Goal: Task Accomplishment & Management: Complete application form

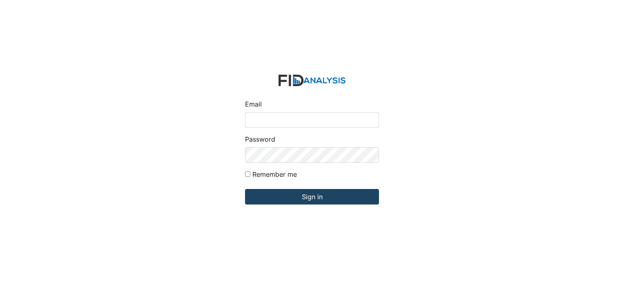
type input "[EMAIL_ADDRESS][DOMAIN_NAME]"
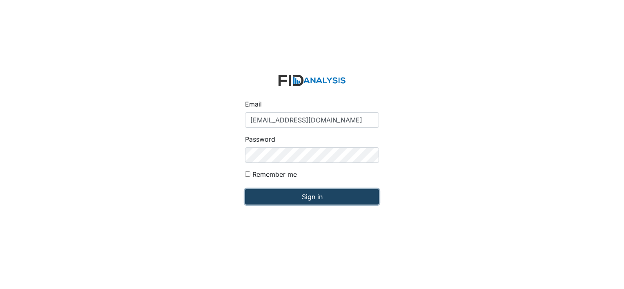
click at [320, 195] on input "Sign in" at bounding box center [312, 197] width 134 height 16
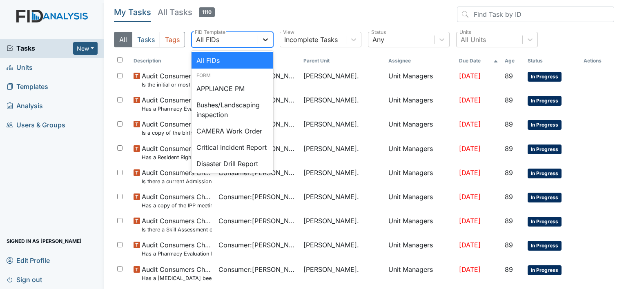
click at [264, 41] on icon at bounding box center [265, 39] width 5 height 3
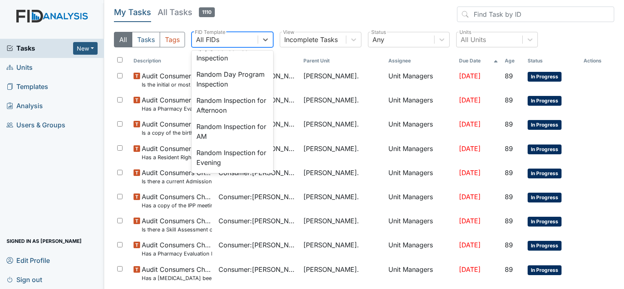
scroll to position [723, 0]
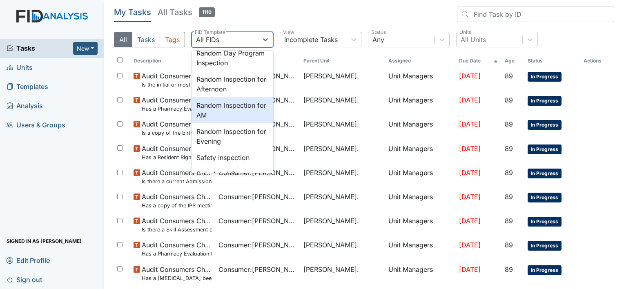
click at [256, 123] on div "Random Inspection for AM" at bounding box center [232, 110] width 82 height 26
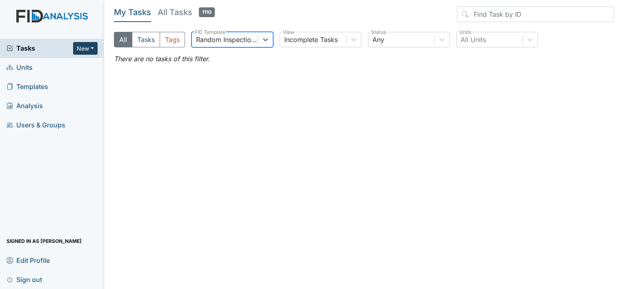
click at [93, 48] on button "New" at bounding box center [85, 48] width 24 height 13
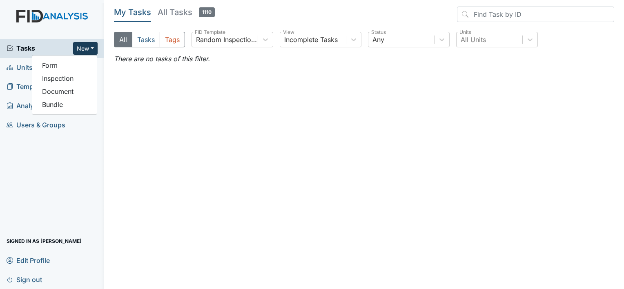
click at [147, 113] on main "My Tasks All Tasks 1110 All Tasks Tags Random Inspection for AM FID Template In…" at bounding box center [363, 144] width 519 height 289
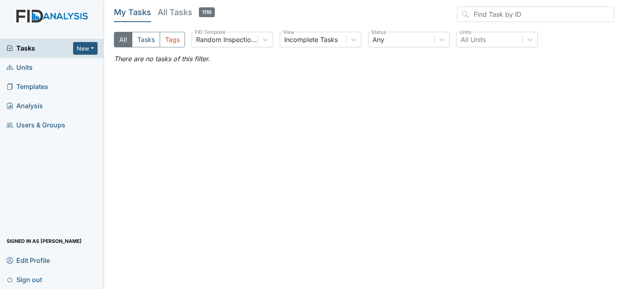
click at [25, 70] on span "Units" at bounding box center [20, 67] width 26 height 13
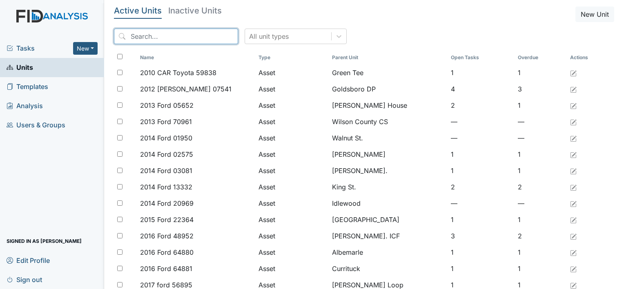
click at [141, 33] on input "search" at bounding box center [176, 37] width 124 height 16
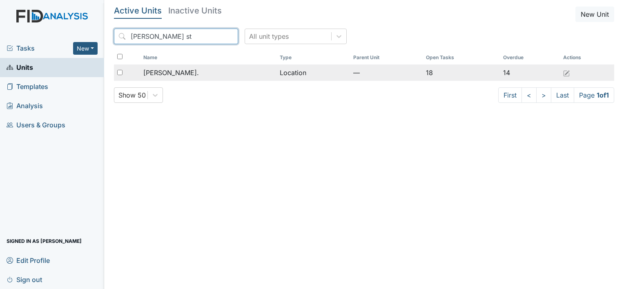
type input "[PERSON_NAME] st"
click at [182, 78] on td "[PERSON_NAME]." at bounding box center [208, 72] width 136 height 16
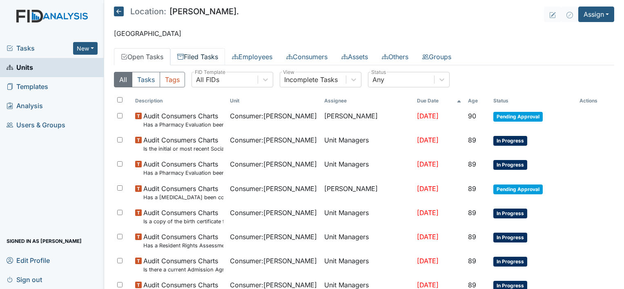
click at [222, 58] on link "Filed Tasks" at bounding box center [197, 56] width 55 height 17
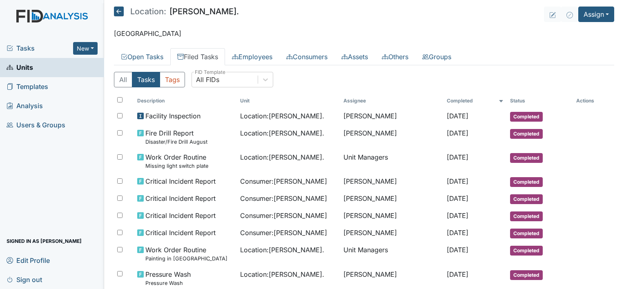
click at [264, 89] on div "All Tasks Tags All FIDs FID Template" at bounding box center [364, 83] width 500 height 22
click at [93, 50] on button "New" at bounding box center [85, 48] width 24 height 13
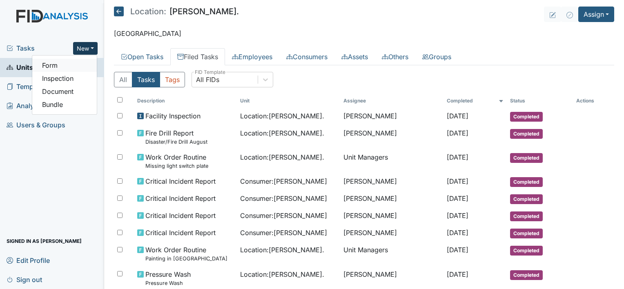
click at [76, 69] on link "Form" at bounding box center [64, 65] width 64 height 13
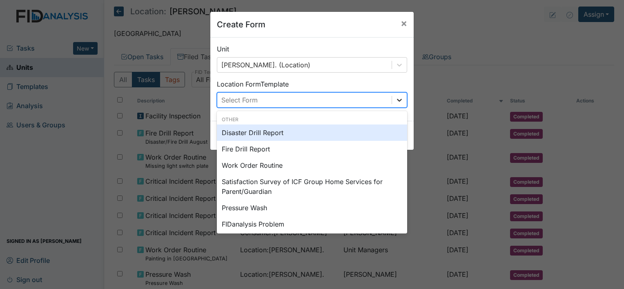
click at [395, 100] on icon at bounding box center [399, 100] width 8 height 8
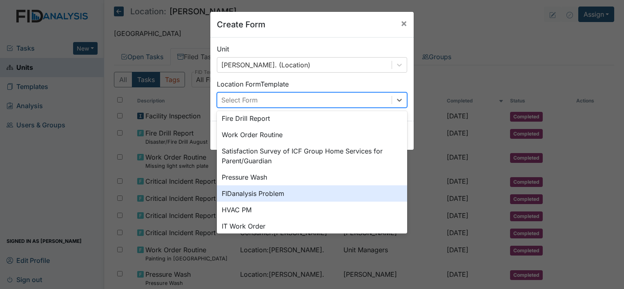
scroll to position [14, 0]
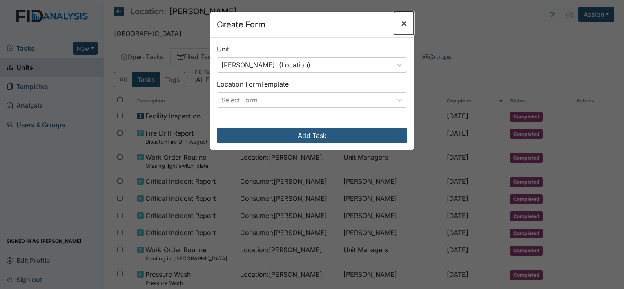
click at [400, 23] on span "×" at bounding box center [403, 23] width 7 height 12
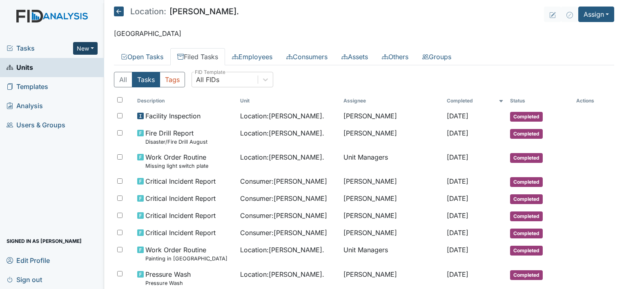
click at [93, 49] on button "New" at bounding box center [85, 48] width 24 height 13
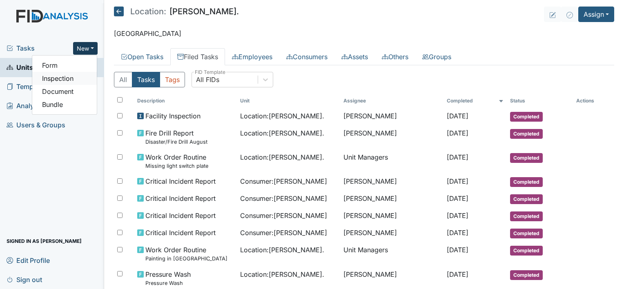
click at [80, 80] on link "Inspection" at bounding box center [64, 78] width 64 height 13
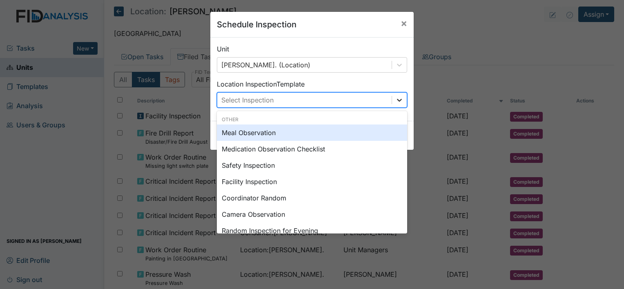
click at [397, 101] on icon at bounding box center [399, 100] width 8 height 8
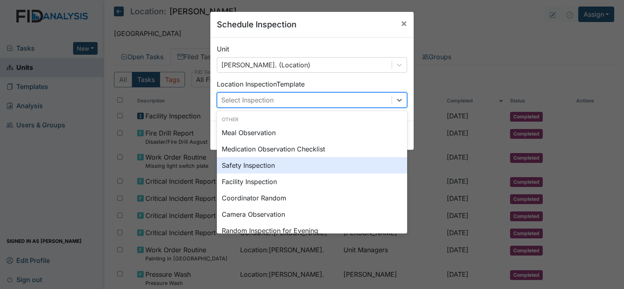
click at [277, 171] on div "Safety Inspection" at bounding box center [312, 165] width 190 height 16
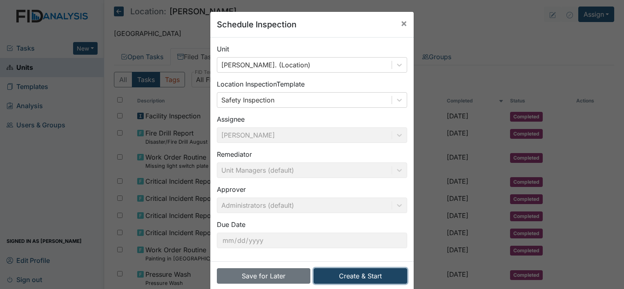
click at [375, 275] on button "Create & Start" at bounding box center [359, 276] width 93 height 16
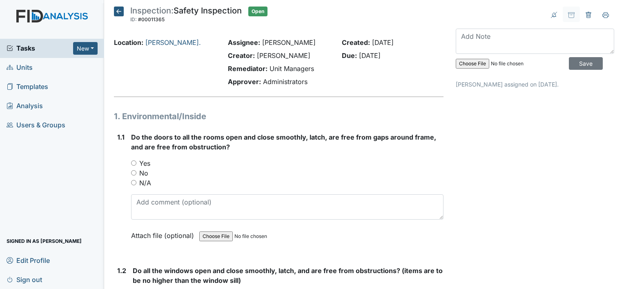
click at [132, 171] on input "No" at bounding box center [133, 172] width 5 height 5
radio input "true"
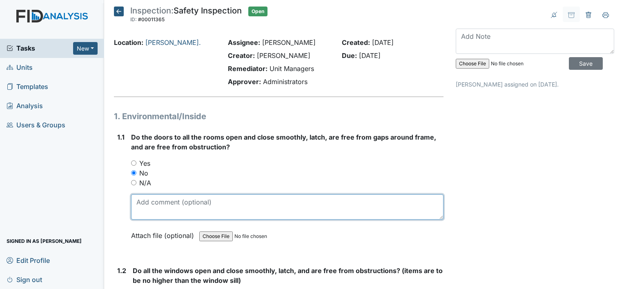
click at [144, 210] on textarea at bounding box center [287, 206] width 312 height 25
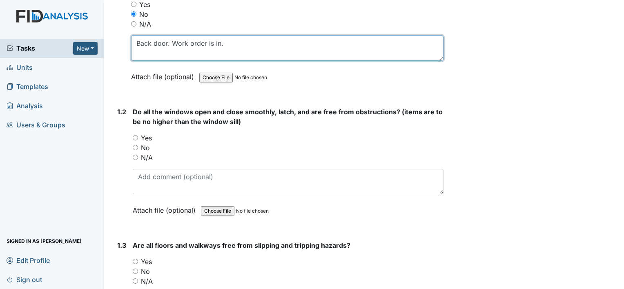
scroll to position [171, 0]
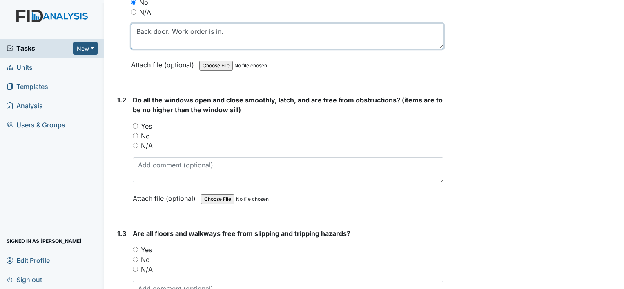
type textarea "Back door. Work order is in."
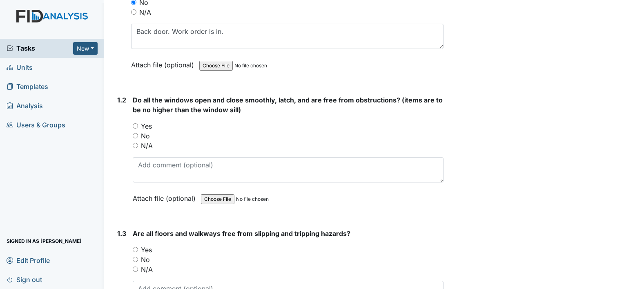
click at [134, 123] on input "Yes" at bounding box center [135, 125] width 5 height 5
radio input "true"
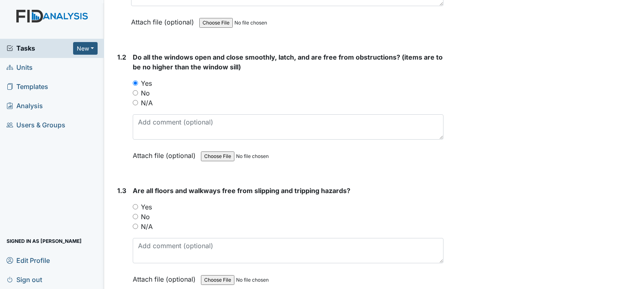
scroll to position [214, 0]
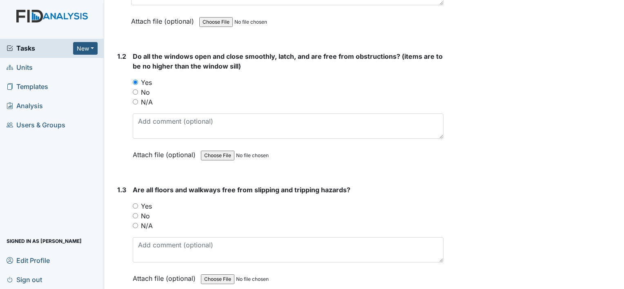
click at [135, 204] on input "Yes" at bounding box center [135, 205] width 5 height 5
radio input "true"
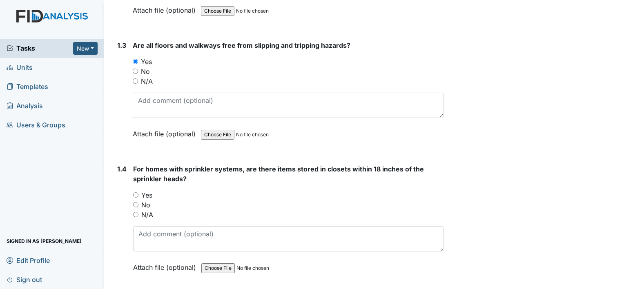
scroll to position [359, 0]
click at [136, 194] on input "Yes" at bounding box center [135, 194] width 5 height 5
radio input "true"
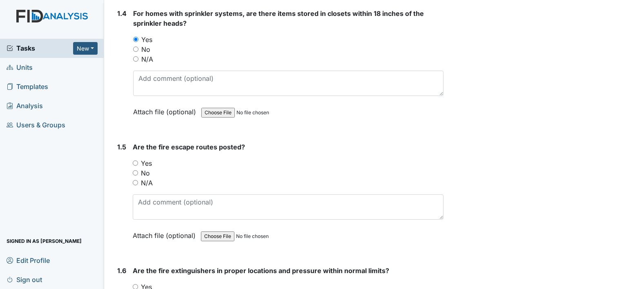
scroll to position [515, 0]
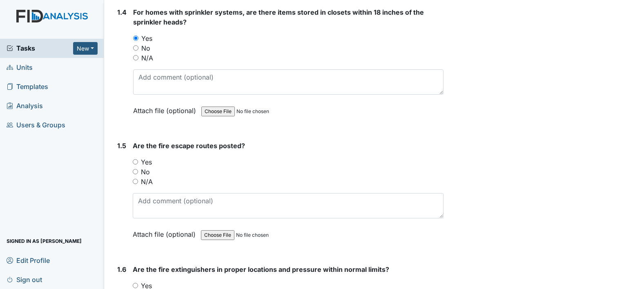
click at [135, 159] on input "Yes" at bounding box center [135, 161] width 5 height 5
radio input "true"
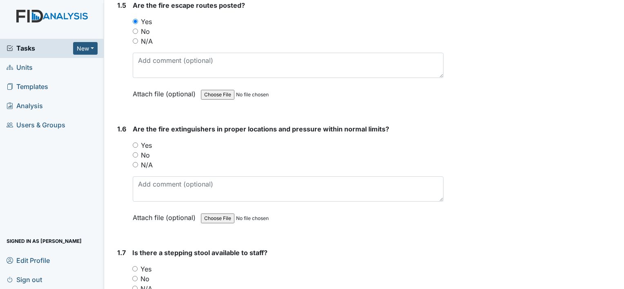
scroll to position [657, 0]
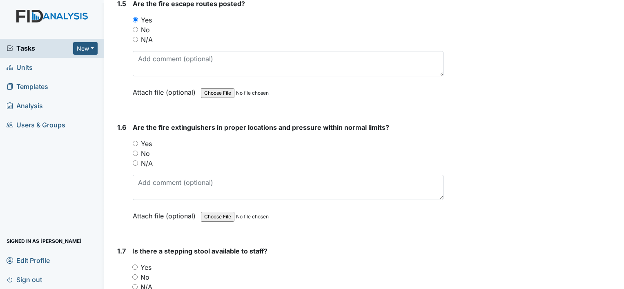
click at [138, 141] on input "Yes" at bounding box center [135, 143] width 5 height 5
radio input "true"
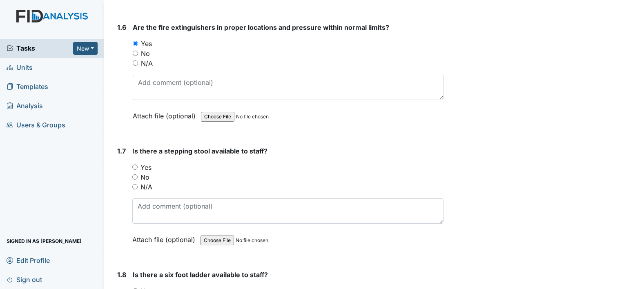
scroll to position [758, 0]
click at [133, 164] on input "Yes" at bounding box center [134, 166] width 5 height 5
radio input "true"
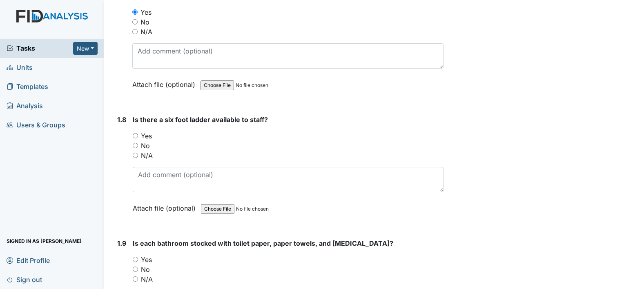
scroll to position [913, 0]
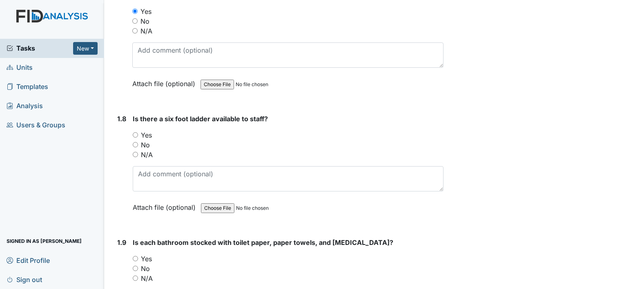
click at [137, 153] on input "N/A" at bounding box center [135, 154] width 5 height 5
radio input "true"
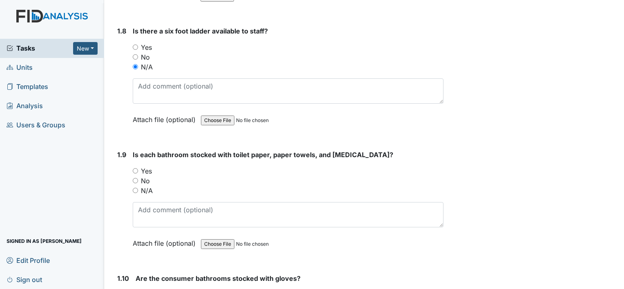
scroll to position [1001, 0]
click at [137, 168] on input "Yes" at bounding box center [135, 170] width 5 height 5
radio input "true"
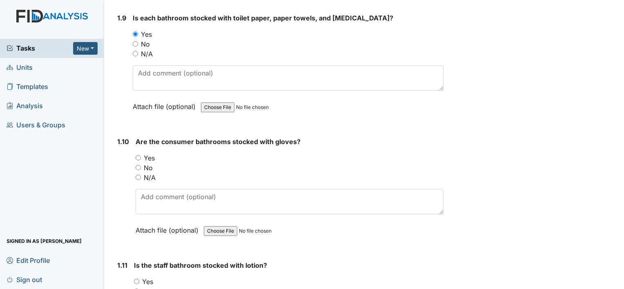
scroll to position [1142, 0]
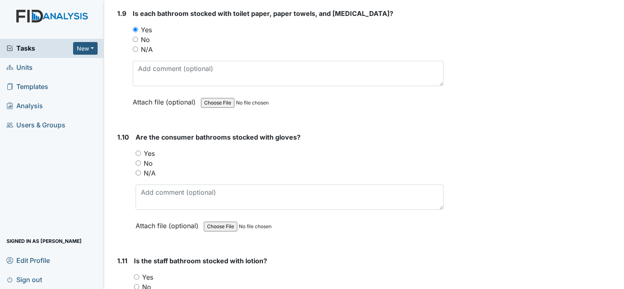
click at [139, 160] on input "No" at bounding box center [137, 162] width 5 height 5
radio input "true"
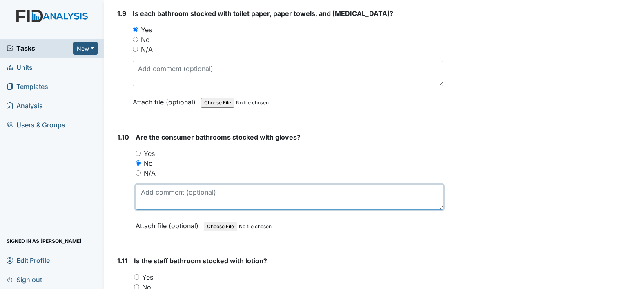
click at [162, 190] on textarea at bounding box center [289, 196] width 308 height 25
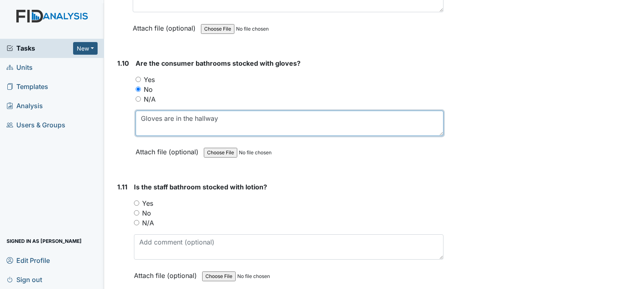
scroll to position [1218, 0]
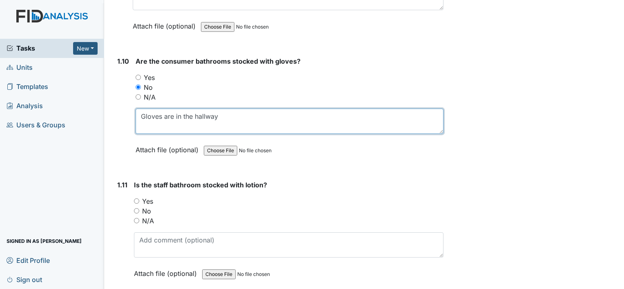
type textarea "Gloves are in the hallway"
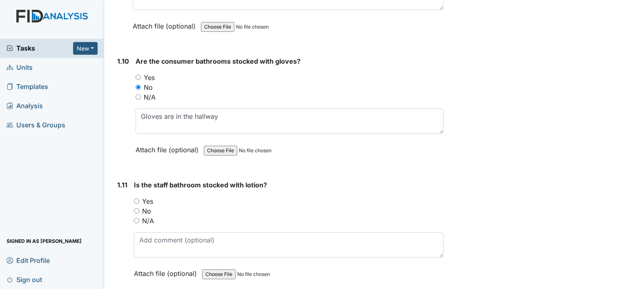
click at [137, 198] on input "Yes" at bounding box center [136, 200] width 5 height 5
radio input "true"
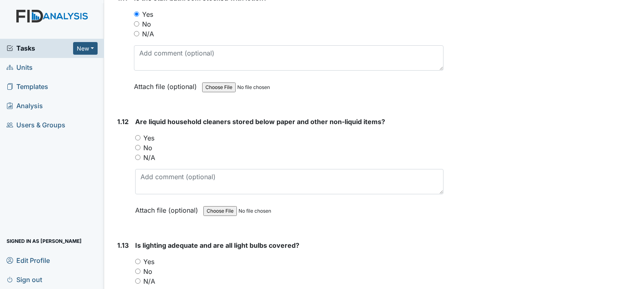
scroll to position [1405, 0]
click at [139, 135] on input "Yes" at bounding box center [137, 137] width 5 height 5
radio input "true"
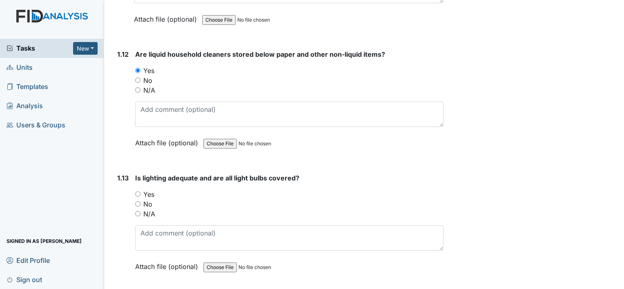
scroll to position [1482, 0]
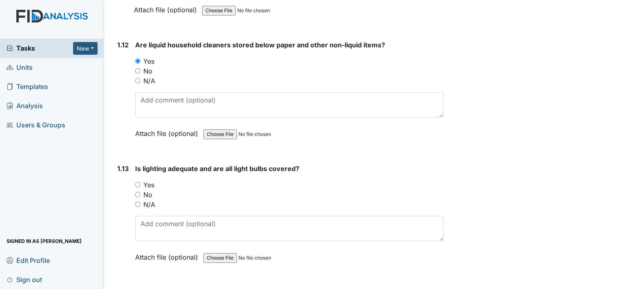
click at [138, 182] on input "Yes" at bounding box center [137, 184] width 5 height 5
radio input "true"
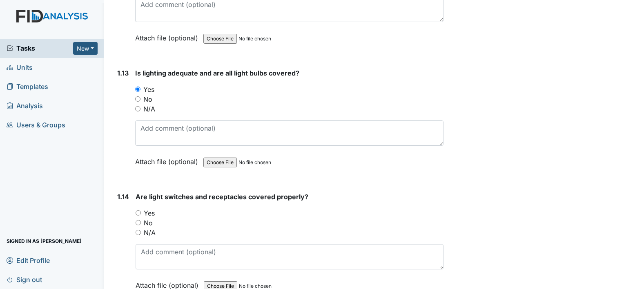
scroll to position [1580, 0]
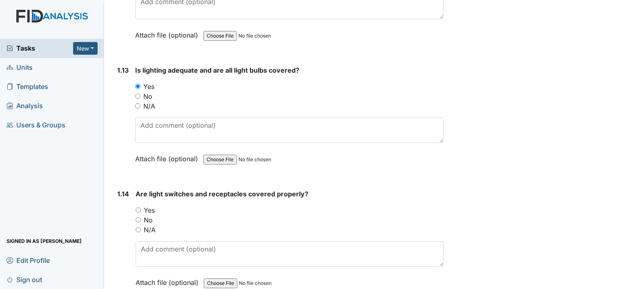
click at [140, 207] on input "Yes" at bounding box center [137, 209] width 5 height 5
radio input "true"
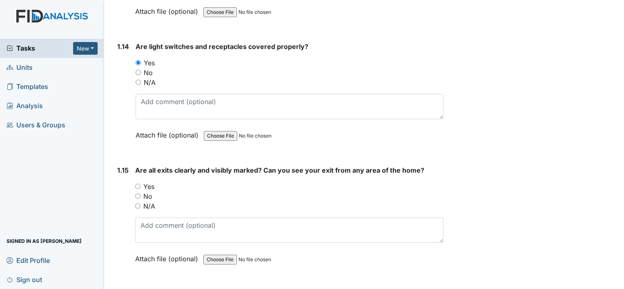
scroll to position [1733, 0]
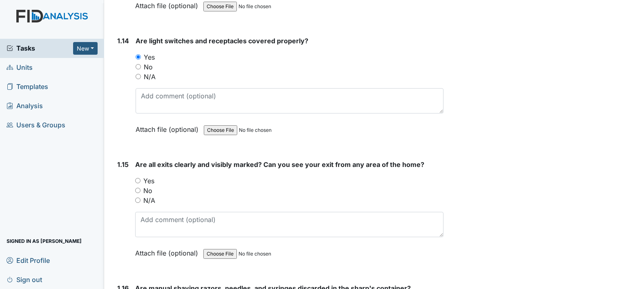
click at [137, 166] on div "Are all exits clearly and visibly marked? Can you see your exit from any area o…" at bounding box center [289, 212] width 308 height 104
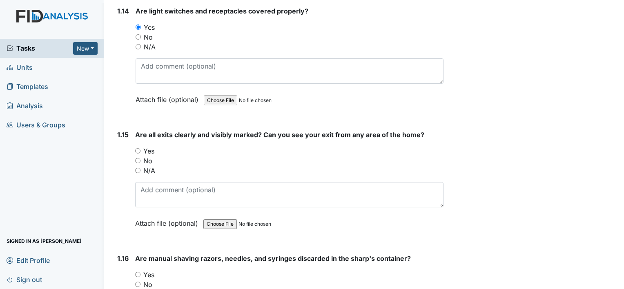
scroll to position [1764, 0]
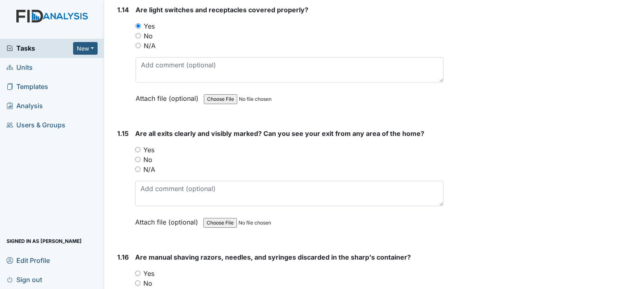
click at [138, 147] on input "Yes" at bounding box center [137, 149] width 5 height 5
radio input "true"
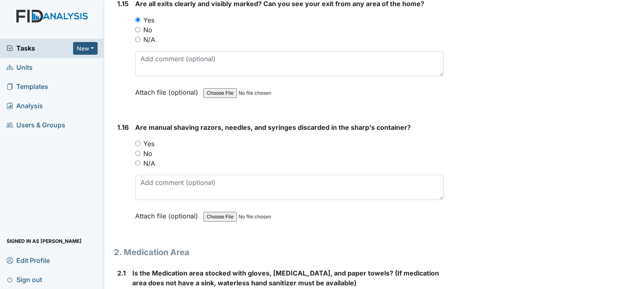
scroll to position [1895, 0]
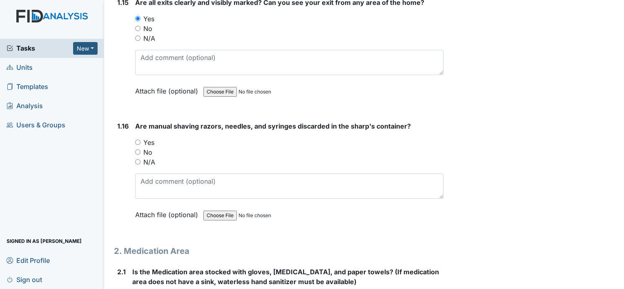
click at [139, 159] on input "N/A" at bounding box center [137, 161] width 5 height 5
radio input "true"
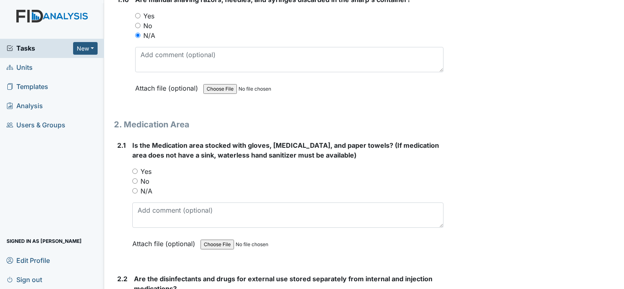
scroll to position [2022, 0]
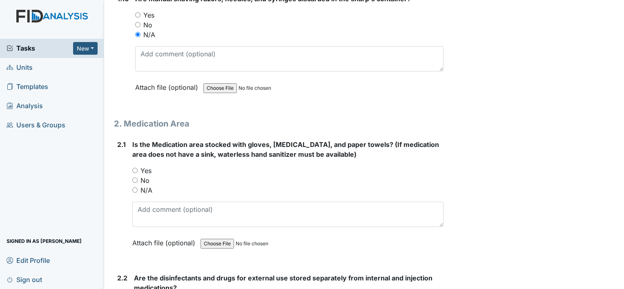
click at [134, 168] on input "Yes" at bounding box center [134, 170] width 5 height 5
radio input "true"
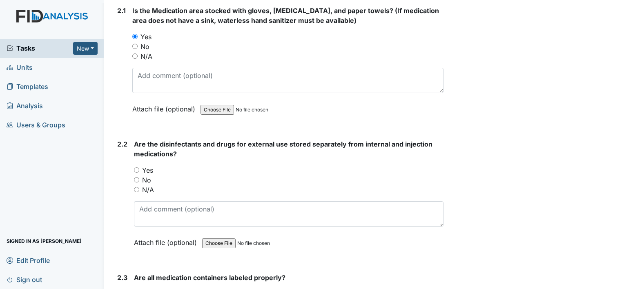
scroll to position [2157, 0]
click at [134, 167] on input "Yes" at bounding box center [136, 169] width 5 height 5
radio input "true"
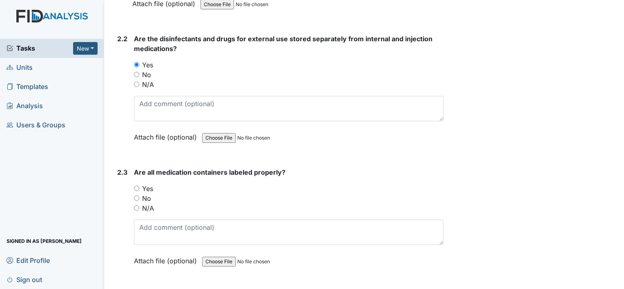
scroll to position [2262, 0]
click at [136, 185] on input "Yes" at bounding box center [136, 187] width 5 height 5
radio input "true"
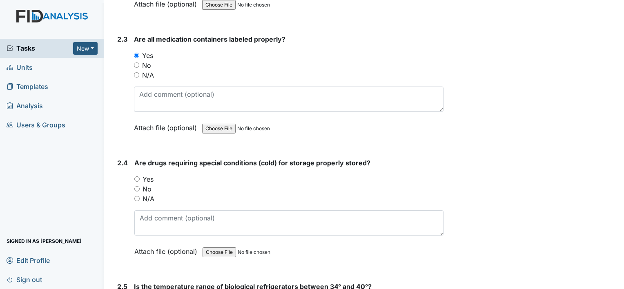
scroll to position [2414, 0]
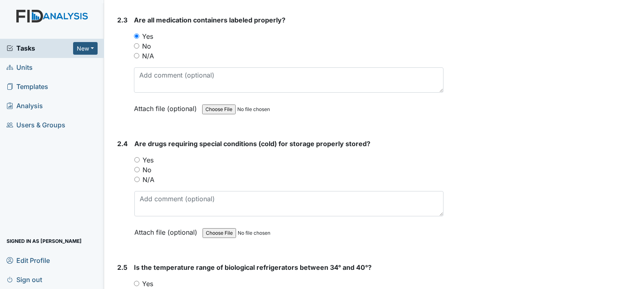
click at [138, 177] on input "N/A" at bounding box center [136, 179] width 5 height 5
radio input "true"
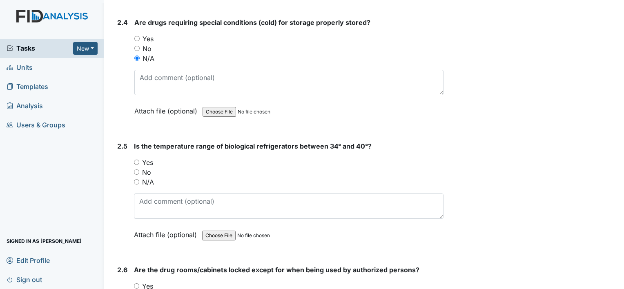
scroll to position [2535, 0]
click at [135, 159] on input "Yes" at bounding box center [136, 161] width 5 height 5
radio input "true"
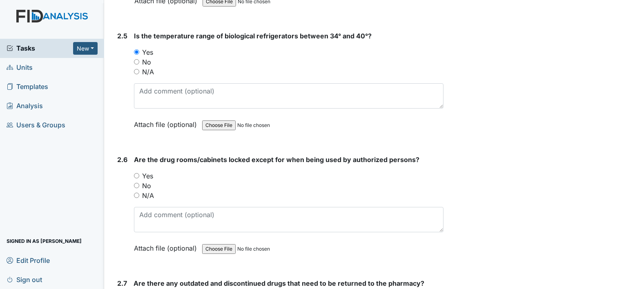
scroll to position [2665, 0]
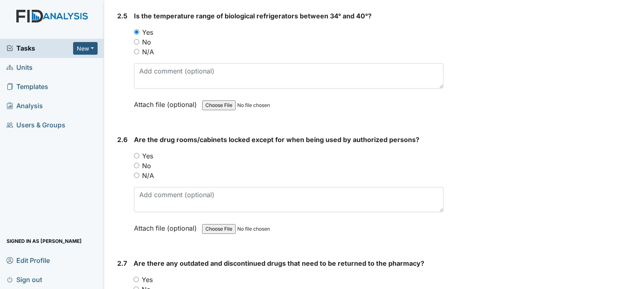
click at [135, 153] on input "Yes" at bounding box center [136, 155] width 5 height 5
radio input "true"
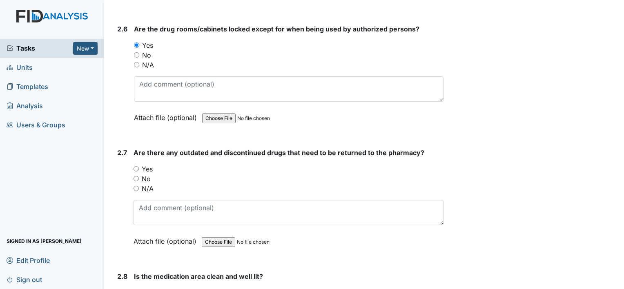
scroll to position [2776, 0]
click at [135, 175] on input "No" at bounding box center [135, 177] width 5 height 5
radio input "true"
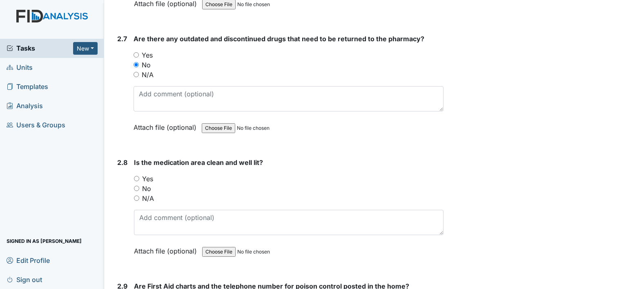
scroll to position [2894, 0]
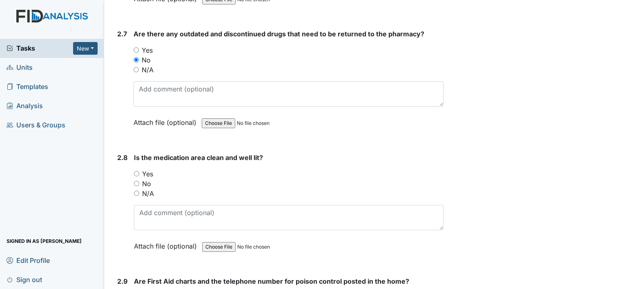
click at [134, 171] on input "Yes" at bounding box center [136, 173] width 5 height 5
radio input "true"
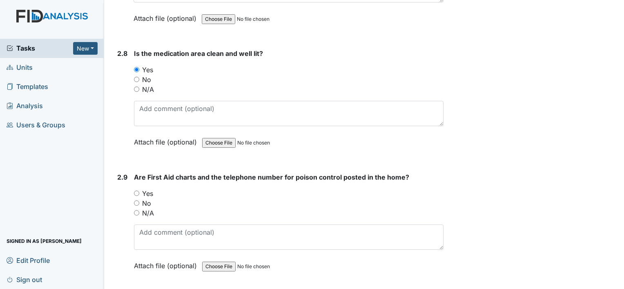
scroll to position [3008, 0]
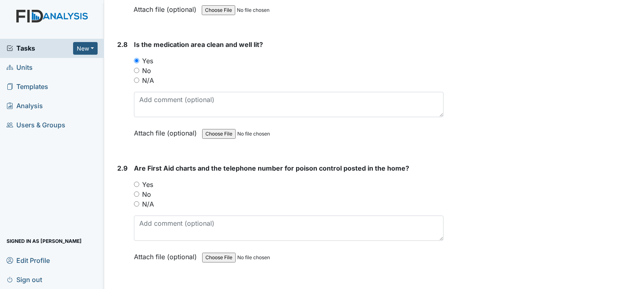
click at [138, 182] on input "Yes" at bounding box center [136, 184] width 5 height 5
radio input "true"
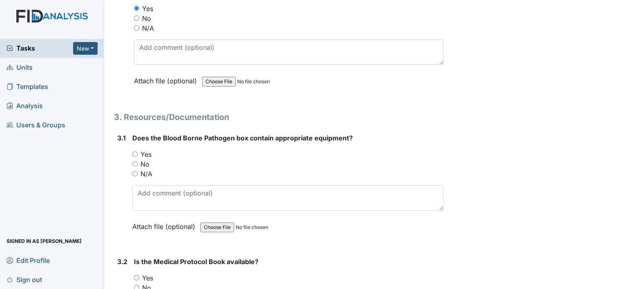
scroll to position [3188, 0]
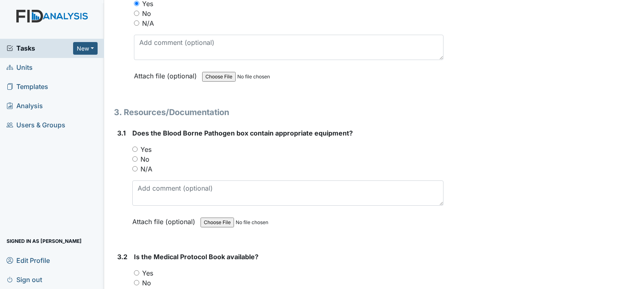
click at [135, 146] on input "Yes" at bounding box center [134, 148] width 5 height 5
radio input "true"
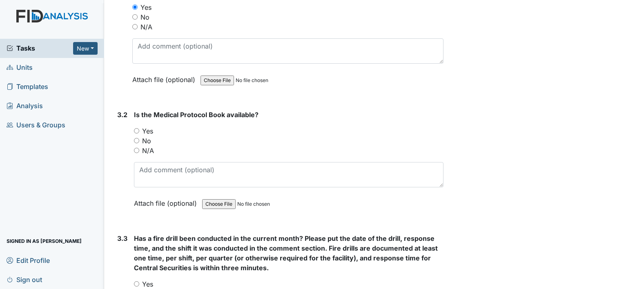
scroll to position [3331, 0]
click at [135, 128] on input "Yes" at bounding box center [136, 130] width 5 height 5
radio input "true"
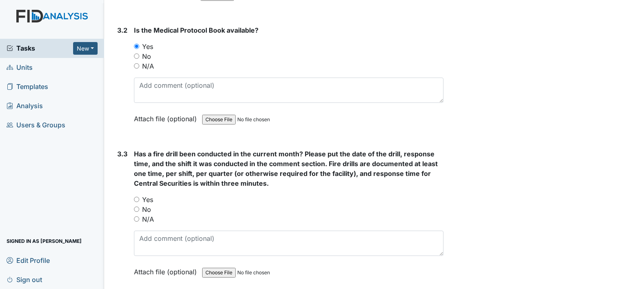
scroll to position [3436, 0]
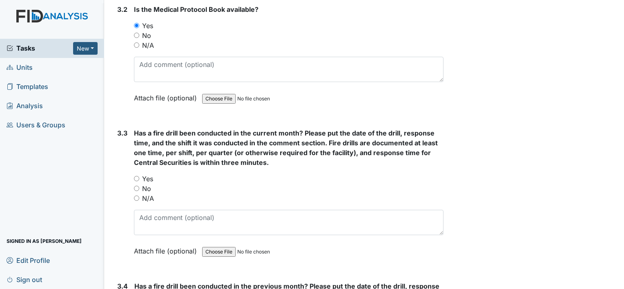
click at [138, 176] on input "Yes" at bounding box center [136, 178] width 5 height 5
radio input "true"
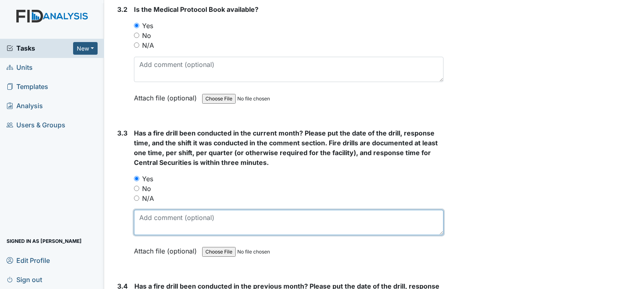
click at [205, 211] on textarea at bounding box center [288, 222] width 309 height 25
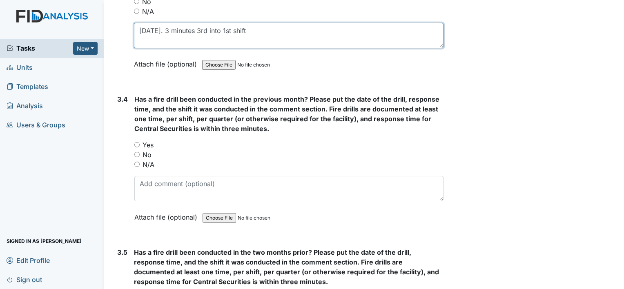
scroll to position [3624, 0]
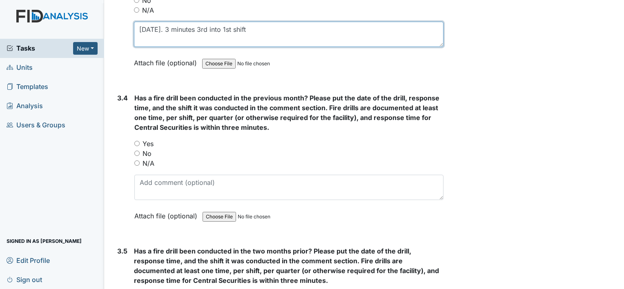
type textarea "8/8/2025. 3 minutes 3rd into 1st shift"
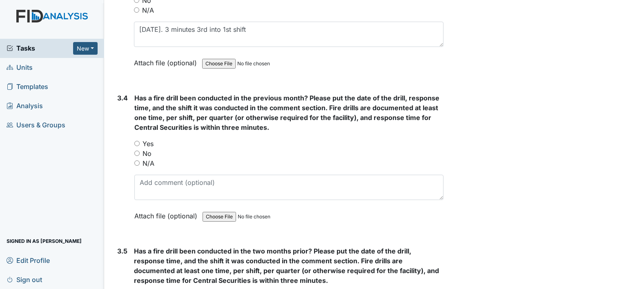
click at [135, 141] on input "Yes" at bounding box center [136, 143] width 5 height 5
radio input "true"
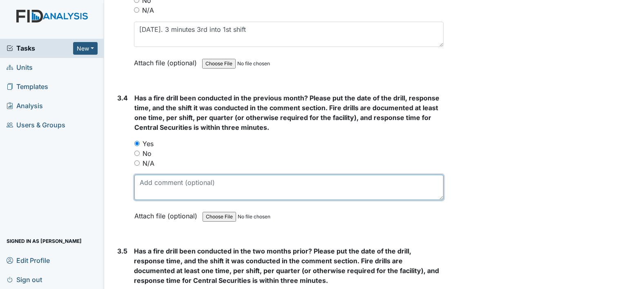
click at [155, 175] on textarea at bounding box center [288, 187] width 309 height 25
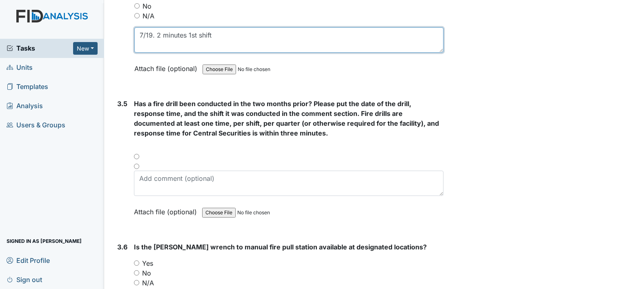
scroll to position [3776, 0]
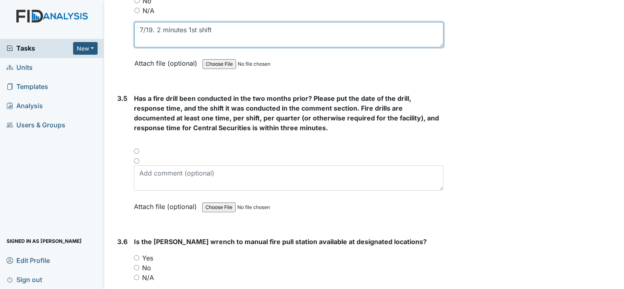
type textarea "7/19. 2 minutes 1st shift"
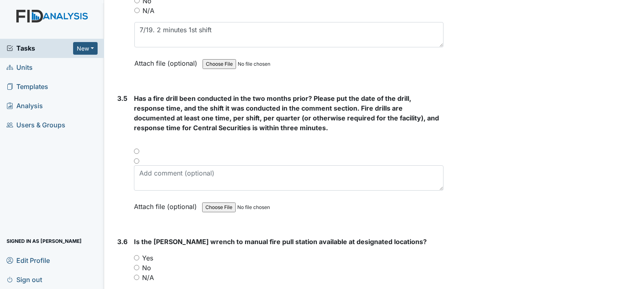
click at [135, 149] on div at bounding box center [288, 154] width 309 height 10
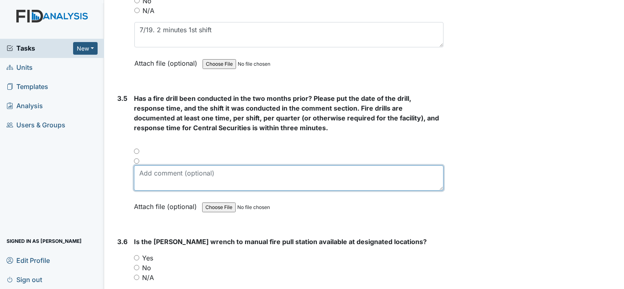
click at [148, 175] on textarea at bounding box center [288, 177] width 309 height 25
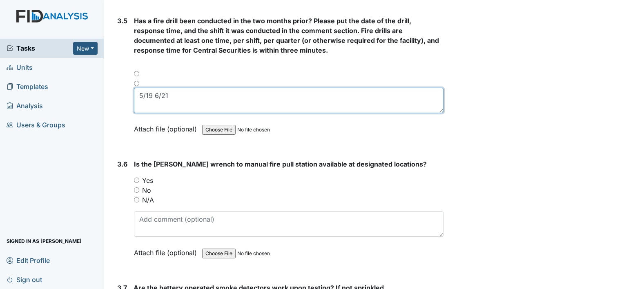
scroll to position [3859, 0]
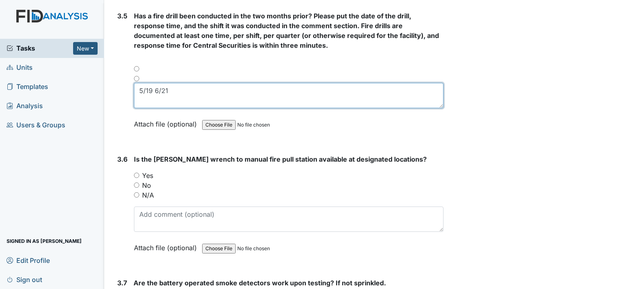
type textarea "5/19 6/21"
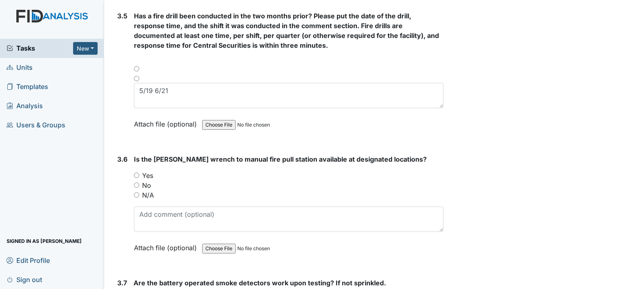
click at [136, 190] on div "N/A" at bounding box center [288, 195] width 309 height 10
click at [135, 192] on input "N/A" at bounding box center [136, 194] width 5 height 5
radio input "true"
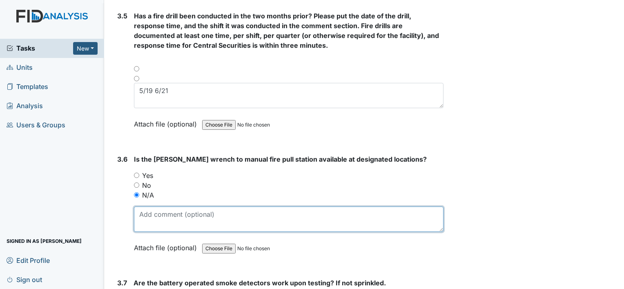
click at [148, 206] on textarea at bounding box center [288, 218] width 309 height 25
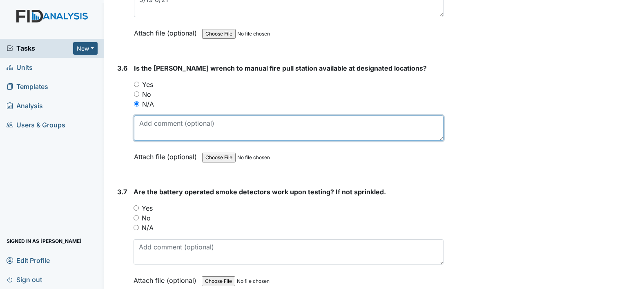
scroll to position [3950, 0]
type textarea "I"
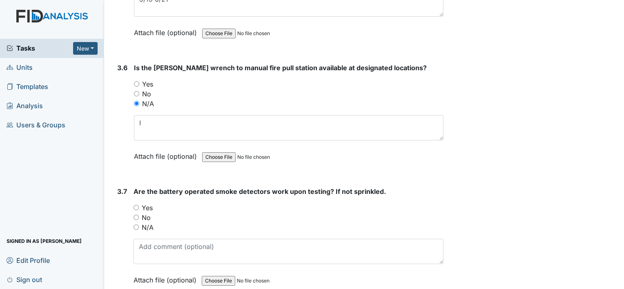
click at [148, 213] on label "No" at bounding box center [146, 218] width 9 height 10
click at [139, 215] on input "No" at bounding box center [135, 217] width 5 height 5
radio input "true"
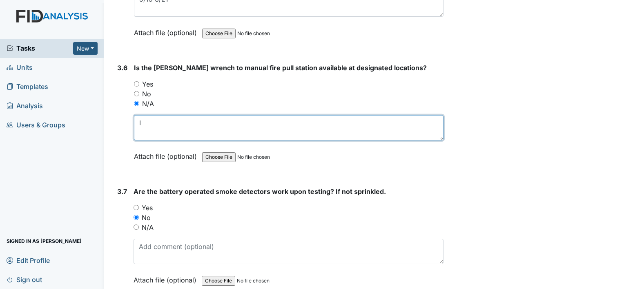
click at [134, 117] on textarea "I" at bounding box center [288, 127] width 309 height 25
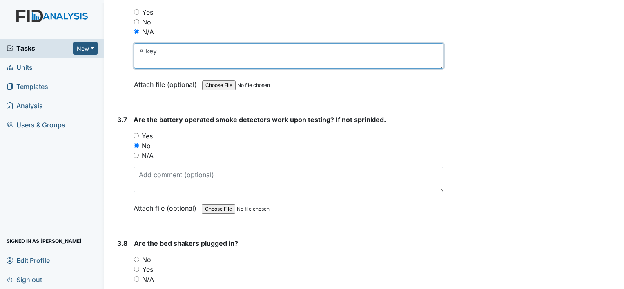
scroll to position [4019, 0]
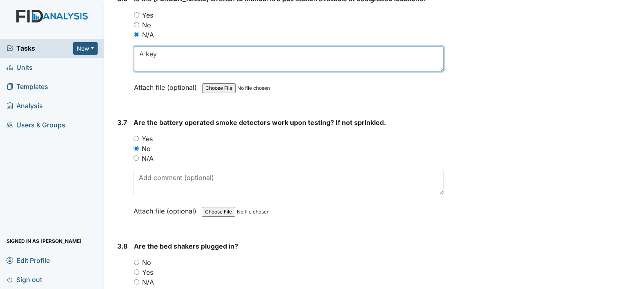
type textarea "A key"
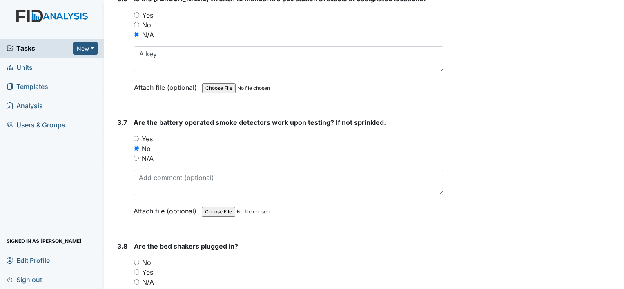
click at [137, 118] on div "Are the battery operated smoke detectors work upon testing? If not sprinkled. Y…" at bounding box center [288, 170] width 310 height 104
click at [138, 136] on input "Yes" at bounding box center [135, 138] width 5 height 5
radio input "true"
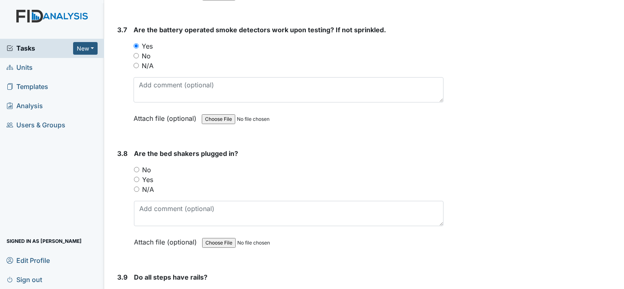
scroll to position [4128, 0]
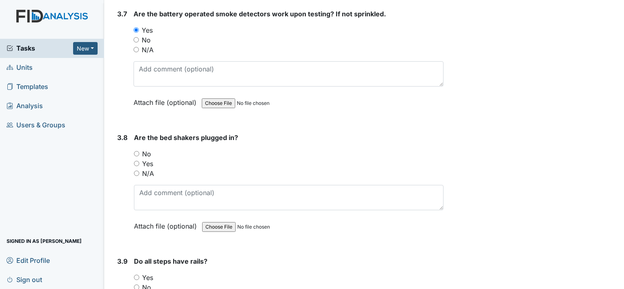
click at [138, 161] on input "Yes" at bounding box center [136, 163] width 5 height 5
radio input "true"
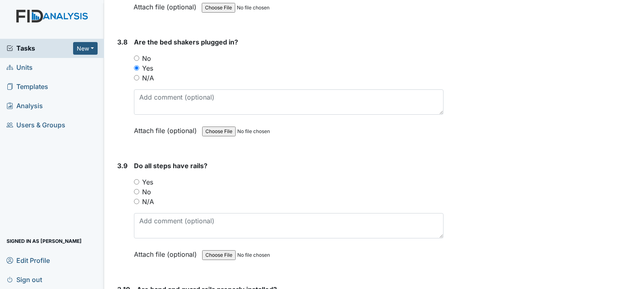
scroll to position [4224, 0]
click at [138, 178] on input "Yes" at bounding box center [136, 180] width 5 height 5
radio input "true"
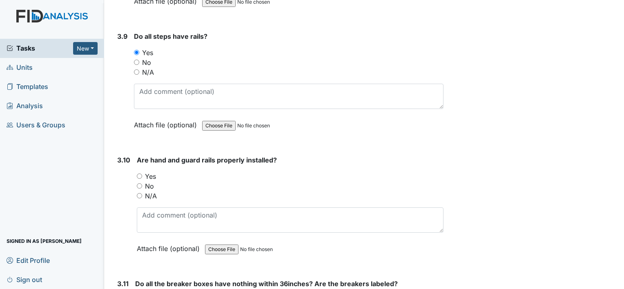
scroll to position [4367, 0]
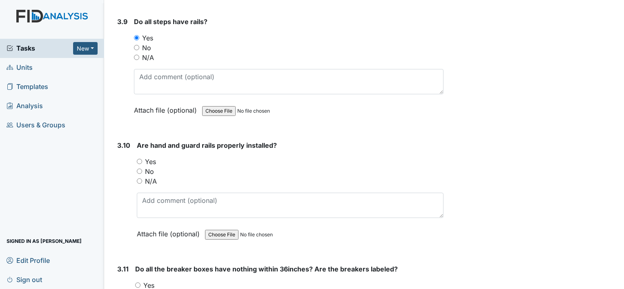
click at [140, 159] on input "Yes" at bounding box center [139, 161] width 5 height 5
radio input "true"
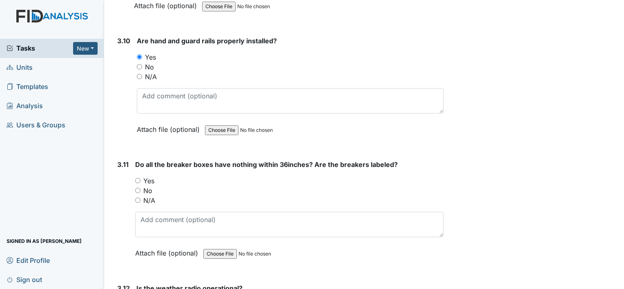
scroll to position [4474, 0]
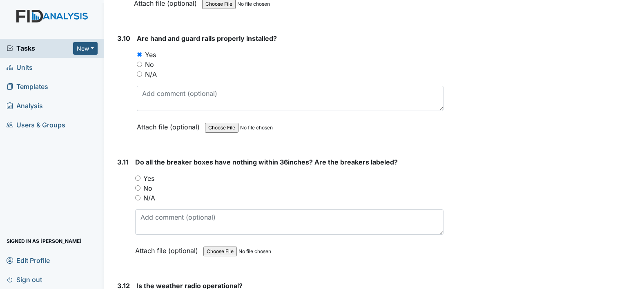
click at [140, 175] on input "Yes" at bounding box center [137, 177] width 5 height 5
radio input "true"
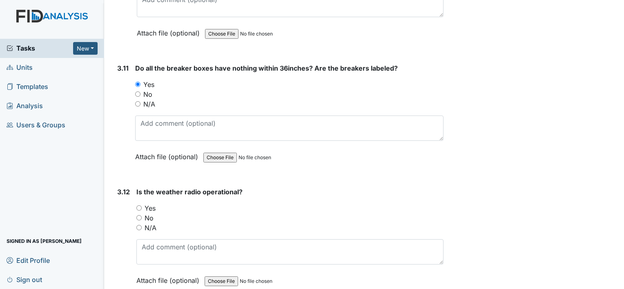
scroll to position [4569, 0]
click at [138, 204] on input "Yes" at bounding box center [138, 206] width 5 height 5
radio input "true"
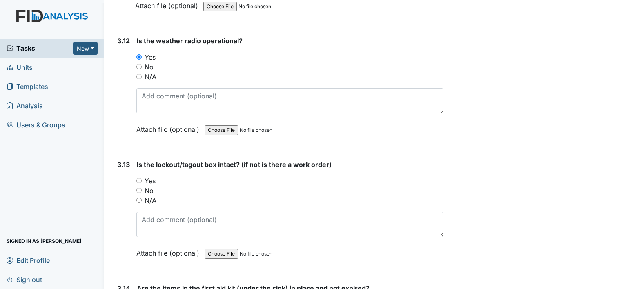
scroll to position [4722, 0]
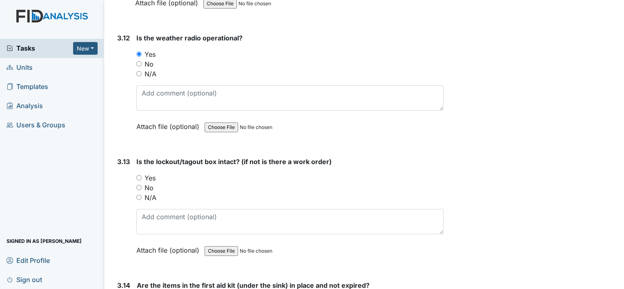
click at [137, 175] on input "Yes" at bounding box center [138, 177] width 5 height 5
radio input "true"
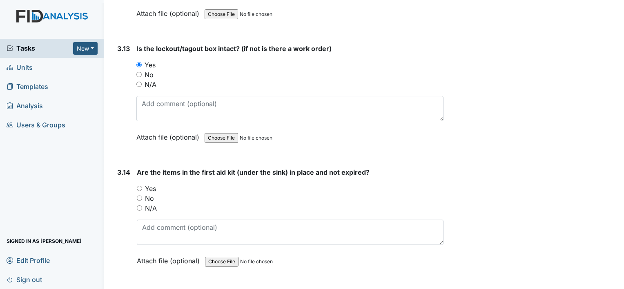
scroll to position [4835, 0]
click at [139, 185] on input "Yes" at bounding box center [139, 187] width 5 height 5
radio input "true"
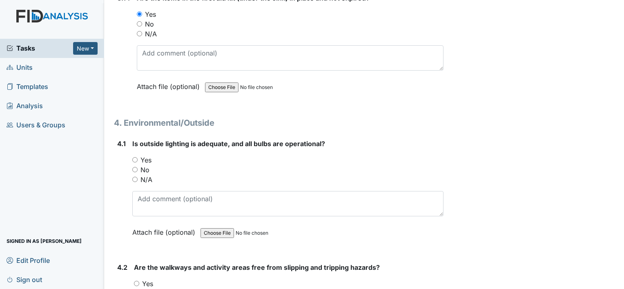
scroll to position [5011, 0]
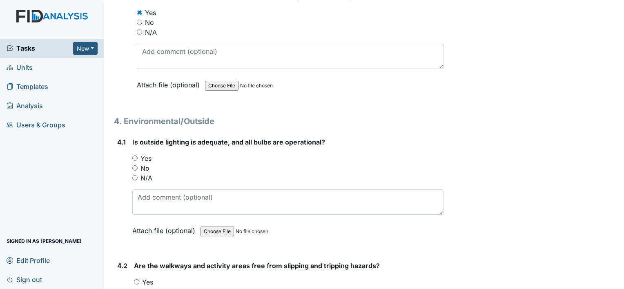
click at [134, 155] on input "Yes" at bounding box center [134, 157] width 5 height 5
radio input "true"
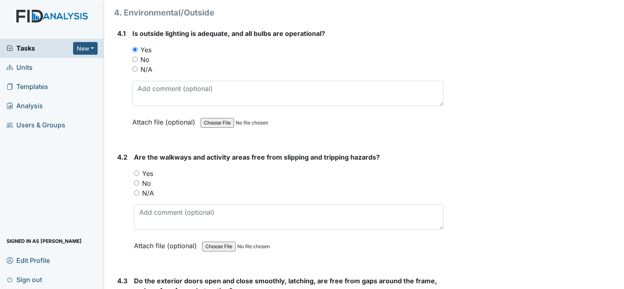
scroll to position [5123, 0]
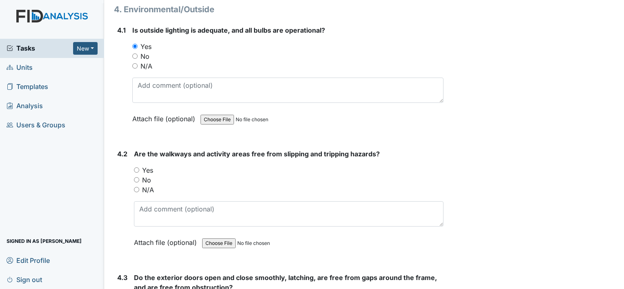
click at [137, 167] on input "Yes" at bounding box center [136, 169] width 5 height 5
radio input "true"
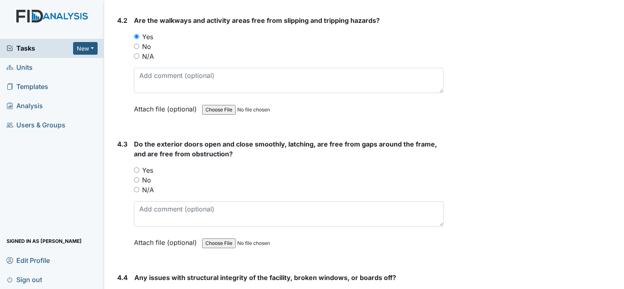
scroll to position [5260, 0]
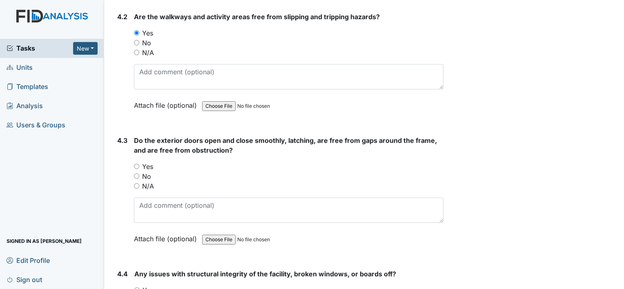
click at [137, 173] on input "No" at bounding box center [136, 175] width 5 height 5
radio input "true"
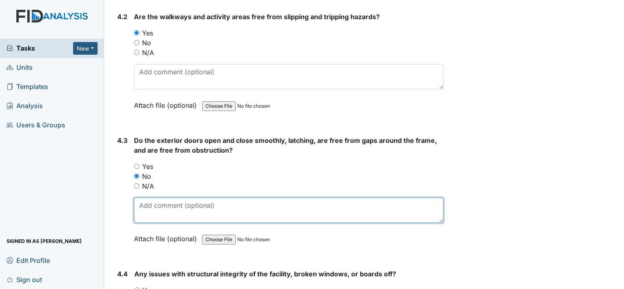
click at [169, 198] on textarea at bounding box center [288, 210] width 309 height 25
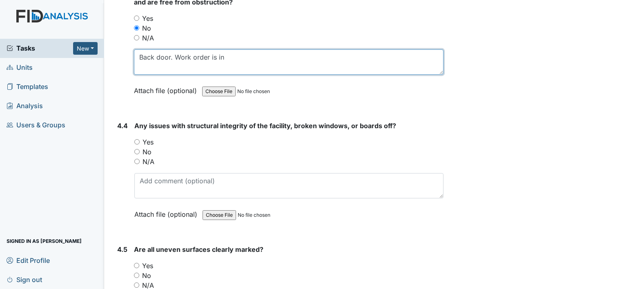
scroll to position [5409, 0]
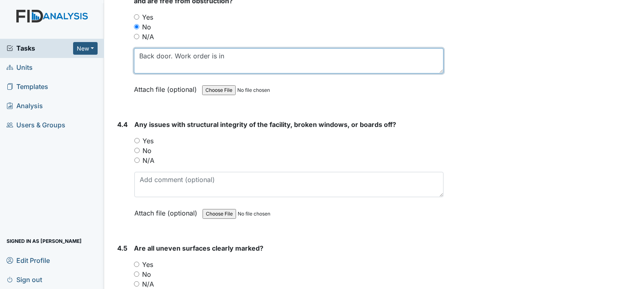
type textarea "Back door. Work order is in"
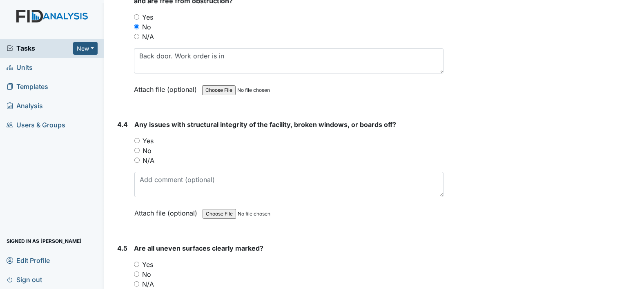
click at [135, 138] on input "Yes" at bounding box center [136, 140] width 5 height 5
radio input "true"
click at [137, 148] on input "No" at bounding box center [136, 150] width 5 height 5
radio input "true"
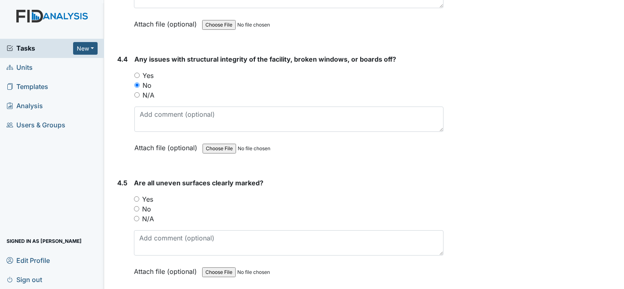
scroll to position [5477, 0]
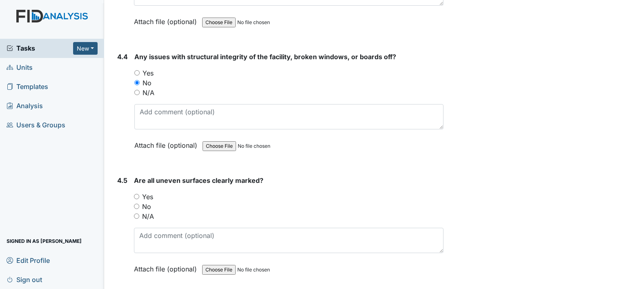
click at [136, 194] on input "Yes" at bounding box center [136, 196] width 5 height 5
radio input "true"
click at [136, 213] on input "N/A" at bounding box center [136, 215] width 5 height 5
radio input "true"
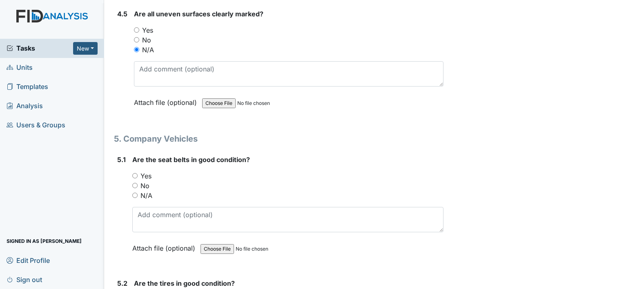
scroll to position [5645, 0]
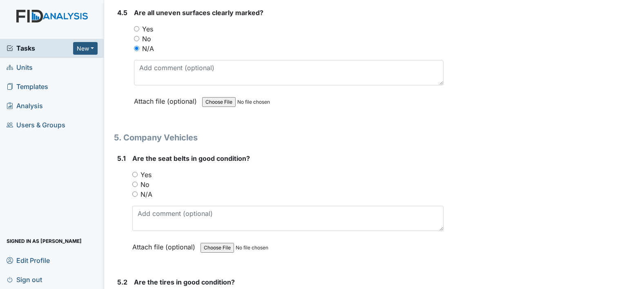
click at [135, 172] on input "Yes" at bounding box center [134, 174] width 5 height 5
radio input "true"
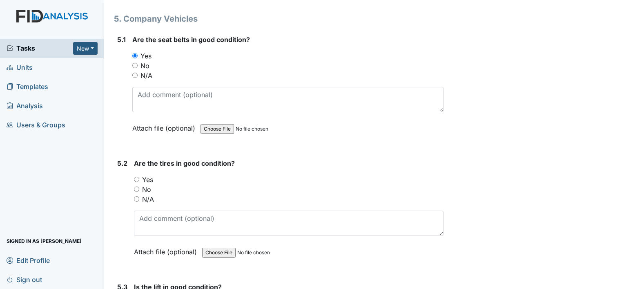
scroll to position [5765, 0]
click at [135, 175] on input "Yes" at bounding box center [136, 177] width 5 height 5
radio input "true"
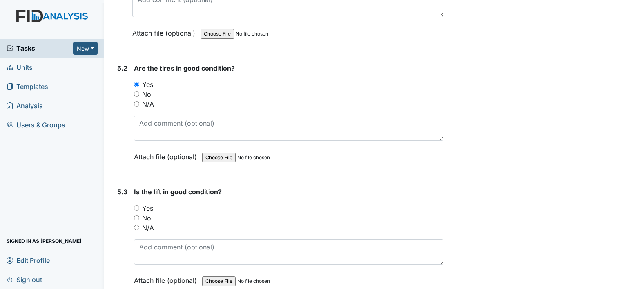
scroll to position [5859, 0]
click at [134, 224] on input "N/A" at bounding box center [136, 226] width 5 height 5
radio input "true"
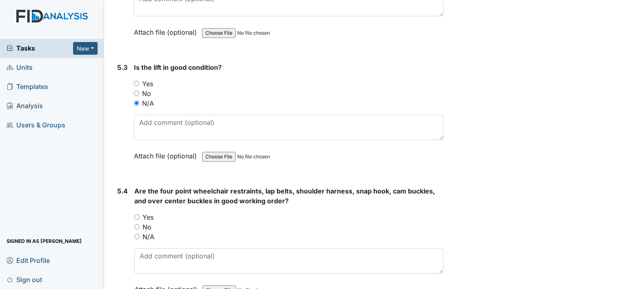
scroll to position [5985, 0]
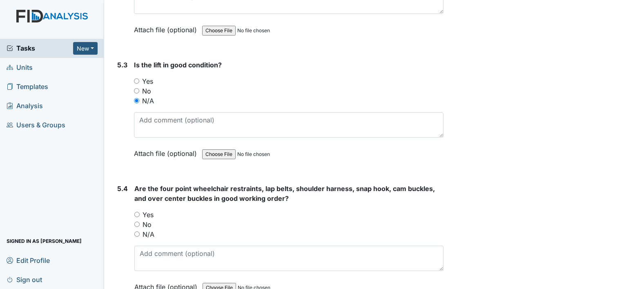
click at [137, 231] on input "N/A" at bounding box center [136, 233] width 5 height 5
radio input "true"
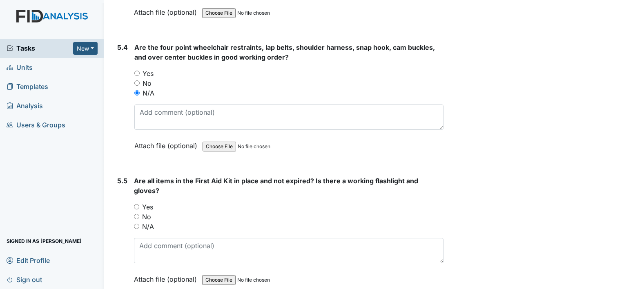
scroll to position [6127, 0]
click at [139, 204] on input "Yes" at bounding box center [136, 206] width 5 height 5
radio input "true"
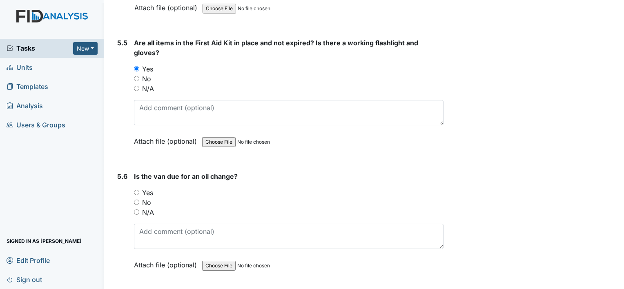
scroll to position [6272, 0]
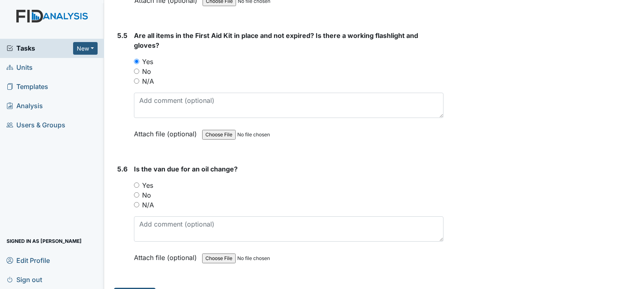
click at [135, 192] on input "No" at bounding box center [136, 194] width 5 height 5
radio input "true"
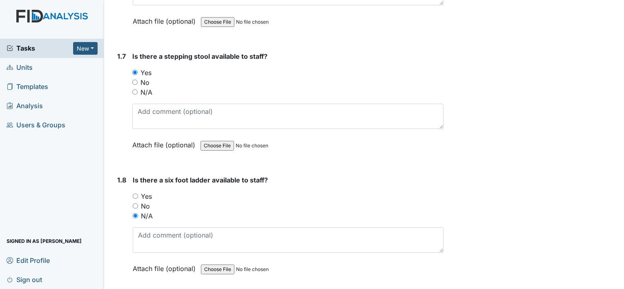
scroll to position [0, 0]
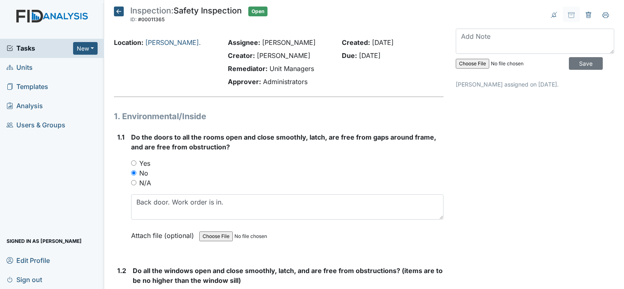
click at [135, 161] on input "Yes" at bounding box center [133, 162] width 5 height 5
radio input "true"
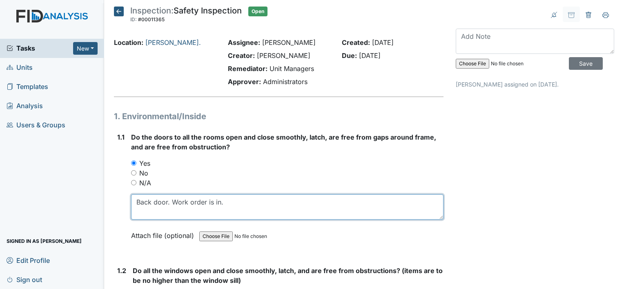
click at [235, 204] on textarea "Back door. Work order is in." at bounding box center [287, 206] width 312 height 25
type textarea "B"
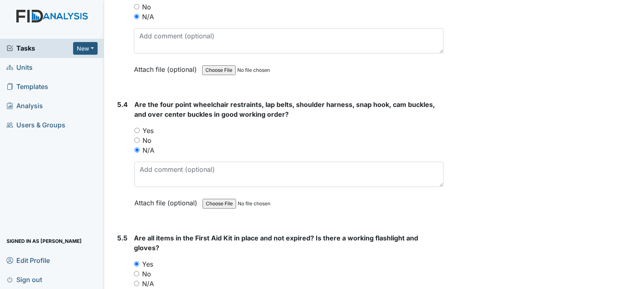
scroll to position [6272, 0]
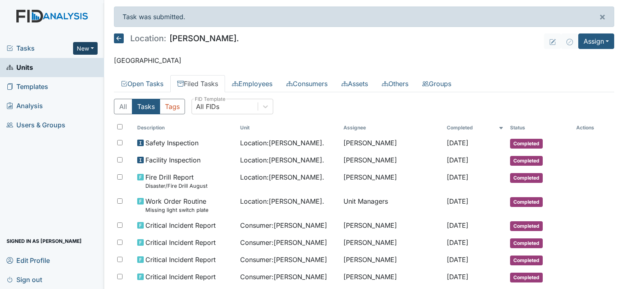
click at [94, 51] on button "New" at bounding box center [85, 48] width 24 height 13
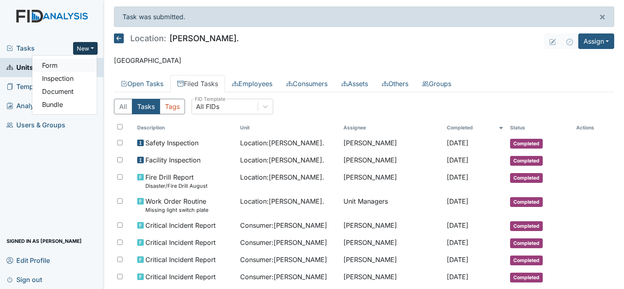
click at [64, 67] on link "Form" at bounding box center [64, 65] width 64 height 13
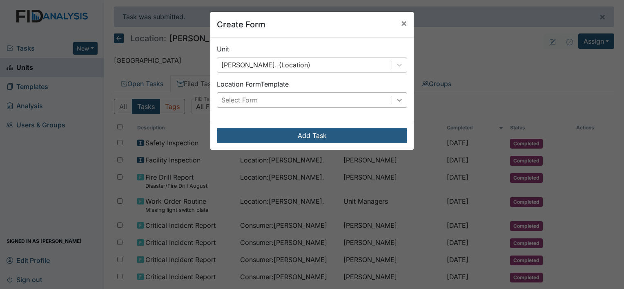
click at [397, 100] on icon at bounding box center [399, 100] width 5 height 3
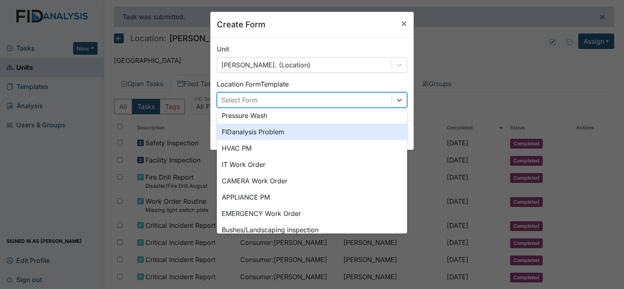
scroll to position [101, 0]
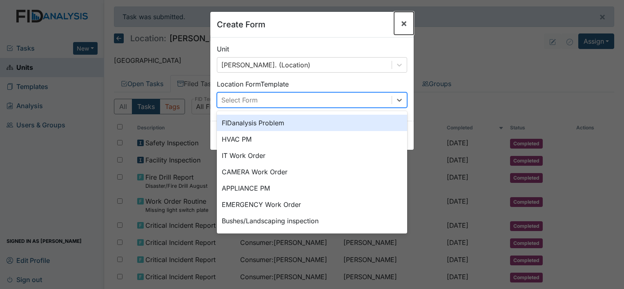
click at [401, 24] on span "×" at bounding box center [403, 23] width 7 height 12
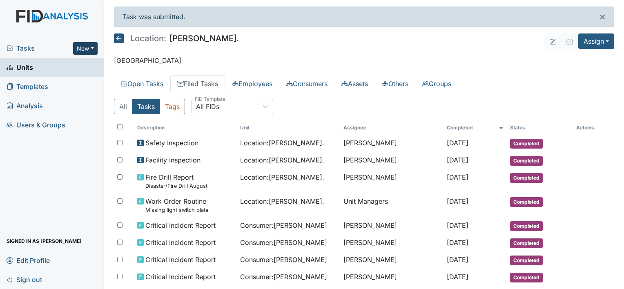
click at [95, 45] on button "New" at bounding box center [85, 48] width 24 height 13
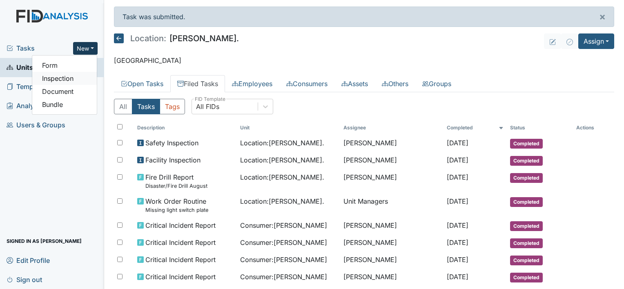
click at [80, 79] on link "Inspection" at bounding box center [64, 78] width 64 height 13
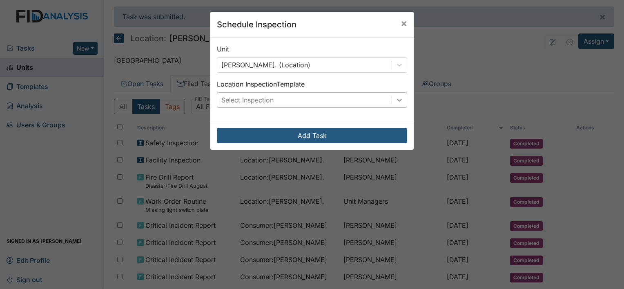
click at [397, 103] on icon at bounding box center [399, 100] width 8 height 8
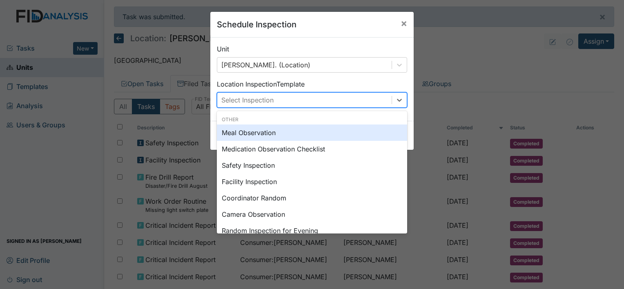
click at [302, 131] on div "Meal Observation" at bounding box center [312, 132] width 190 height 16
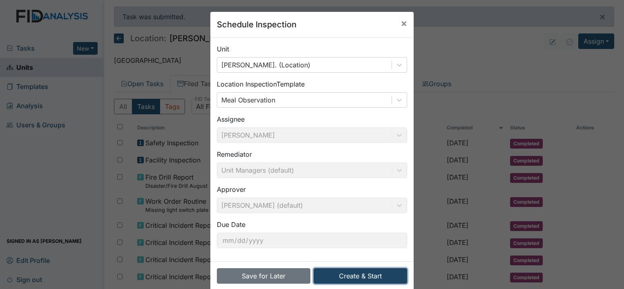
click at [345, 276] on button "Create & Start" at bounding box center [359, 276] width 93 height 16
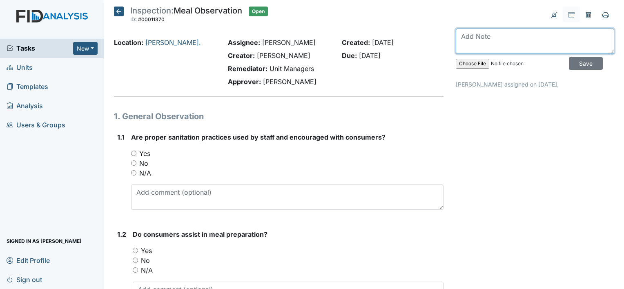
click at [457, 40] on textarea at bounding box center [534, 41] width 158 height 25
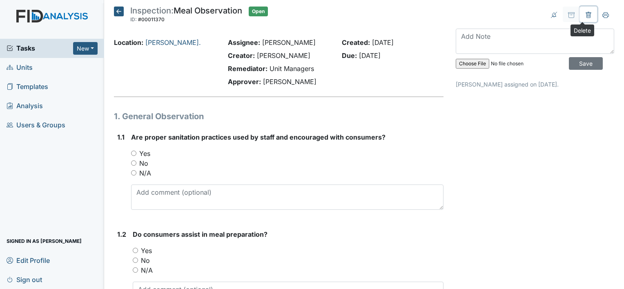
click at [585, 12] on icon at bounding box center [587, 15] width 5 height 6
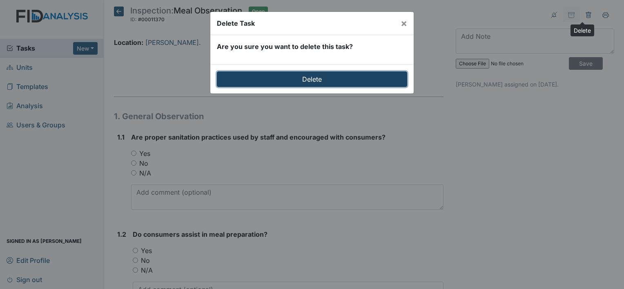
click at [392, 76] on input "Delete" at bounding box center [312, 79] width 190 height 16
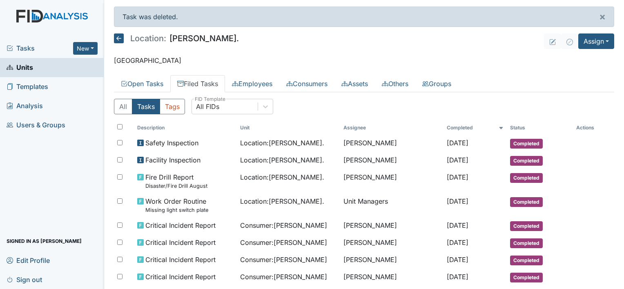
click at [216, 80] on link "Filed Tasks" at bounding box center [197, 83] width 55 height 17
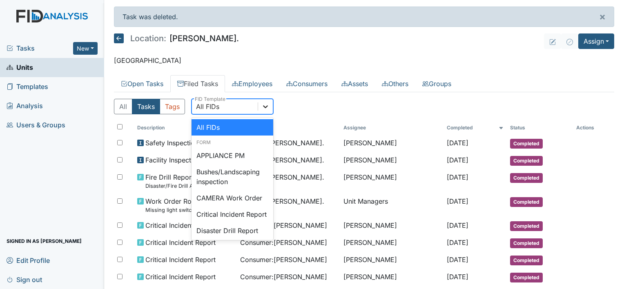
click at [271, 105] on div at bounding box center [265, 106] width 15 height 15
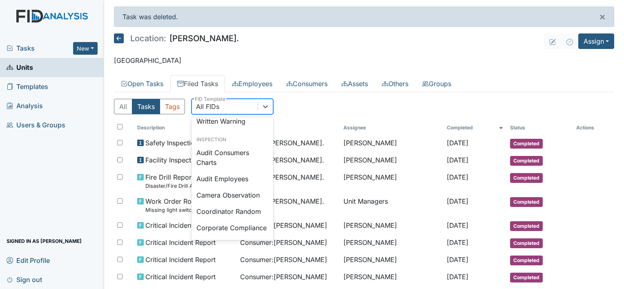
scroll to position [446, 0]
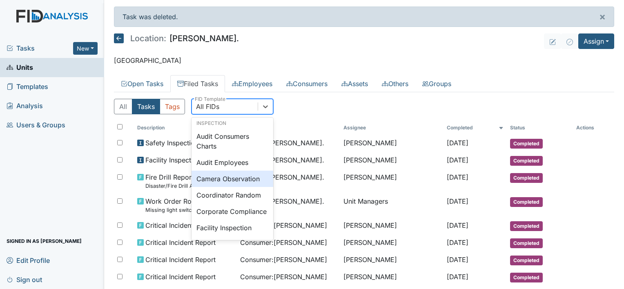
click at [253, 187] on div "Camera Observation" at bounding box center [232, 179] width 82 height 16
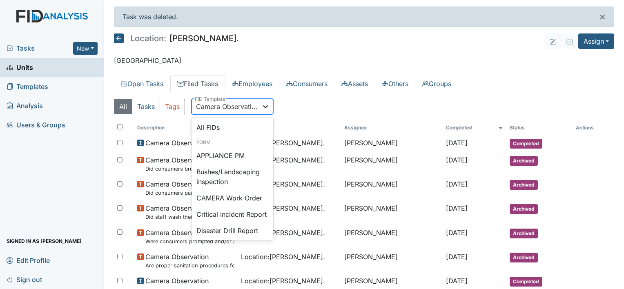
scroll to position [417, 0]
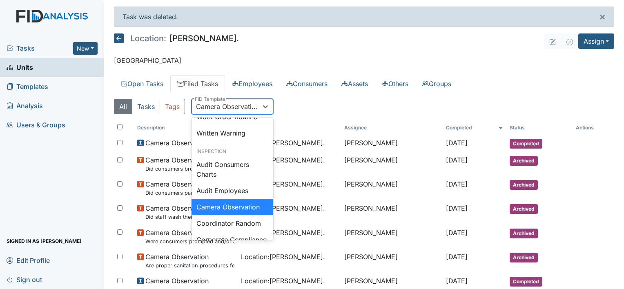
drag, startPoint x: 264, startPoint y: 106, endPoint x: 269, endPoint y: 49, distance: 56.9
click at [269, 49] on main "Task was deleted. × Location: William St. Assign Assign Form Assign Inspection …" at bounding box center [363, 144] width 519 height 289
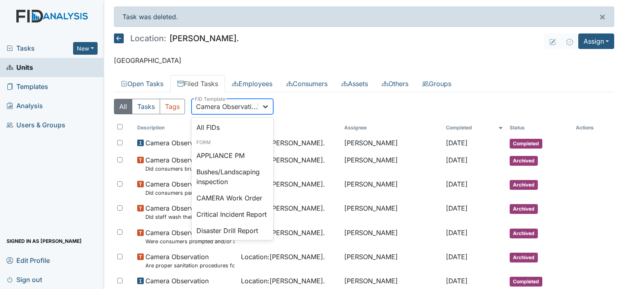
click at [266, 108] on icon at bounding box center [265, 106] width 8 height 8
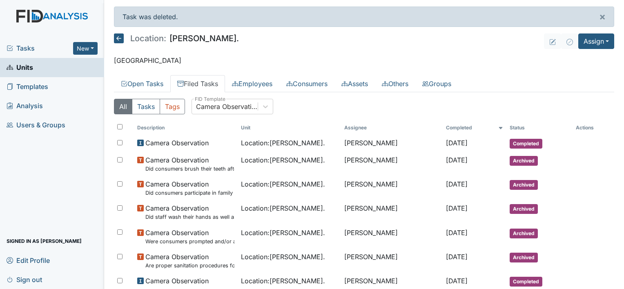
click at [273, 122] on th "Unit" at bounding box center [290, 128] width 104 height 14
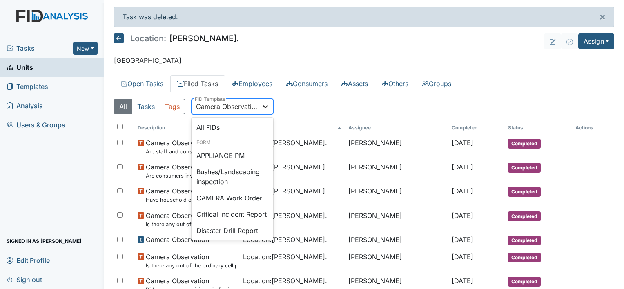
click at [264, 106] on icon at bounding box center [265, 106] width 8 height 8
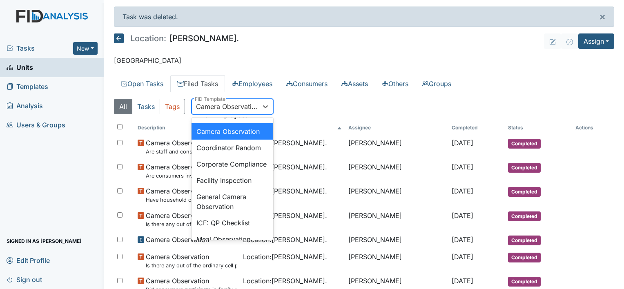
scroll to position [499, 0]
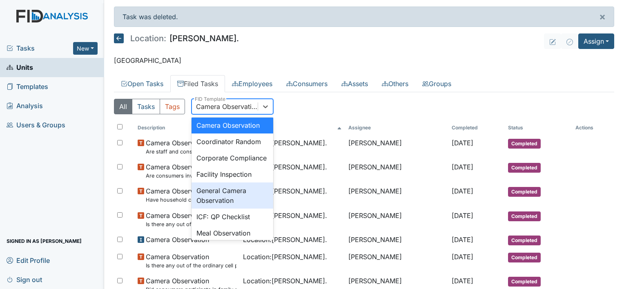
click at [252, 209] on div "General Camera Observation" at bounding box center [232, 195] width 82 height 26
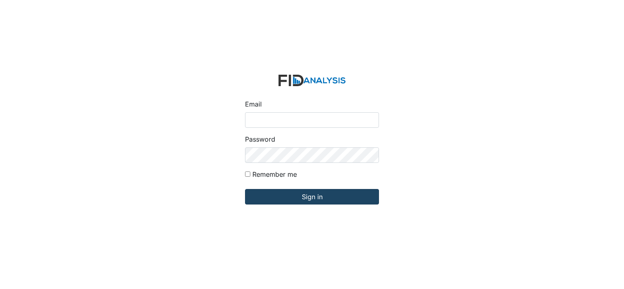
type input "[EMAIL_ADDRESS][DOMAIN_NAME]"
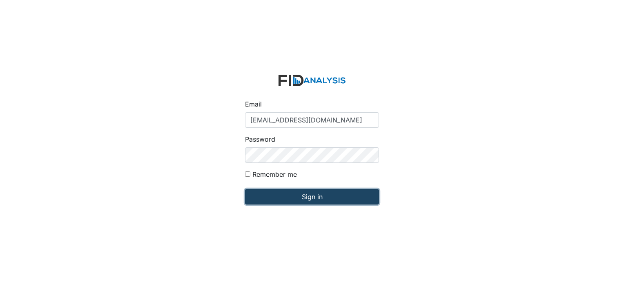
click at [308, 194] on input "Sign in" at bounding box center [312, 197] width 134 height 16
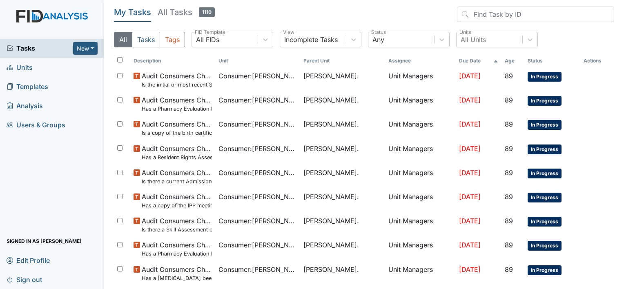
click at [26, 66] on span "Units" at bounding box center [20, 67] width 26 height 13
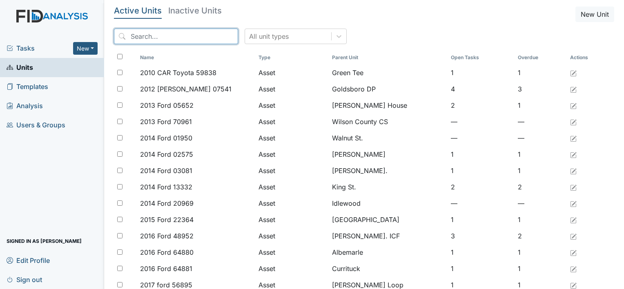
click at [133, 34] on input "search" at bounding box center [176, 37] width 124 height 16
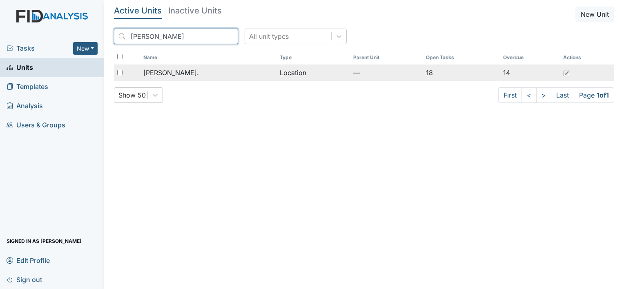
type input "[PERSON_NAME]"
click at [173, 71] on span "[PERSON_NAME]." at bounding box center [170, 73] width 55 height 10
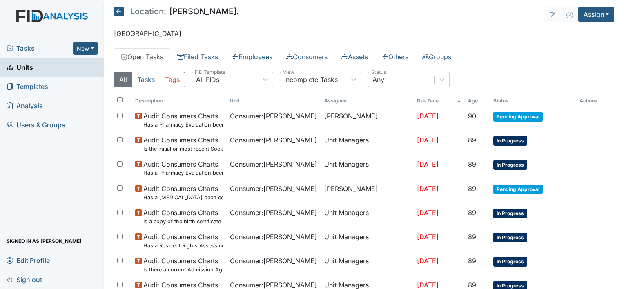
click at [71, 64] on link "Units" at bounding box center [52, 67] width 104 height 19
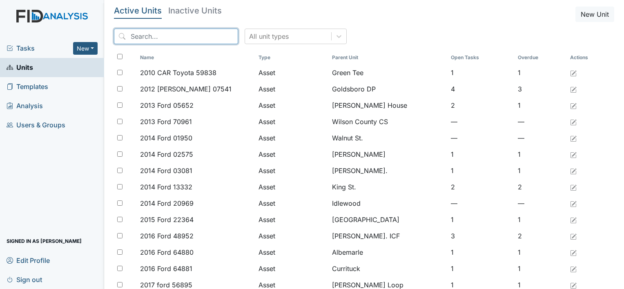
click at [152, 36] on input "search" at bounding box center [176, 37] width 124 height 16
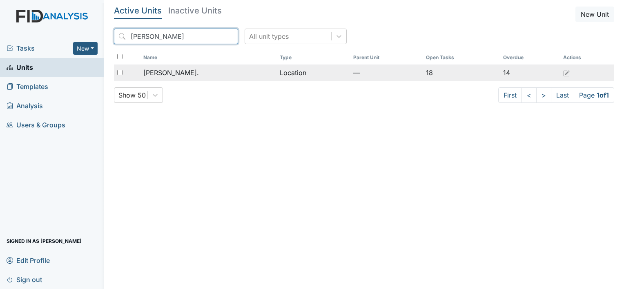
type input "william st"
click at [175, 73] on span "[PERSON_NAME]." at bounding box center [170, 73] width 55 height 10
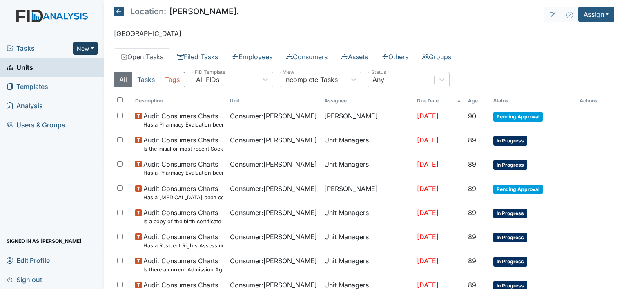
click at [91, 48] on button "New" at bounding box center [85, 48] width 24 height 13
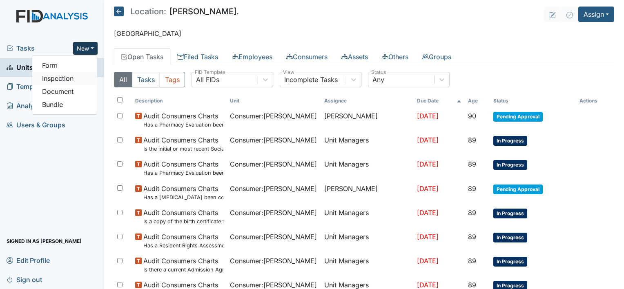
click at [75, 80] on link "Inspection" at bounding box center [64, 78] width 64 height 13
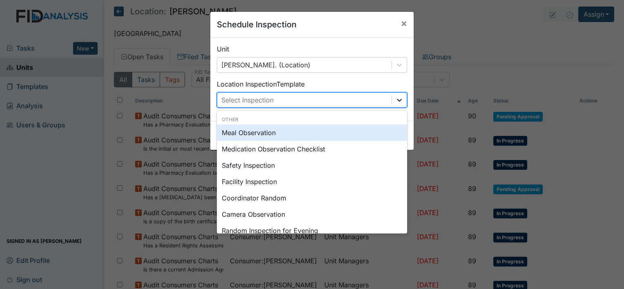
click at [395, 102] on icon at bounding box center [399, 100] width 8 height 8
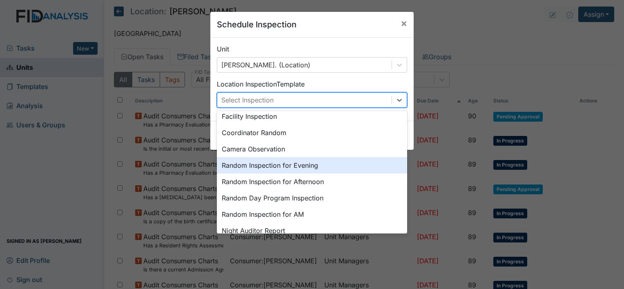
scroll to position [82, 0]
click at [302, 170] on div "Random Inspection for Afternoon" at bounding box center [312, 165] width 190 height 16
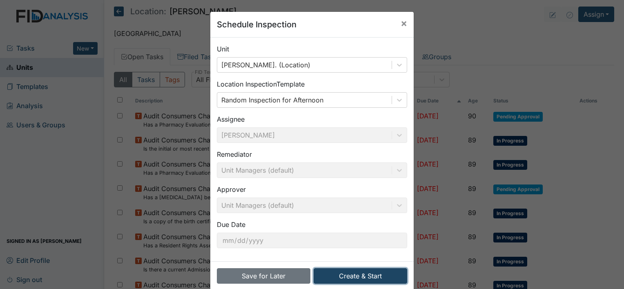
click at [371, 276] on button "Create & Start" at bounding box center [359, 276] width 93 height 16
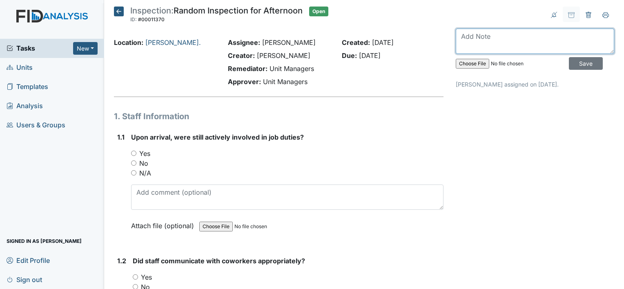
click at [481, 40] on textarea at bounding box center [534, 41] width 158 height 25
type textarea "Completed on 6/15"
click at [134, 152] on input "Yes" at bounding box center [133, 153] width 5 height 5
radio input "true"
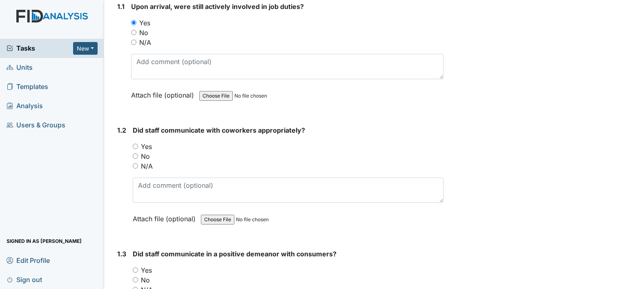
scroll to position [133, 0]
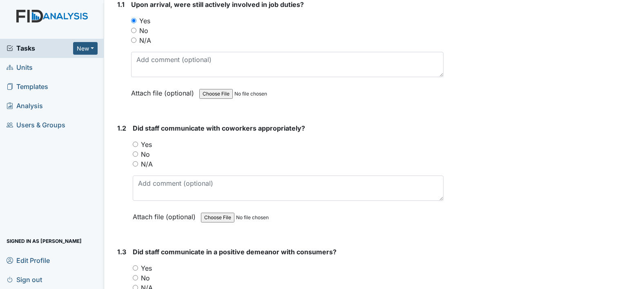
click at [135, 144] on input "Yes" at bounding box center [135, 144] width 5 height 5
radio input "true"
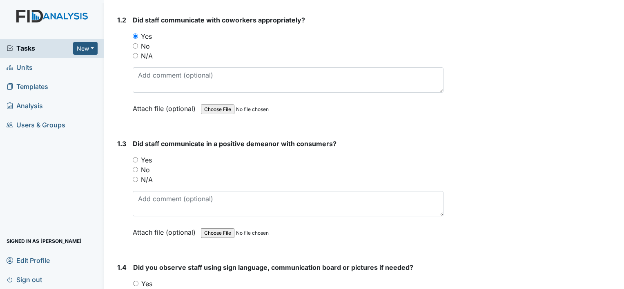
scroll to position [241, 0]
click at [135, 160] on input "Yes" at bounding box center [135, 159] width 5 height 5
radio input "true"
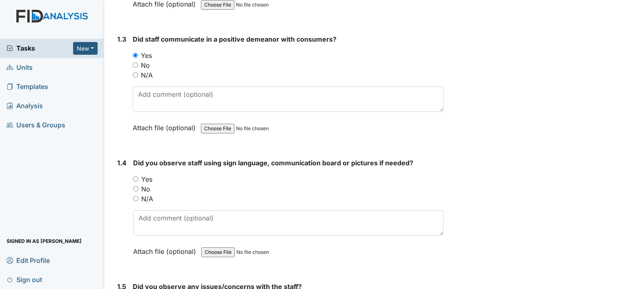
scroll to position [346, 0]
click at [135, 198] on input "N/A" at bounding box center [135, 197] width 5 height 5
radio input "true"
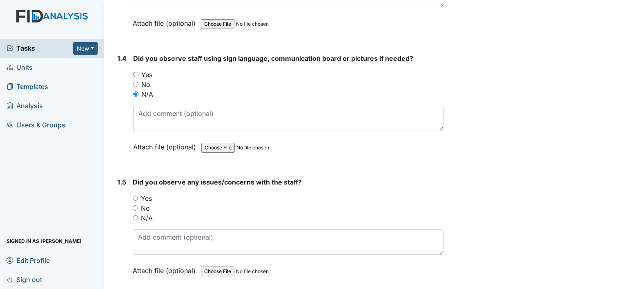
scroll to position [451, 0]
click at [134, 207] on input "No" at bounding box center [135, 206] width 5 height 5
radio input "true"
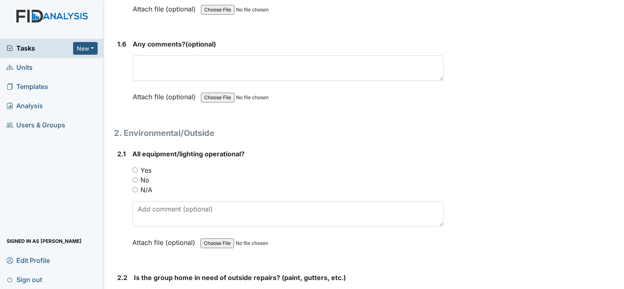
scroll to position [715, 0]
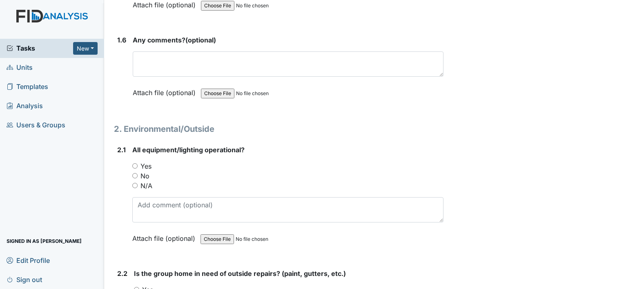
click at [132, 165] on input "Yes" at bounding box center [134, 165] width 5 height 5
radio input "true"
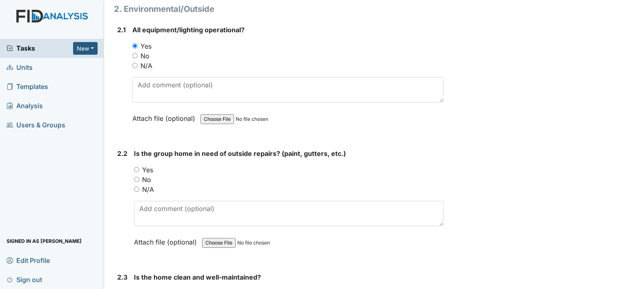
scroll to position [836, 0]
click at [134, 168] on input "Yes" at bounding box center [136, 168] width 5 height 5
radio input "true"
click at [137, 186] on input "N/A" at bounding box center [136, 188] width 5 height 5
radio input "true"
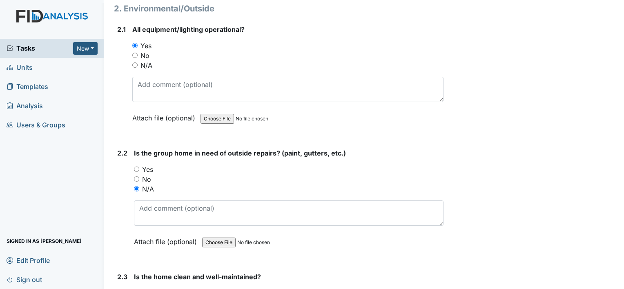
click at [138, 176] on input "No" at bounding box center [136, 178] width 5 height 5
radio input "true"
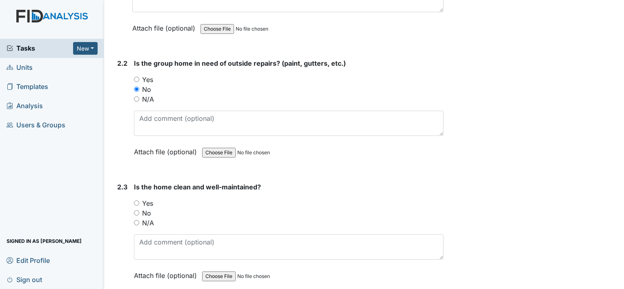
scroll to position [928, 0]
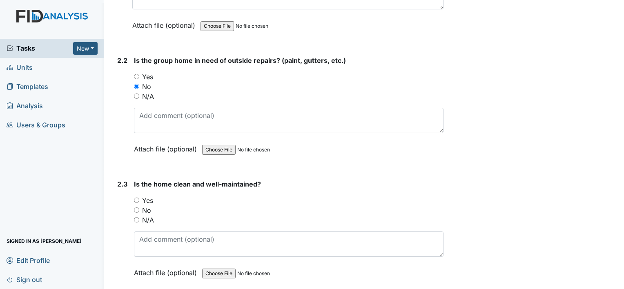
click at [137, 207] on input "No" at bounding box center [136, 209] width 5 height 5
radio input "true"
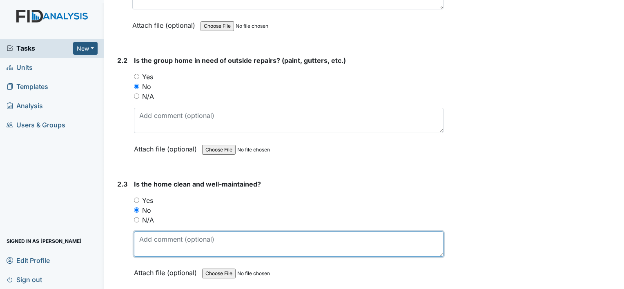
click at [157, 238] on textarea at bounding box center [288, 243] width 309 height 25
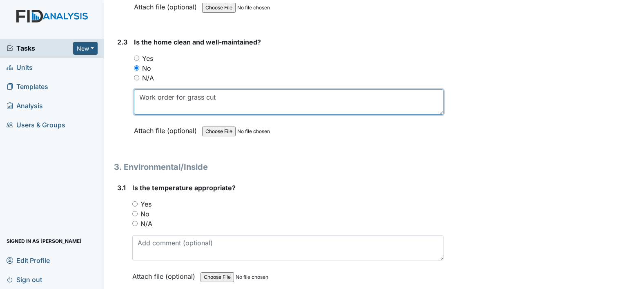
scroll to position [1071, 0]
type textarea "Work order for grass cut"
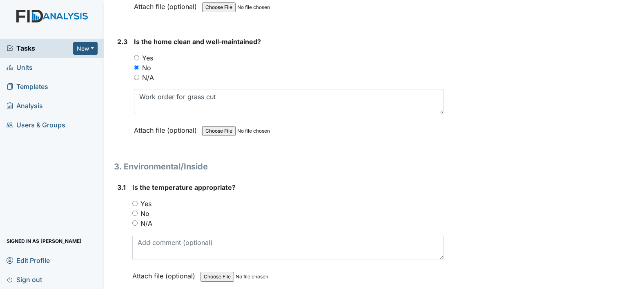
click at [136, 201] on input "Yes" at bounding box center [134, 203] width 5 height 5
radio input "true"
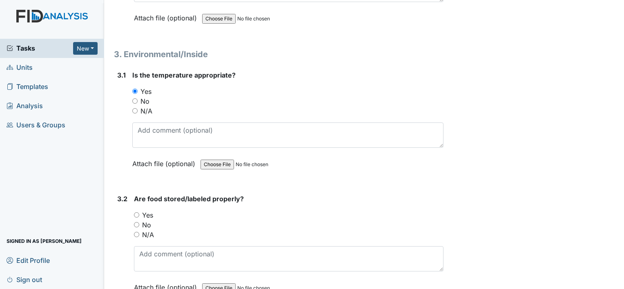
scroll to position [1183, 0]
click at [136, 212] on input "Yes" at bounding box center [136, 214] width 5 height 5
radio input "true"
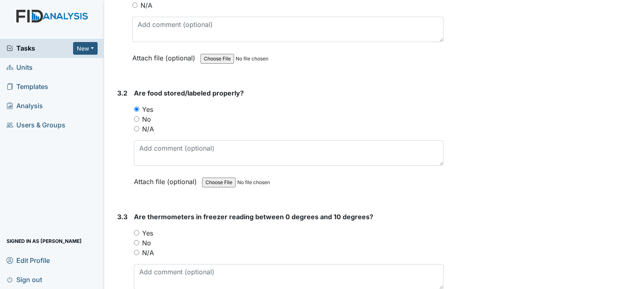
scroll to position [1290, 0]
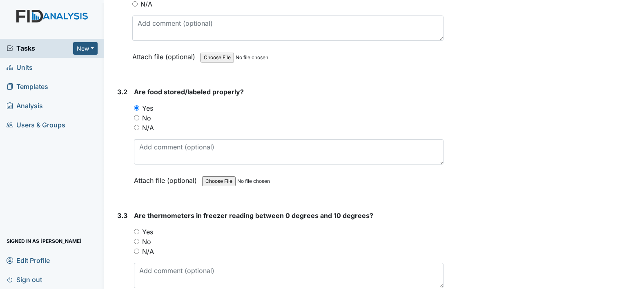
click at [135, 229] on input "Yes" at bounding box center [136, 231] width 5 height 5
radio input "true"
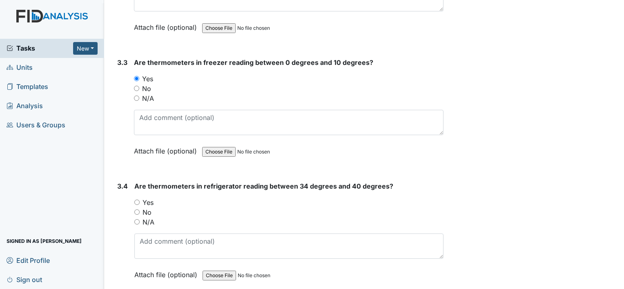
scroll to position [1444, 0]
click at [134, 199] on input "Yes" at bounding box center [136, 201] width 5 height 5
radio input "true"
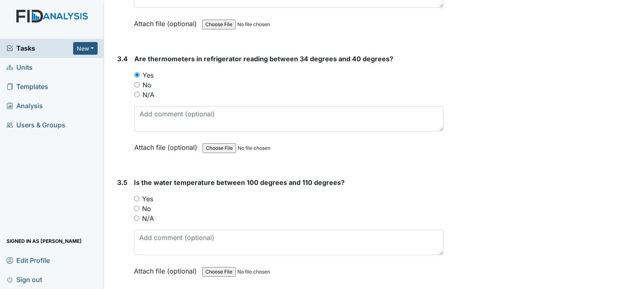
scroll to position [1572, 0]
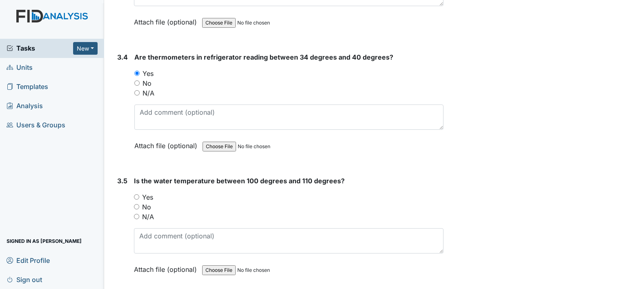
click at [134, 194] on input "Yes" at bounding box center [136, 196] width 5 height 5
radio input "true"
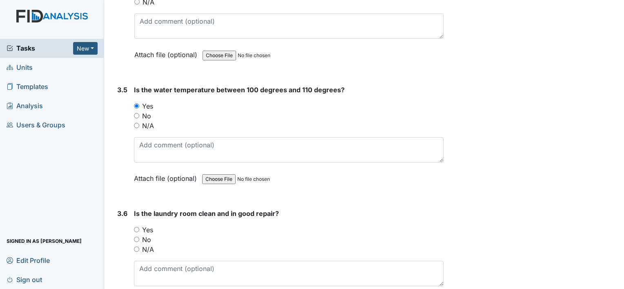
scroll to position [1676, 0]
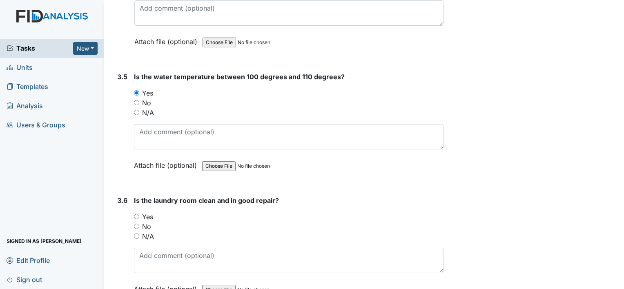
click at [137, 214] on input "Yes" at bounding box center [136, 216] width 5 height 5
radio input "true"
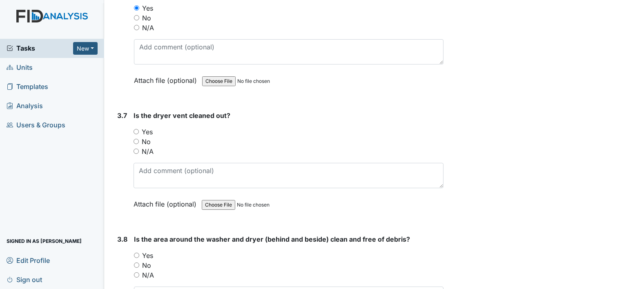
scroll to position [1885, 0]
click at [136, 128] on input "Yes" at bounding box center [135, 130] width 5 height 5
radio input "true"
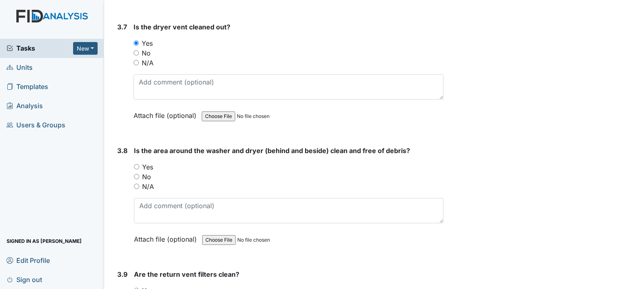
scroll to position [1983, 0]
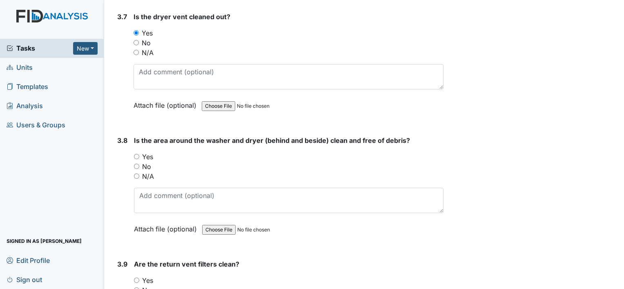
click at [135, 154] on input "Yes" at bounding box center [136, 156] width 5 height 5
radio input "true"
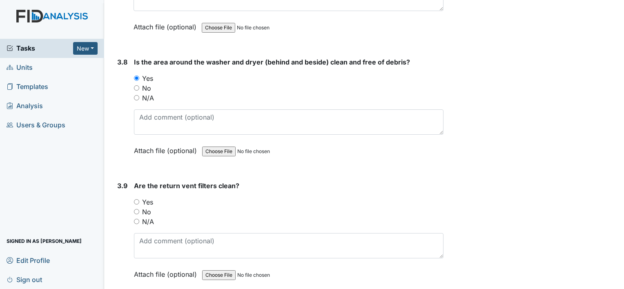
scroll to position [2070, 0]
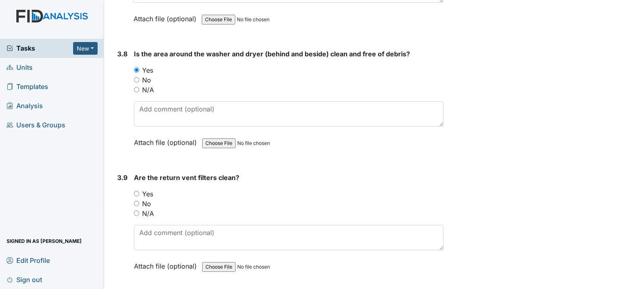
click at [144, 189] on label "Yes" at bounding box center [147, 194] width 11 height 10
click at [139, 191] on input "Yes" at bounding box center [136, 193] width 5 height 5
radio input "true"
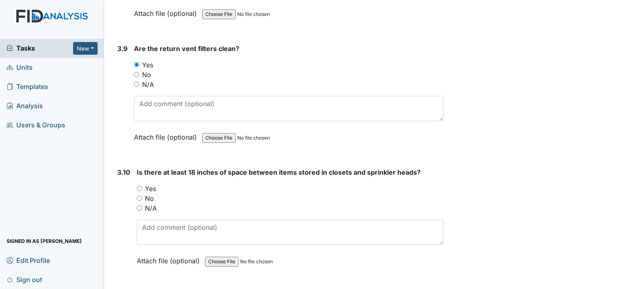
scroll to position [2200, 0]
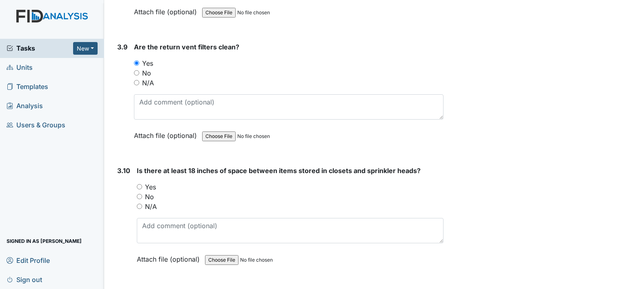
click at [138, 184] on input "Yes" at bounding box center [139, 186] width 5 height 5
radio input "true"
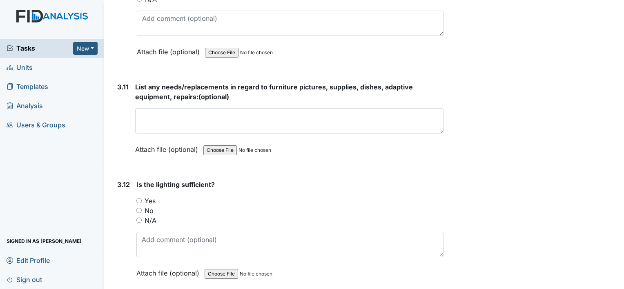
scroll to position [2409, 0]
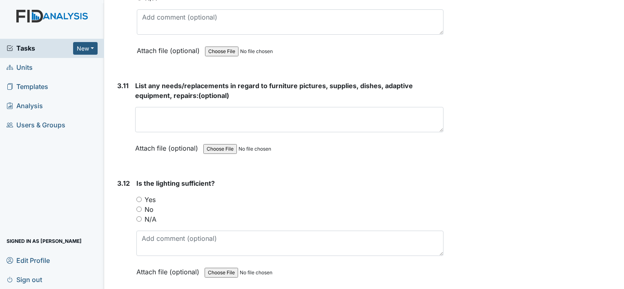
click at [140, 197] on input "Yes" at bounding box center [138, 199] width 5 height 5
radio input "true"
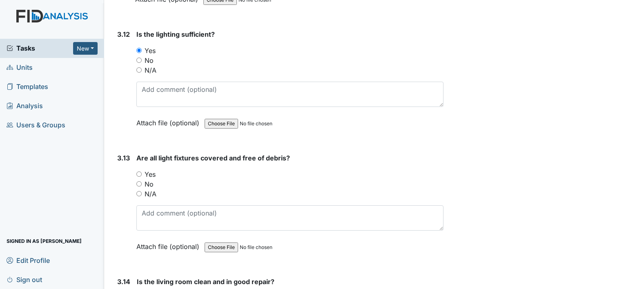
scroll to position [2563, 0]
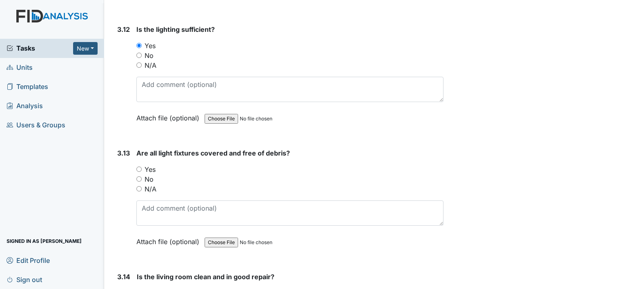
click at [141, 166] on input "Yes" at bounding box center [138, 168] width 5 height 5
radio input "true"
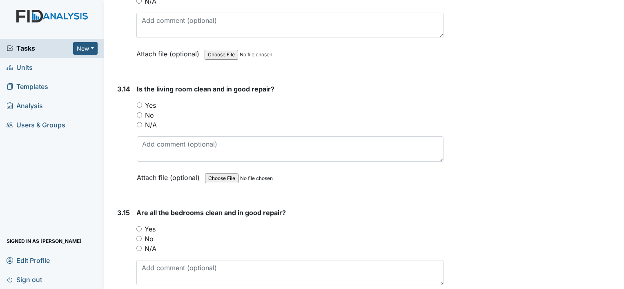
scroll to position [2750, 0]
click at [141, 102] on input "Yes" at bounding box center [139, 104] width 5 height 5
radio input "true"
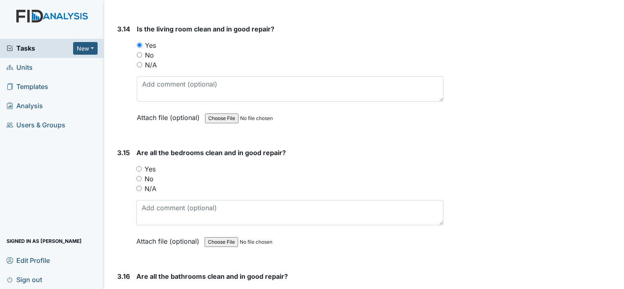
scroll to position [2815, 0]
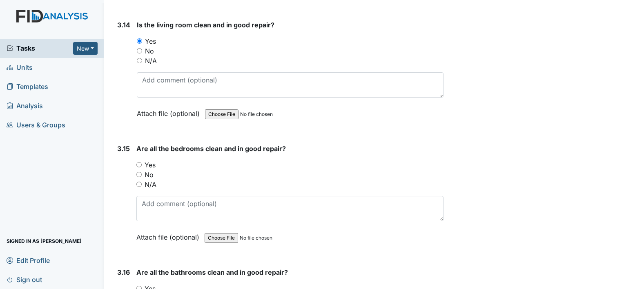
click at [140, 162] on input "Yes" at bounding box center [138, 164] width 5 height 5
radio input "true"
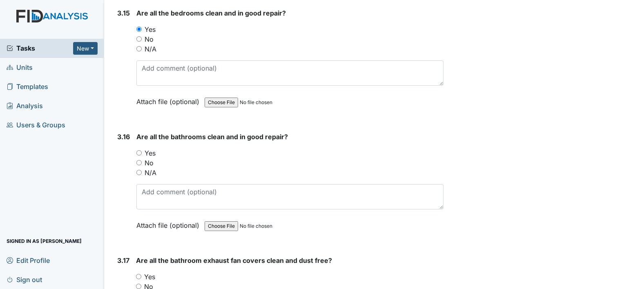
click at [138, 150] on input "Yes" at bounding box center [138, 152] width 5 height 5
radio input "true"
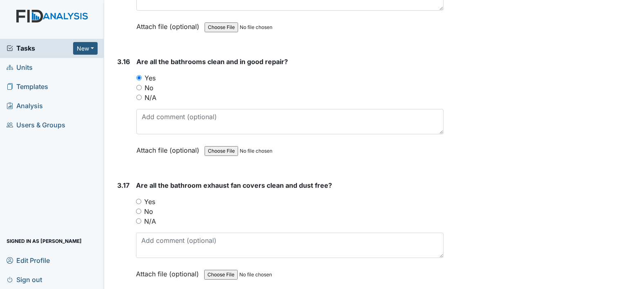
scroll to position [3037, 0]
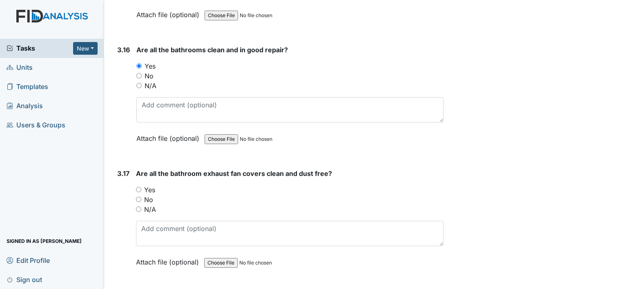
click at [140, 187] on input "Yes" at bounding box center [138, 189] width 5 height 5
radio input "true"
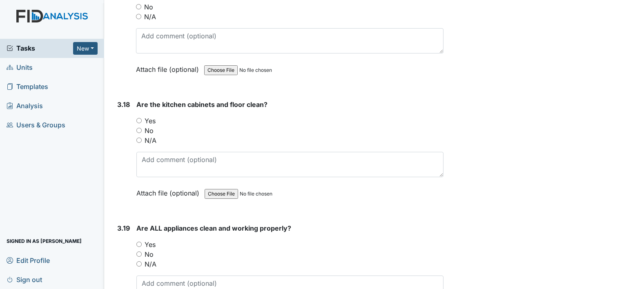
scroll to position [3234, 0]
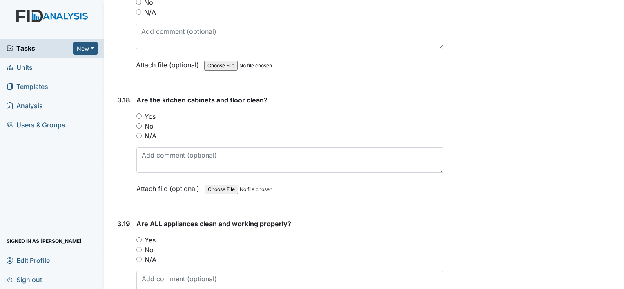
click at [139, 113] on input "Yes" at bounding box center [138, 115] width 5 height 5
radio input "true"
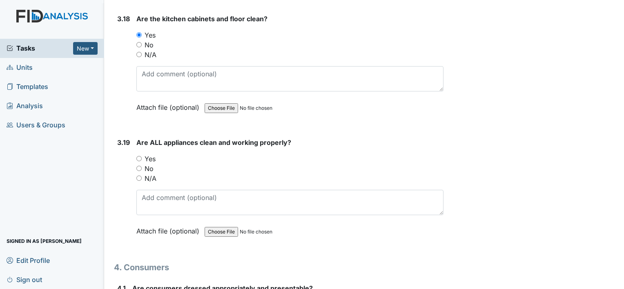
click at [140, 156] on input "Yes" at bounding box center [138, 158] width 5 height 5
radio input "true"
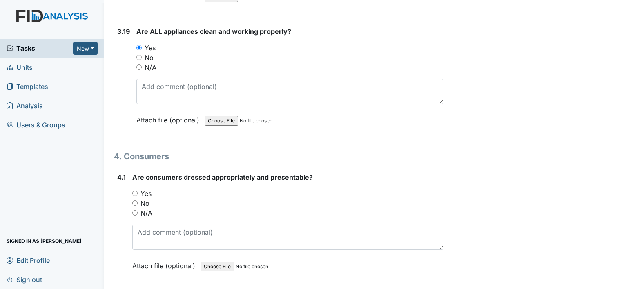
scroll to position [3427, 0]
click at [135, 190] on input "Yes" at bounding box center [134, 192] width 5 height 5
radio input "true"
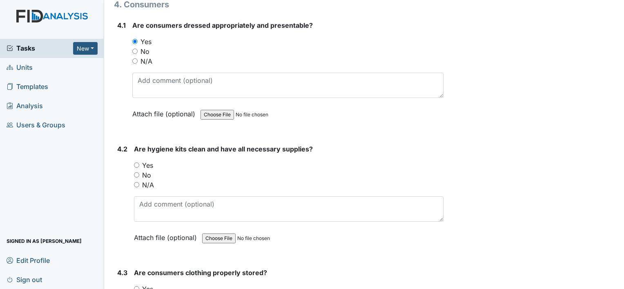
scroll to position [3580, 0]
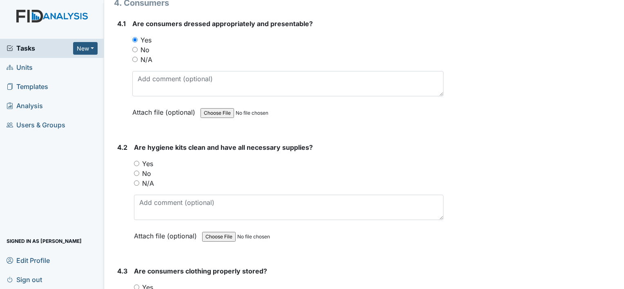
click at [137, 161] on input "Yes" at bounding box center [136, 163] width 5 height 5
radio input "true"
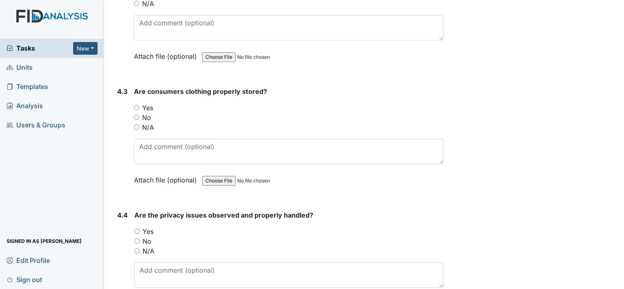
scroll to position [3763, 0]
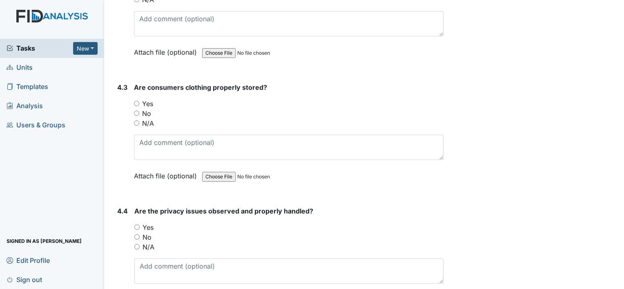
click at [134, 101] on input "Yes" at bounding box center [136, 103] width 5 height 5
radio input "true"
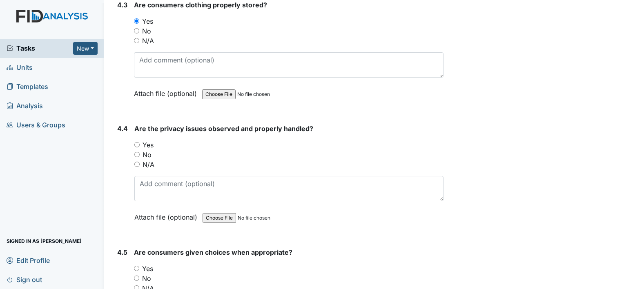
scroll to position [3862, 0]
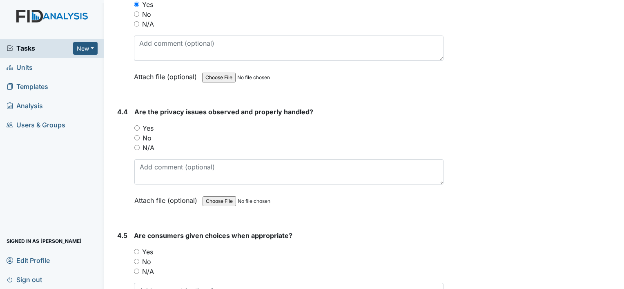
click at [137, 125] on input "Yes" at bounding box center [136, 127] width 5 height 5
radio input "true"
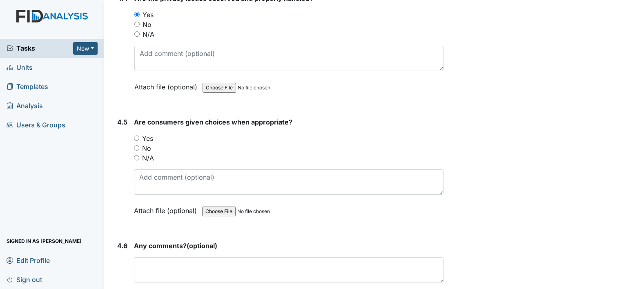
scroll to position [3979, 0]
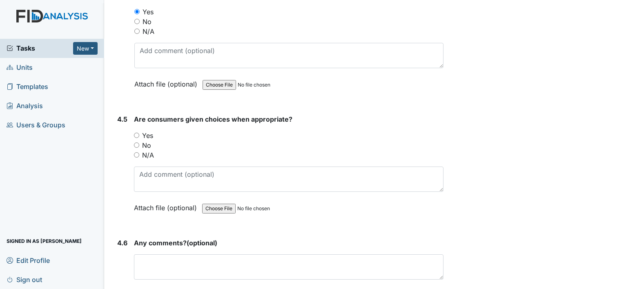
click at [139, 133] on input "Yes" at bounding box center [136, 135] width 5 height 5
radio input "true"
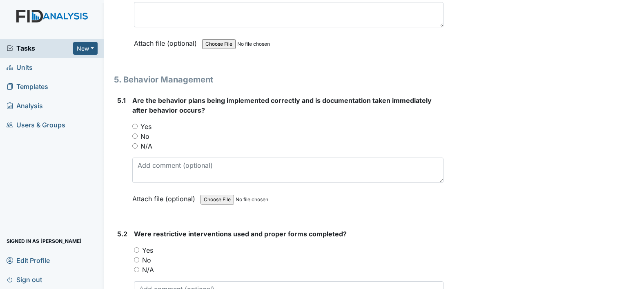
scroll to position [4236, 0]
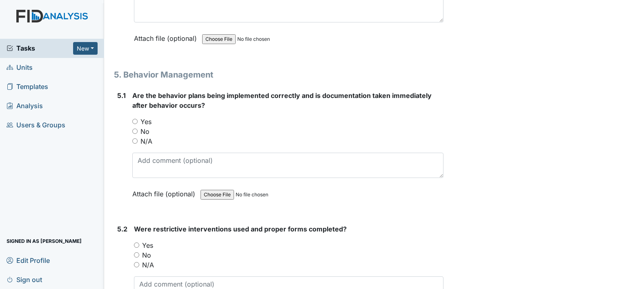
click at [136, 119] on input "Yes" at bounding box center [134, 121] width 5 height 5
radio input "true"
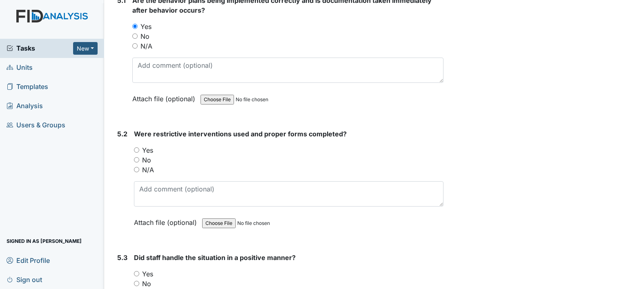
scroll to position [4334, 0]
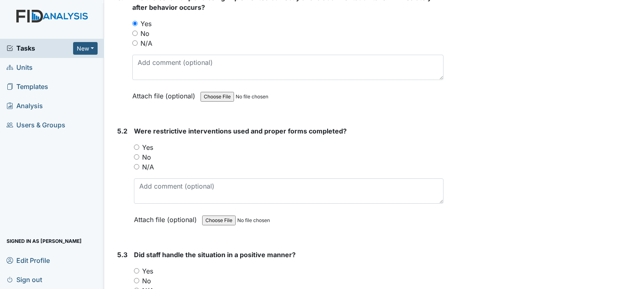
click at [138, 164] on input "N/A" at bounding box center [136, 166] width 5 height 5
radio input "true"
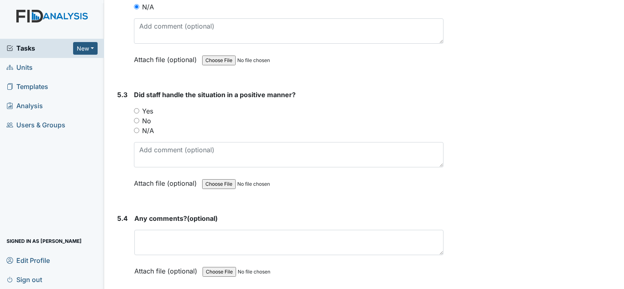
scroll to position [4499, 0]
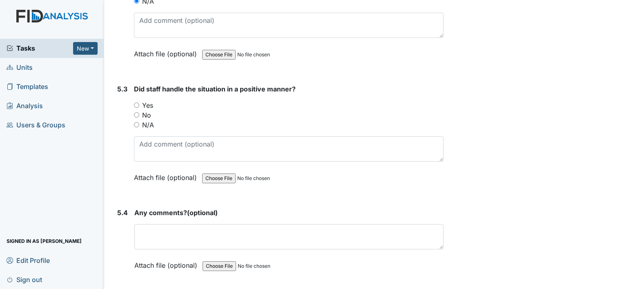
click at [136, 122] on input "N/A" at bounding box center [136, 124] width 5 height 5
radio input "true"
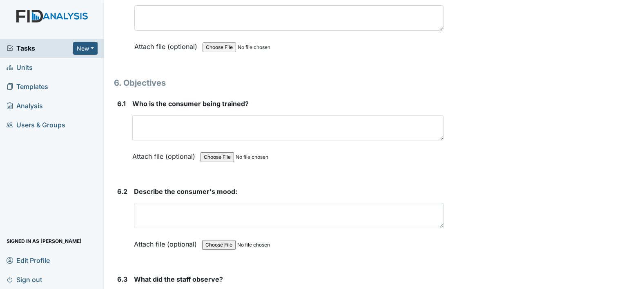
scroll to position [4716, 0]
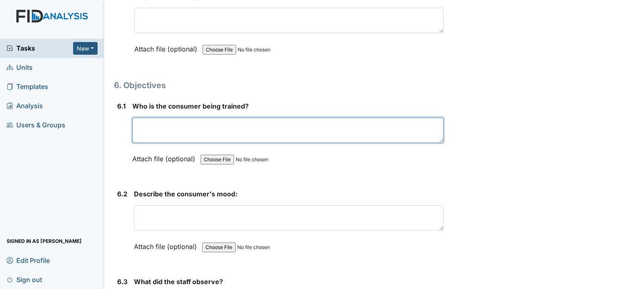
click at [250, 118] on textarea at bounding box center [287, 130] width 311 height 25
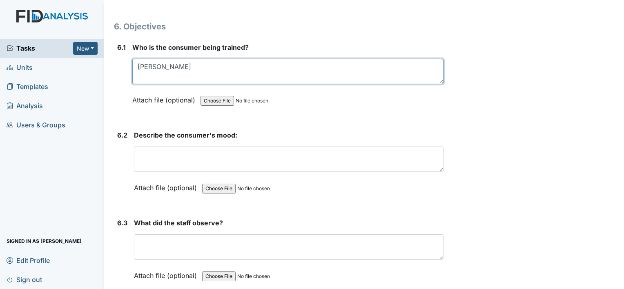
scroll to position [4775, 0]
type textarea "[PERSON_NAME]"
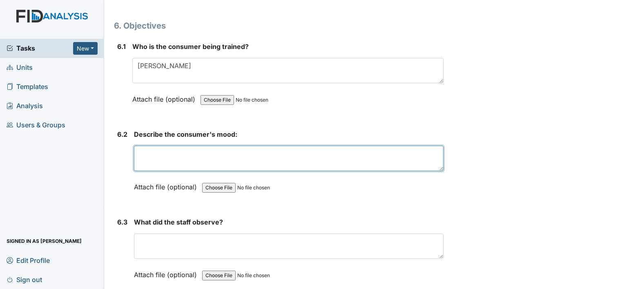
click at [164, 146] on textarea at bounding box center [288, 158] width 309 height 25
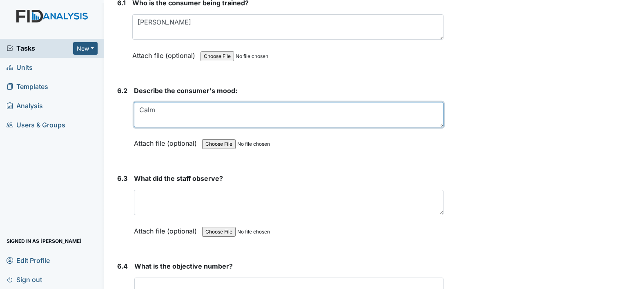
scroll to position [4846, 0]
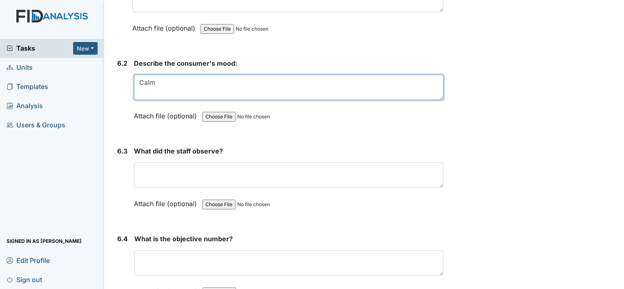
type textarea "Calm"
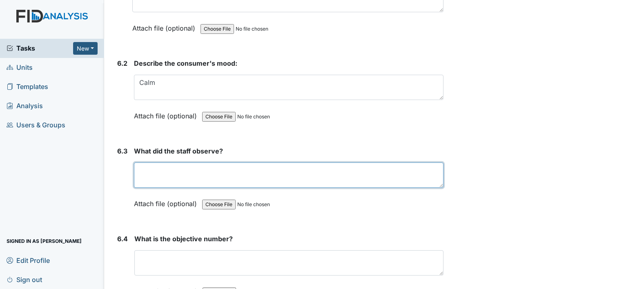
click at [204, 162] on textarea at bounding box center [288, 174] width 309 height 25
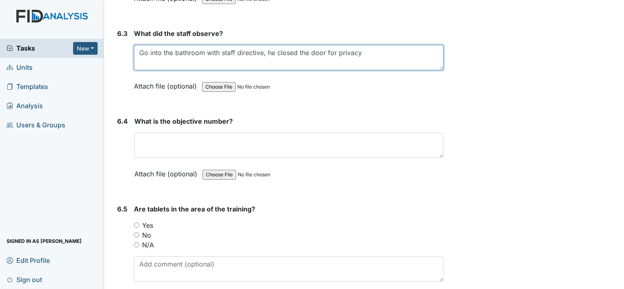
scroll to position [4971, 0]
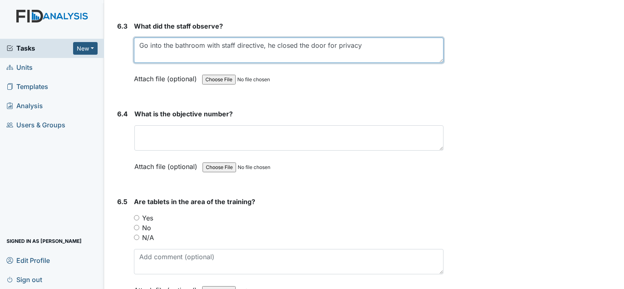
type textarea "Go into the bathroom with staff directive, he closed the door for privacy"
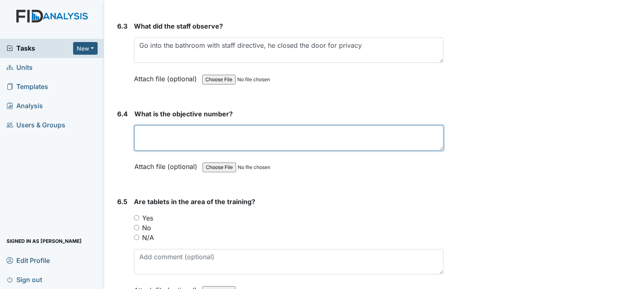
click at [291, 130] on textarea at bounding box center [288, 137] width 309 height 25
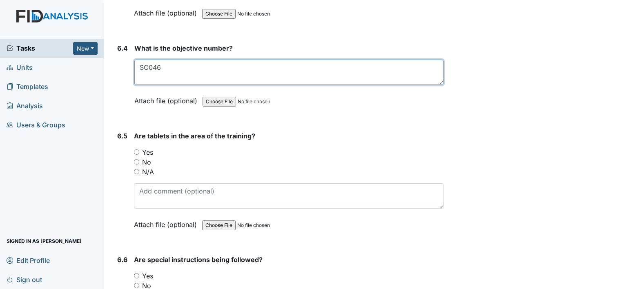
type textarea "SC046"
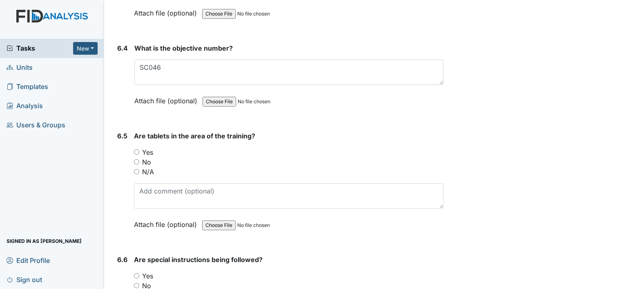
click at [136, 149] on input "Yes" at bounding box center [136, 151] width 5 height 5
radio input "true"
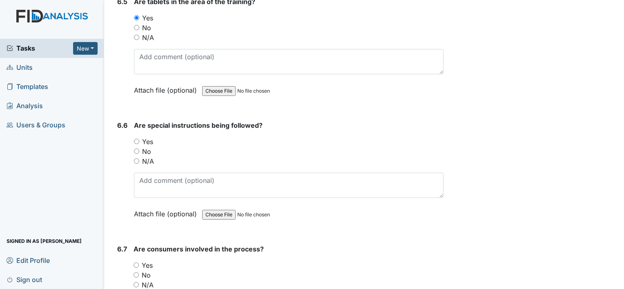
scroll to position [5172, 0]
click at [135, 138] on input "Yes" at bounding box center [136, 140] width 5 height 5
radio input "true"
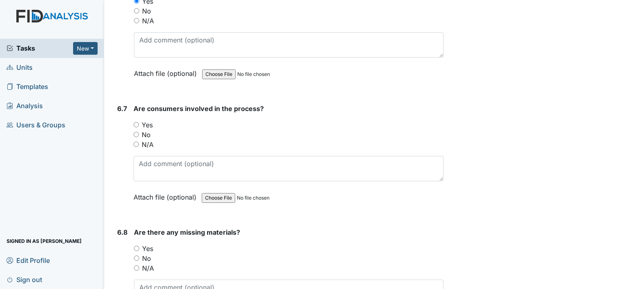
scroll to position [5312, 0]
click at [135, 122] on input "Yes" at bounding box center [135, 124] width 5 height 5
radio input "true"
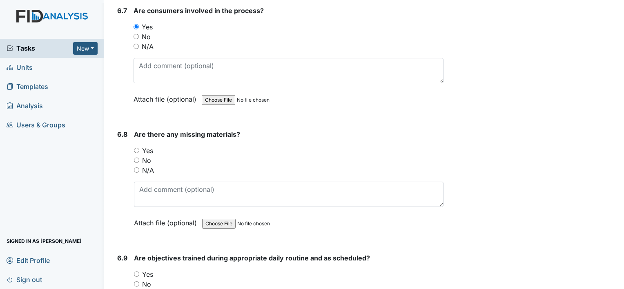
scroll to position [5413, 0]
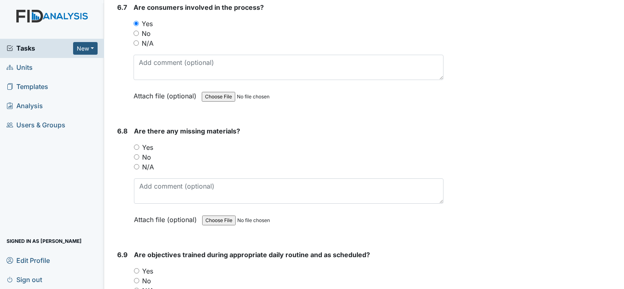
click at [138, 144] on input "Yes" at bounding box center [136, 146] width 5 height 5
radio input "true"
click at [135, 154] on input "No" at bounding box center [136, 156] width 5 height 5
radio input "true"
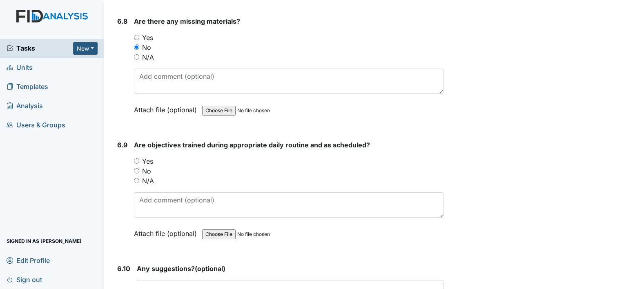
scroll to position [5524, 0]
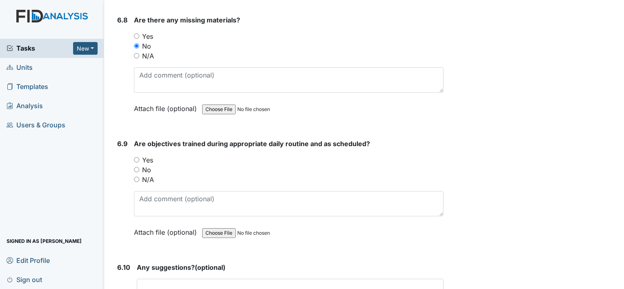
click at [134, 157] on input "Yes" at bounding box center [136, 159] width 5 height 5
radio input "true"
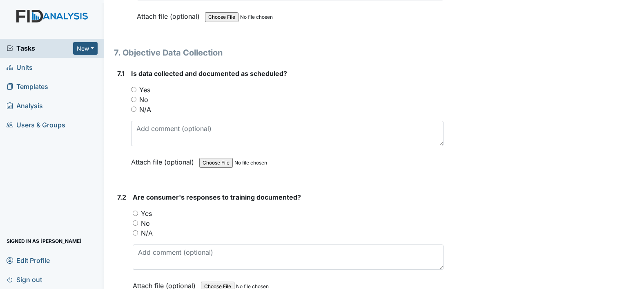
scroll to position [5838, 0]
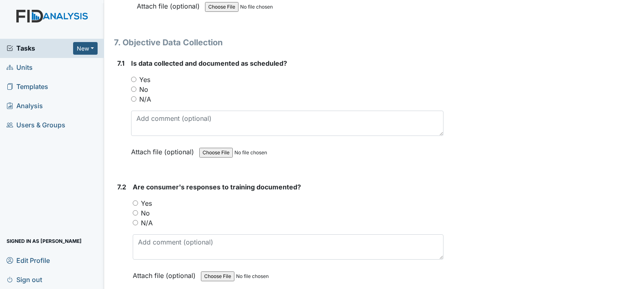
click at [135, 96] on input "N/A" at bounding box center [133, 98] width 5 height 5
radio input "true"
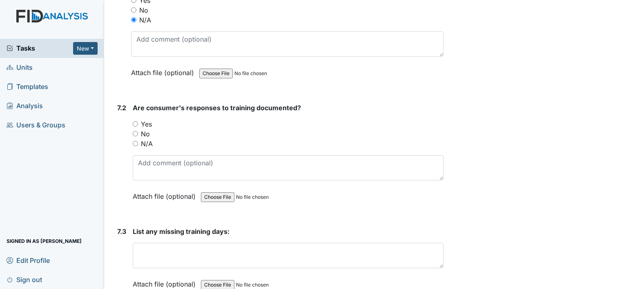
click at [137, 141] on input "N/A" at bounding box center [135, 143] width 5 height 5
radio input "true"
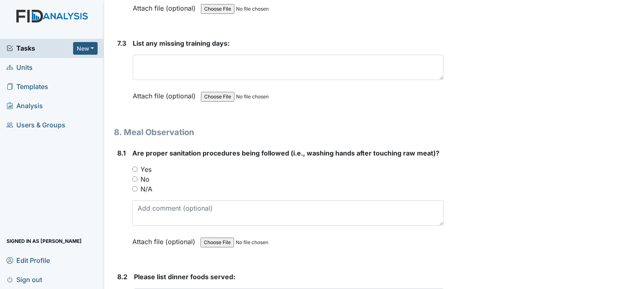
scroll to position [6116, 0]
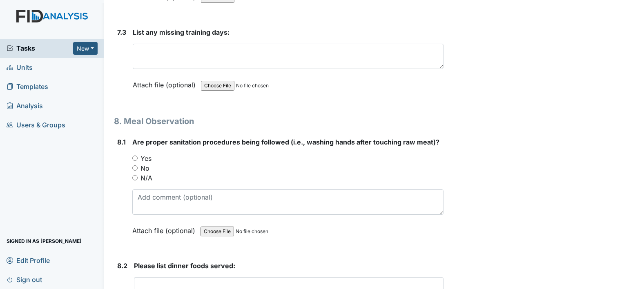
click at [133, 155] on input "Yes" at bounding box center [134, 157] width 5 height 5
radio input "true"
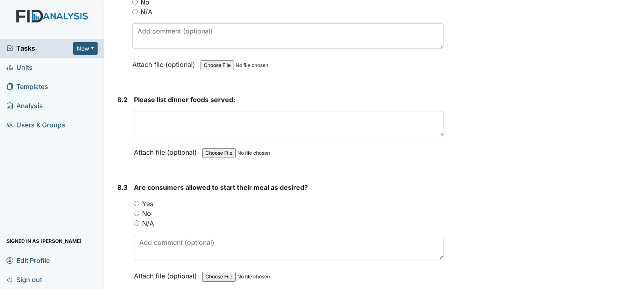
scroll to position [6282, 0]
click at [139, 200] on input "Yes" at bounding box center [136, 202] width 5 height 5
radio input "true"
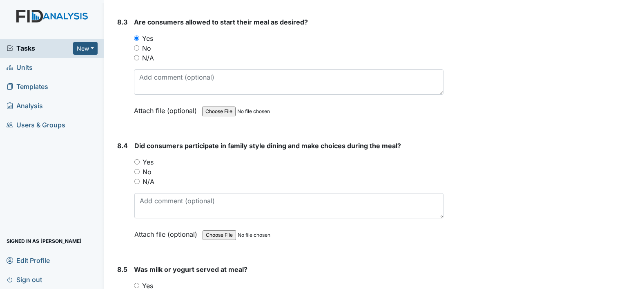
scroll to position [6453, 0]
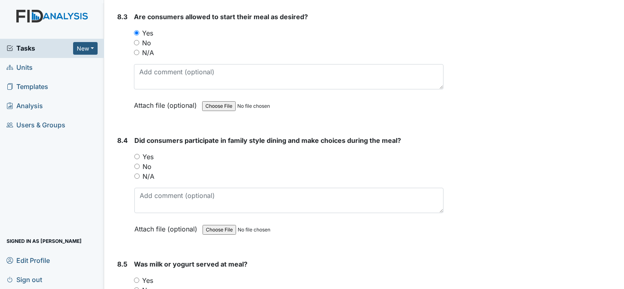
click at [139, 154] on input "Yes" at bounding box center [136, 156] width 5 height 5
radio input "true"
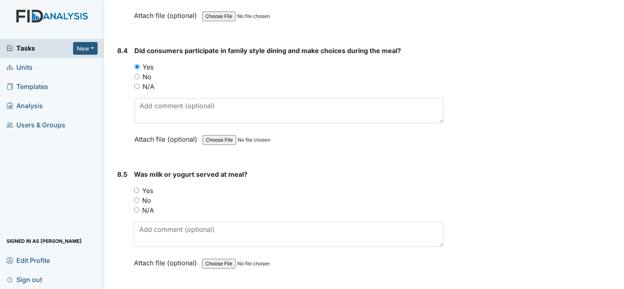
scroll to position [6562, 0]
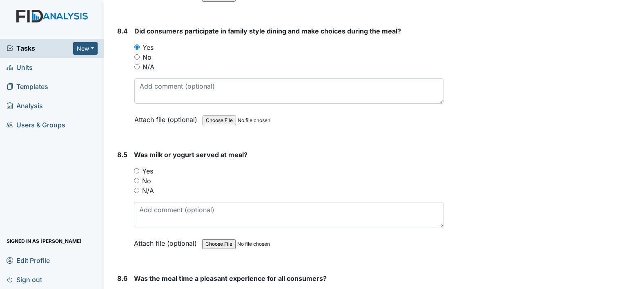
click at [143, 166] on label "Yes" at bounding box center [147, 171] width 11 height 10
click at [139, 168] on input "Yes" at bounding box center [136, 170] width 5 height 5
radio input "true"
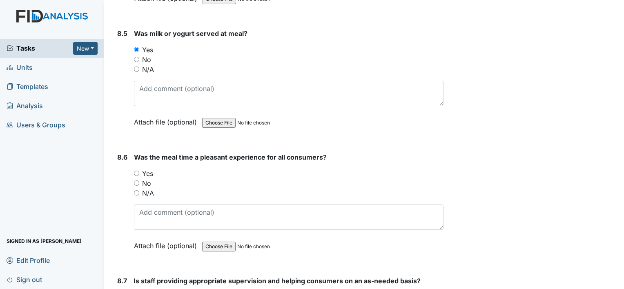
scroll to position [6683, 0]
click at [137, 170] on input "Yes" at bounding box center [136, 172] width 5 height 5
radio input "true"
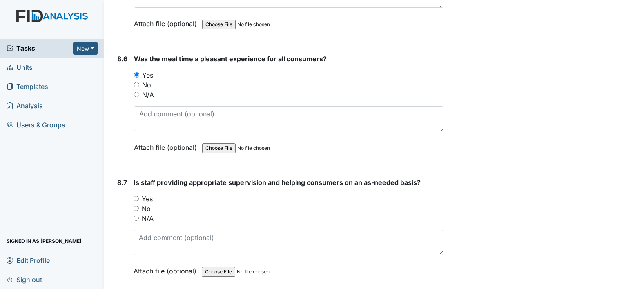
scroll to position [6790, 0]
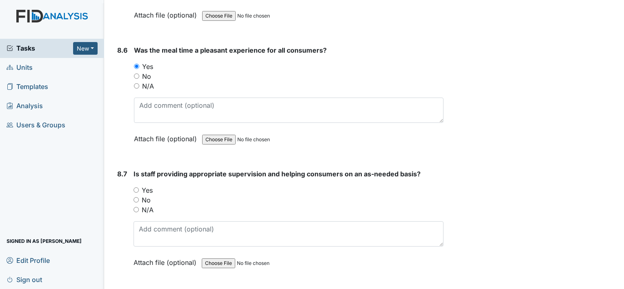
click at [138, 187] on input "Yes" at bounding box center [135, 189] width 5 height 5
radio input "true"
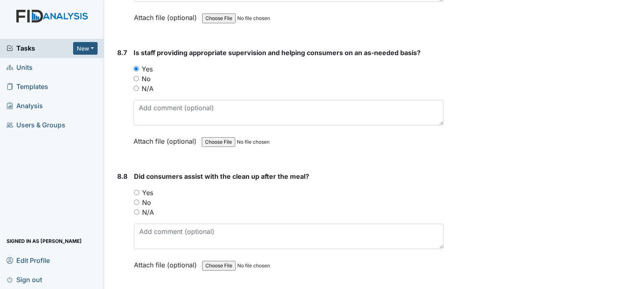
scroll to position [6912, 0]
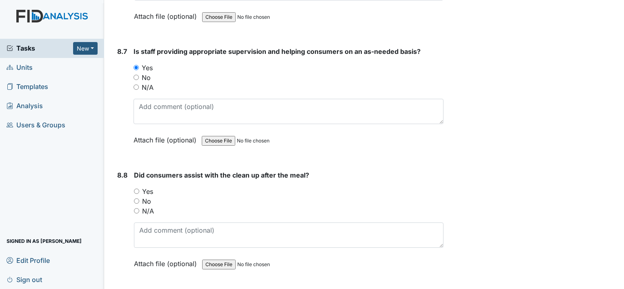
click at [135, 189] on input "Yes" at bounding box center [136, 191] width 5 height 5
radio input "true"
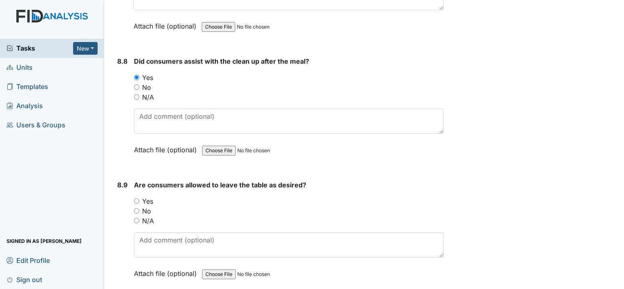
scroll to position [7029, 0]
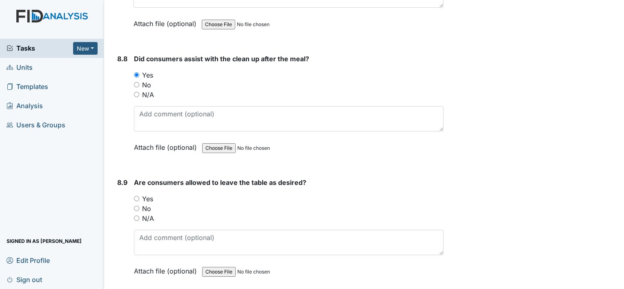
click at [138, 196] on input "Yes" at bounding box center [136, 198] width 5 height 5
radio input "true"
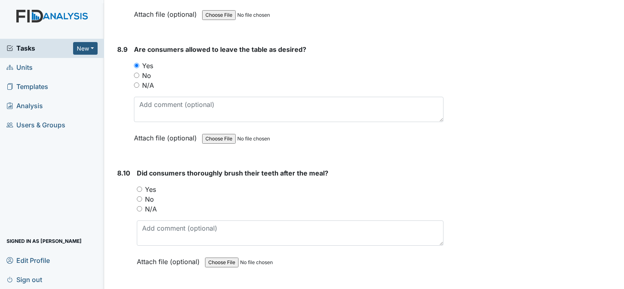
scroll to position [7166, 0]
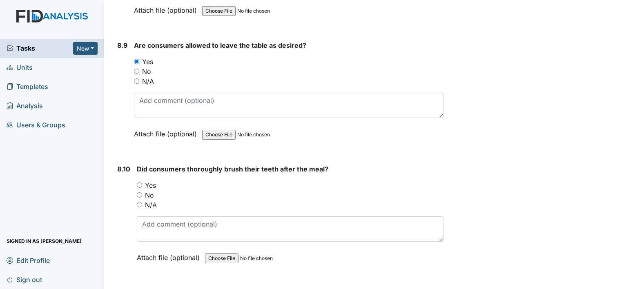
click at [140, 182] on input "Yes" at bounding box center [139, 184] width 5 height 5
radio input "true"
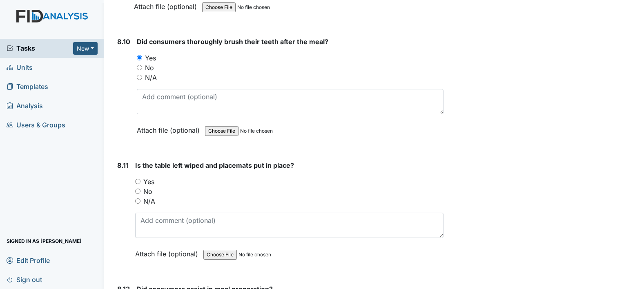
click at [137, 179] on input "Yes" at bounding box center [137, 181] width 5 height 5
radio input "true"
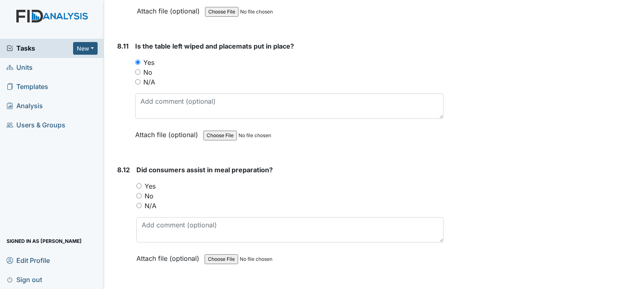
scroll to position [7414, 0]
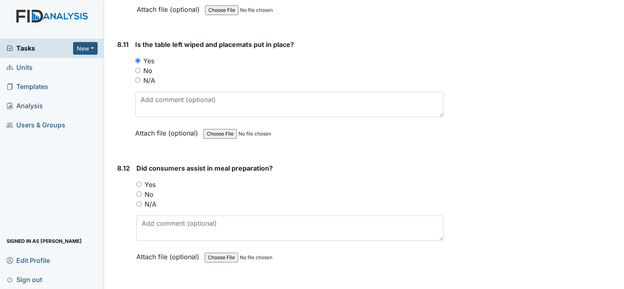
click at [140, 182] on input "Yes" at bounding box center [138, 184] width 5 height 5
radio input "true"
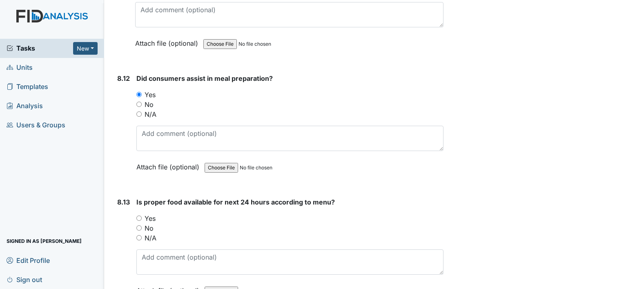
scroll to position [7520, 0]
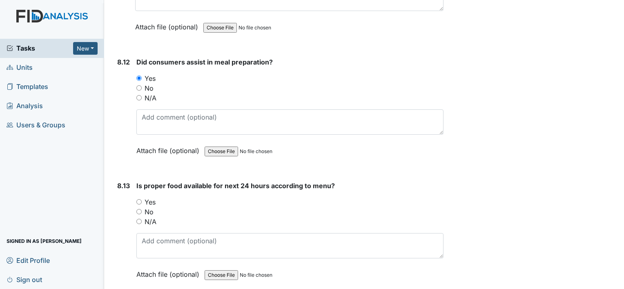
click at [139, 199] on input "Yes" at bounding box center [138, 201] width 5 height 5
radio input "true"
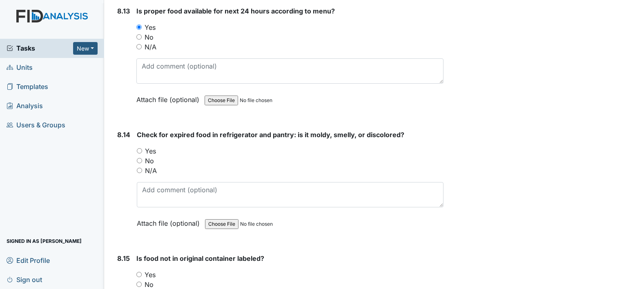
scroll to position [7695, 0]
click at [139, 148] on input "Yes" at bounding box center [139, 150] width 5 height 5
radio input "true"
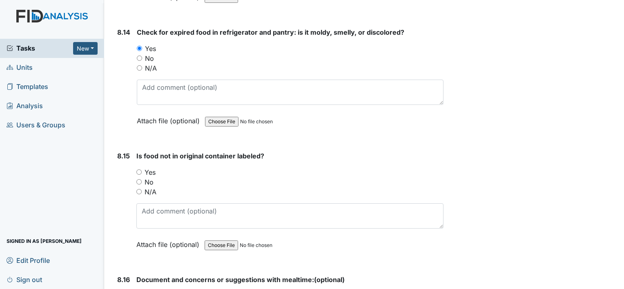
scroll to position [7798, 0]
click at [146, 167] on label "Yes" at bounding box center [149, 172] width 11 height 10
click at [142, 169] on input "Yes" at bounding box center [138, 171] width 5 height 5
radio input "true"
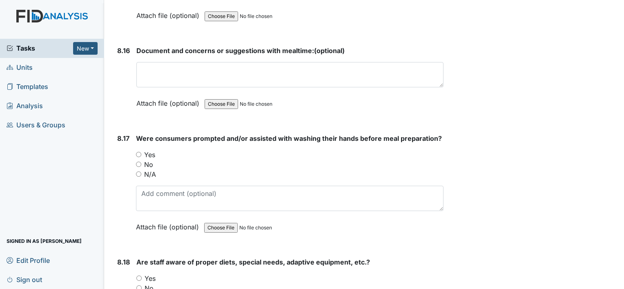
scroll to position [8026, 0]
click at [139, 151] on input "Yes" at bounding box center [138, 153] width 5 height 5
radio input "true"
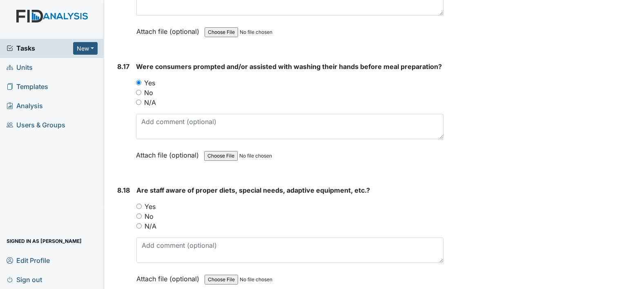
scroll to position [8100, 0]
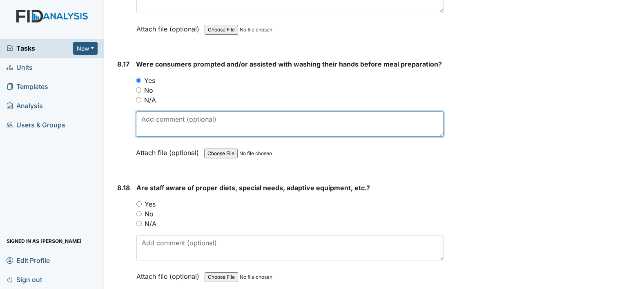
click at [161, 111] on textarea at bounding box center [289, 123] width 307 height 25
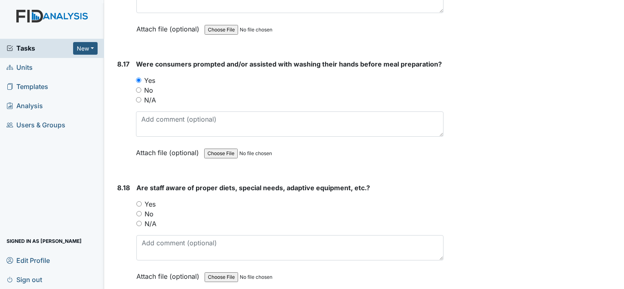
click at [138, 201] on input "Yes" at bounding box center [138, 203] width 5 height 5
radio input "true"
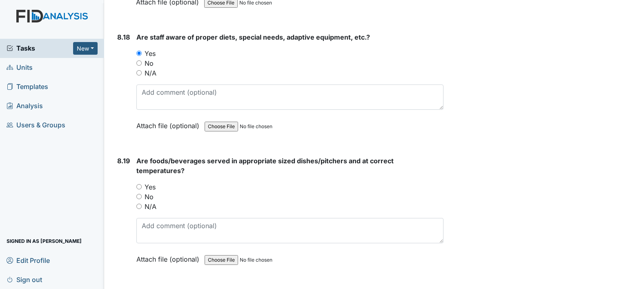
scroll to position [8257, 0]
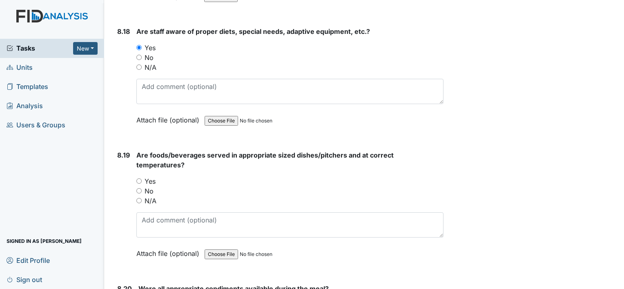
click at [139, 178] on input "Yes" at bounding box center [138, 180] width 5 height 5
radio input "true"
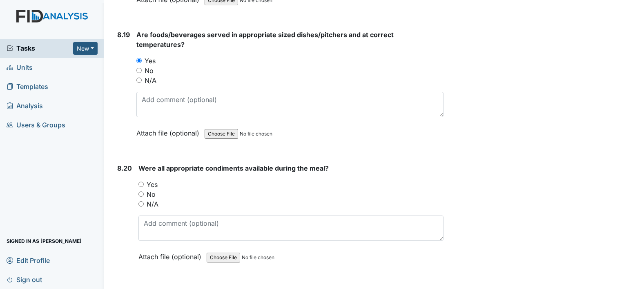
scroll to position [8377, 0]
click at [140, 181] on input "Yes" at bounding box center [140, 183] width 5 height 5
radio input "true"
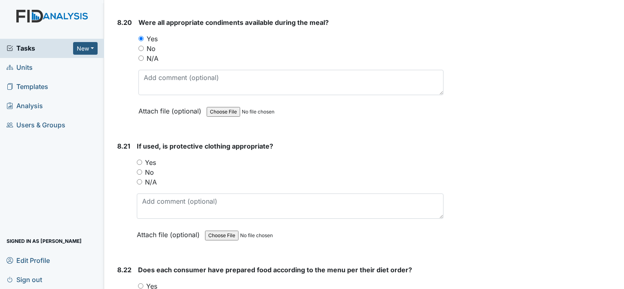
scroll to position [8527, 0]
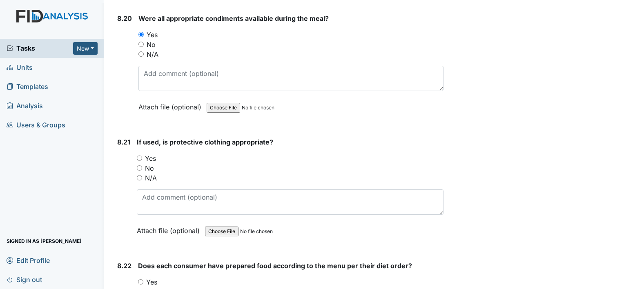
click at [142, 155] on input "Yes" at bounding box center [139, 157] width 5 height 5
radio input "true"
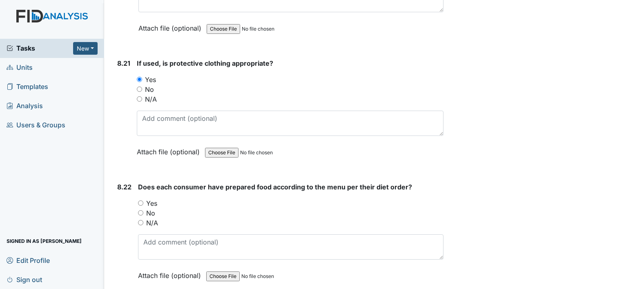
scroll to position [8606, 0]
click at [149, 198] on label "Yes" at bounding box center [151, 203] width 11 height 10
click at [143, 200] on input "Yes" at bounding box center [140, 202] width 5 height 5
radio input "true"
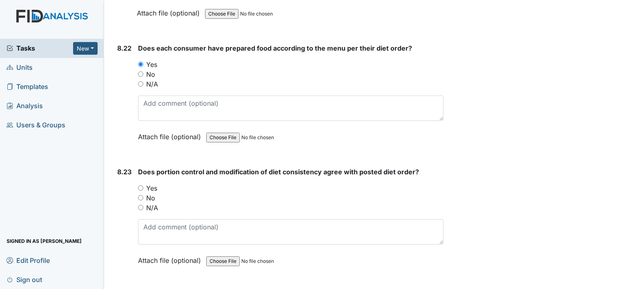
scroll to position [8745, 0]
click at [142, 184] on input "Yes" at bounding box center [140, 186] width 5 height 5
radio input "true"
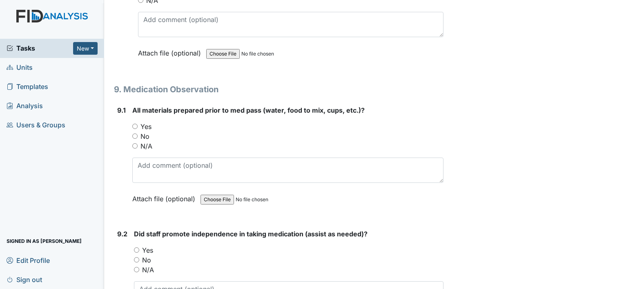
scroll to position [8953, 0]
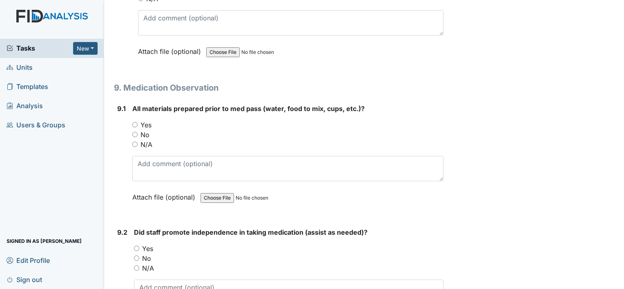
click at [134, 122] on input "Yes" at bounding box center [134, 124] width 5 height 5
radio input "true"
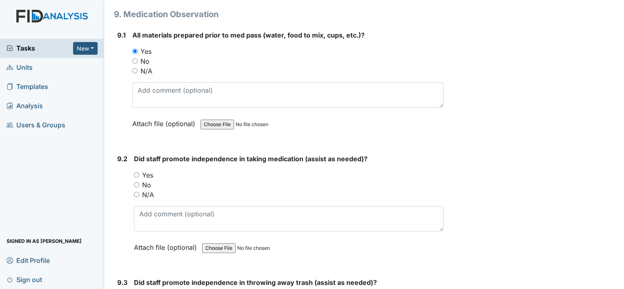
scroll to position [9027, 0]
click at [137, 172] on input "Yes" at bounding box center [136, 174] width 5 height 5
radio input "true"
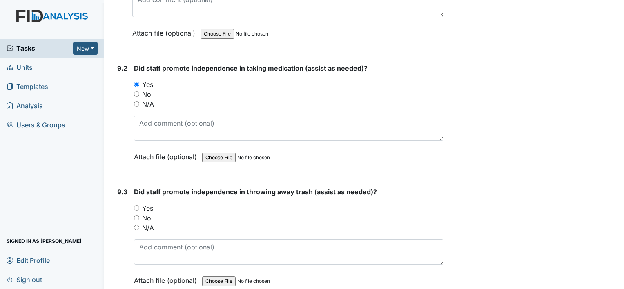
scroll to position [9118, 0]
click at [138, 204] on input "Yes" at bounding box center [136, 206] width 5 height 5
radio input "true"
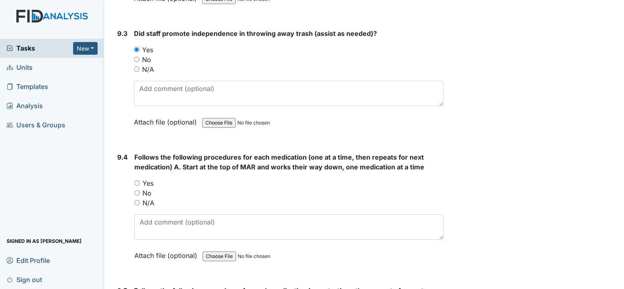
scroll to position [9278, 0]
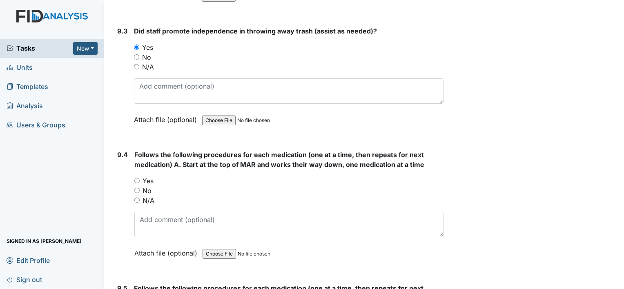
click at [137, 178] on input "Yes" at bounding box center [136, 180] width 5 height 5
radio input "true"
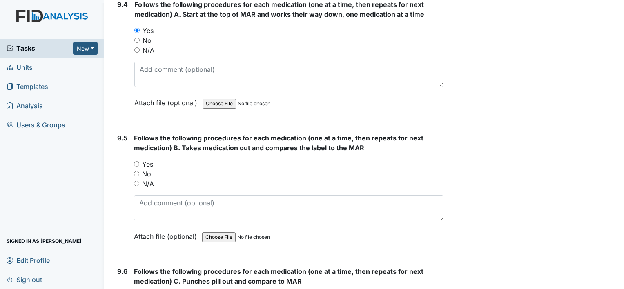
scroll to position [9435, 0]
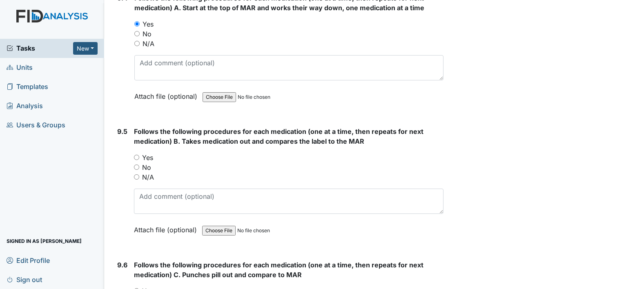
click at [137, 155] on input "Yes" at bounding box center [136, 157] width 5 height 5
radio input "true"
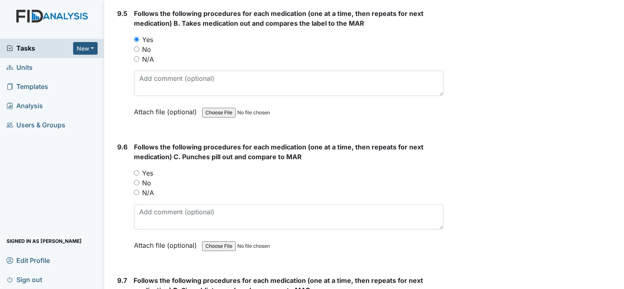
scroll to position [9554, 0]
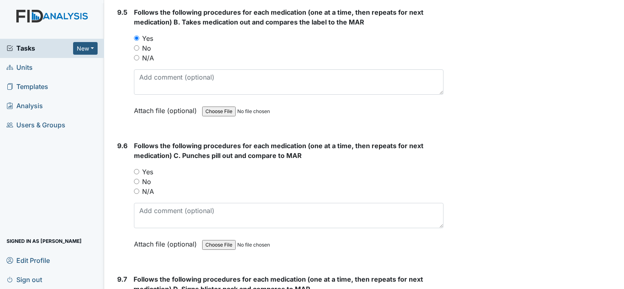
click at [136, 169] on input "Yes" at bounding box center [136, 171] width 5 height 5
radio input "true"
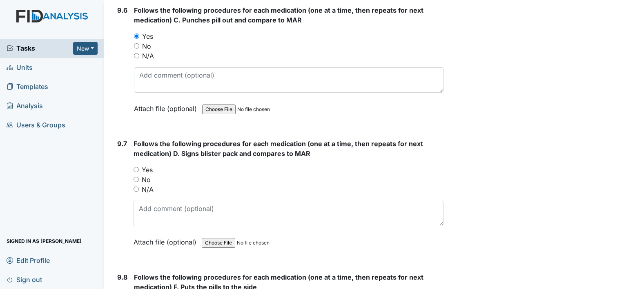
click at [135, 167] on input "Yes" at bounding box center [135, 169] width 5 height 5
radio input "true"
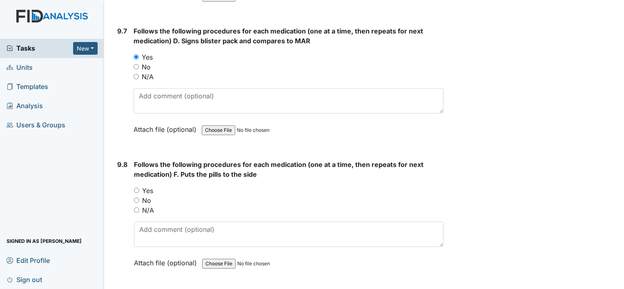
scroll to position [9805, 0]
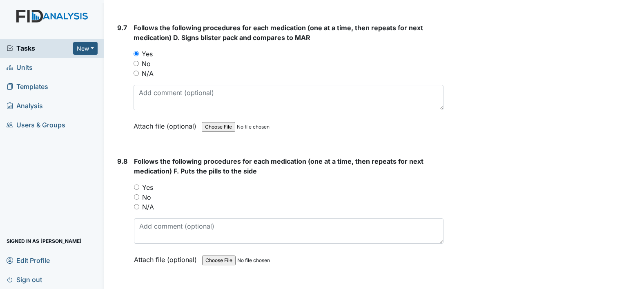
click at [136, 184] on input "Yes" at bounding box center [136, 186] width 5 height 5
radio input "true"
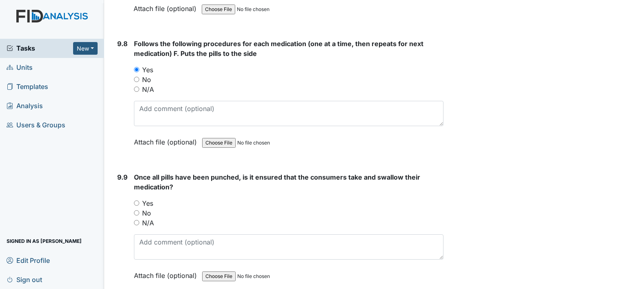
scroll to position [9924, 0]
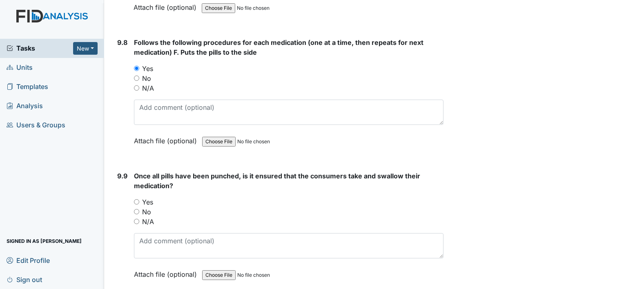
click at [135, 199] on input "Yes" at bounding box center [136, 201] width 5 height 5
radio input "true"
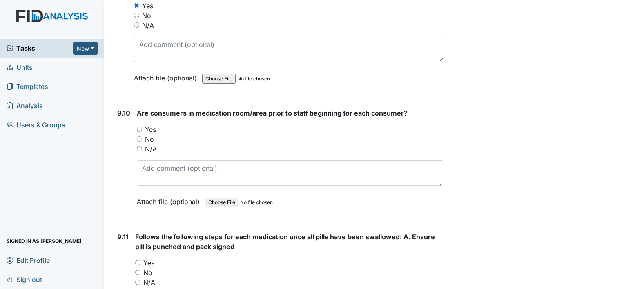
scroll to position [10123, 0]
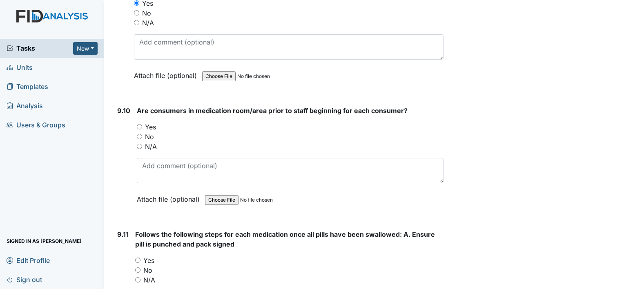
click at [139, 124] on input "Yes" at bounding box center [139, 126] width 5 height 5
radio input "true"
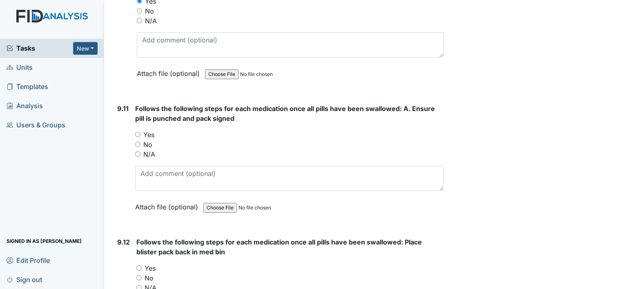
scroll to position [10250, 0]
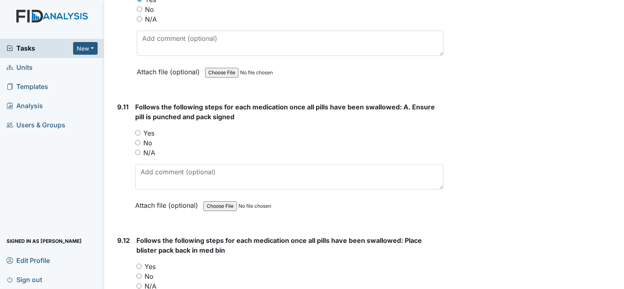
click at [135, 130] on input "Yes" at bounding box center [137, 132] width 5 height 5
radio input "true"
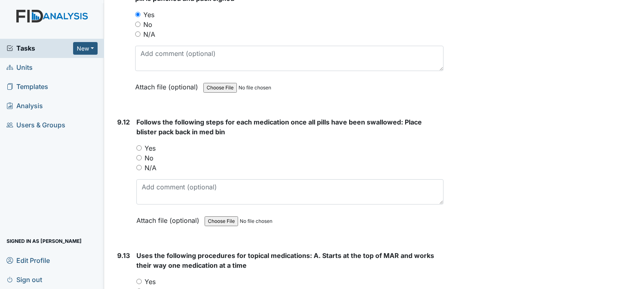
scroll to position [10369, 0]
click at [139, 145] on input "Yes" at bounding box center [138, 147] width 5 height 5
radio input "true"
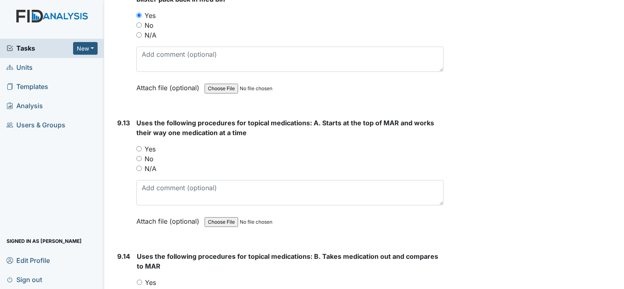
scroll to position [10502, 0]
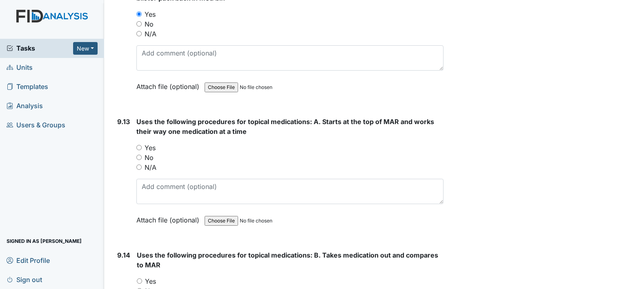
click at [136, 145] on input "Yes" at bounding box center [138, 147] width 5 height 5
radio input "true"
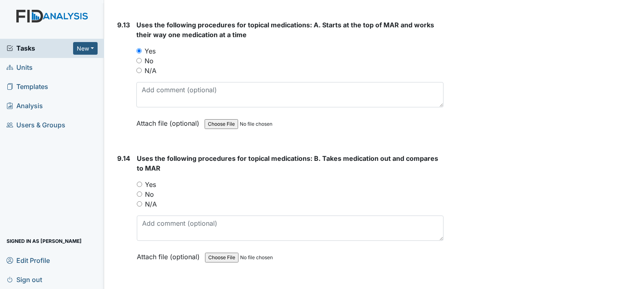
scroll to position [10602, 0]
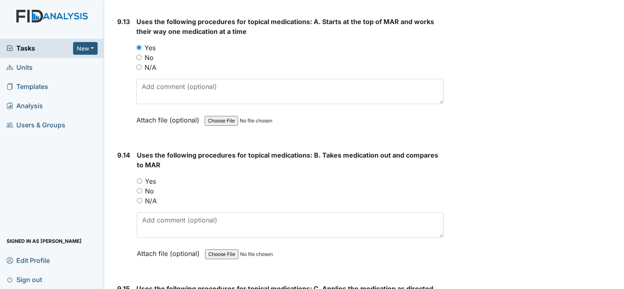
click at [139, 178] on input "Yes" at bounding box center [139, 180] width 5 height 5
radio input "true"
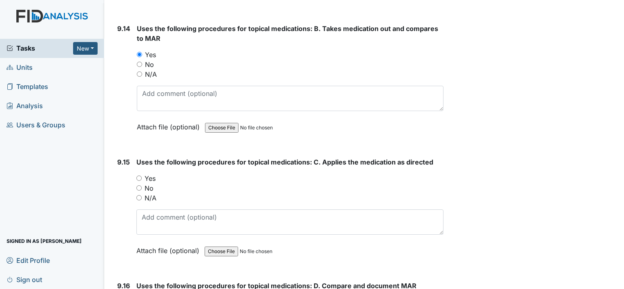
scroll to position [10730, 0]
click at [138, 175] on input "Yes" at bounding box center [138, 177] width 5 height 5
radio input "true"
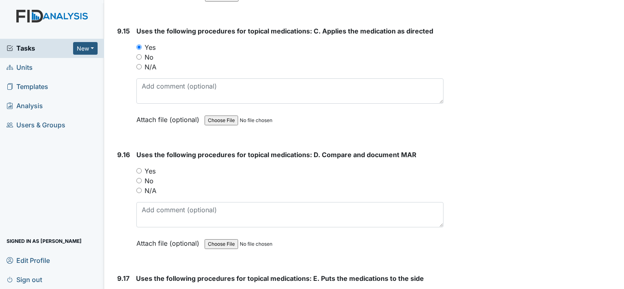
scroll to position [10861, 0]
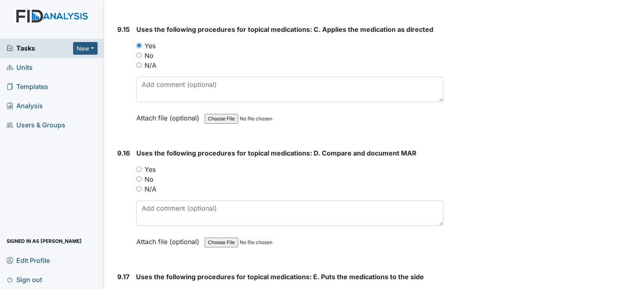
click at [138, 166] on input "Yes" at bounding box center [138, 168] width 5 height 5
radio input "true"
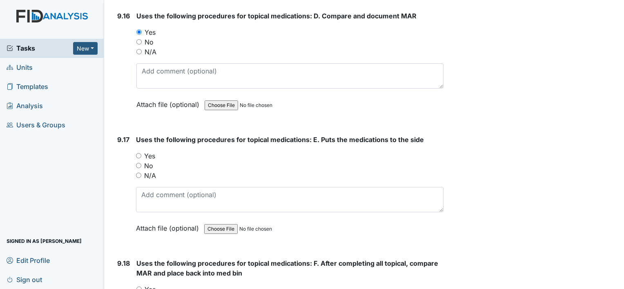
scroll to position [10999, 0]
click at [138, 153] on input "Yes" at bounding box center [138, 155] width 5 height 5
radio input "true"
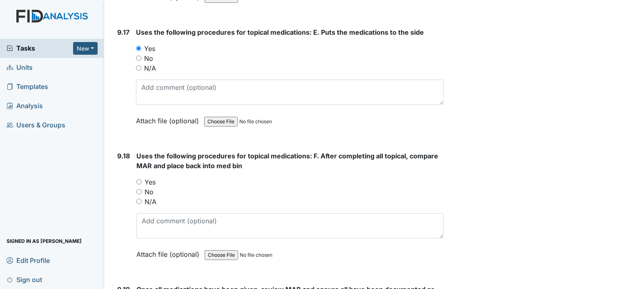
scroll to position [11116, 0]
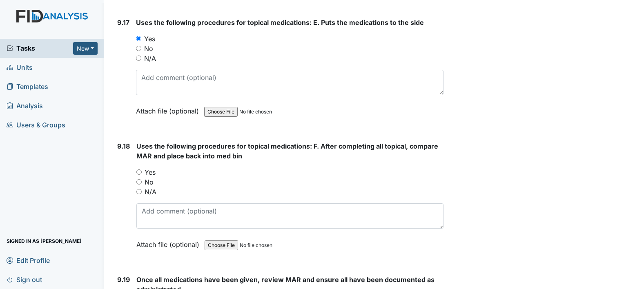
click at [140, 169] on input "Yes" at bounding box center [138, 171] width 5 height 5
radio input "true"
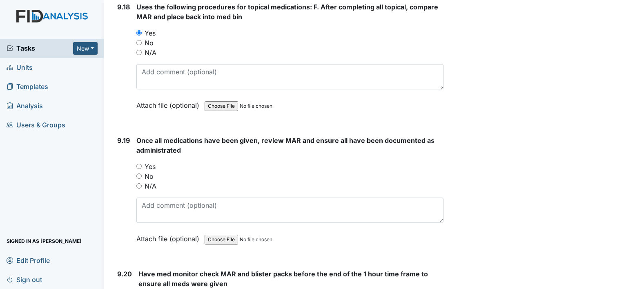
scroll to position [11258, 0]
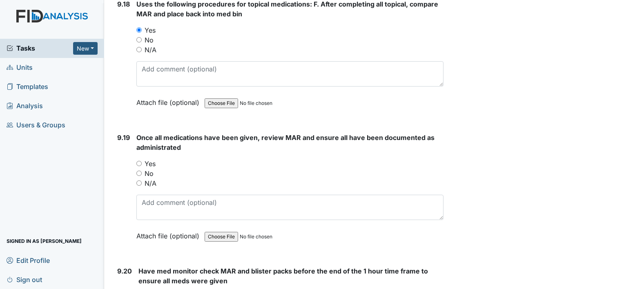
click at [139, 161] on input "Yes" at bounding box center [138, 163] width 5 height 5
radio input "true"
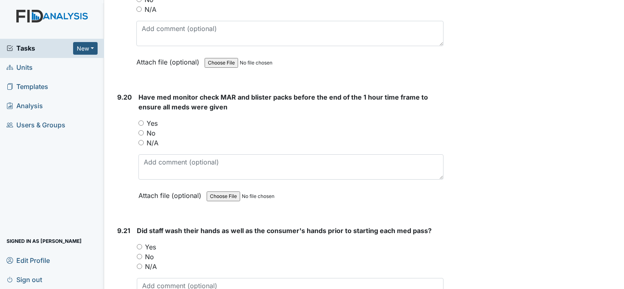
scroll to position [11443, 0]
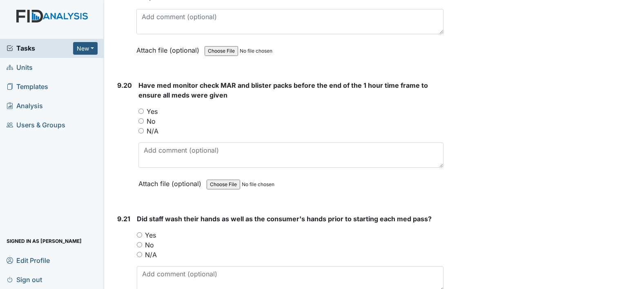
click at [143, 109] on input "Yes" at bounding box center [140, 111] width 5 height 5
radio input "true"
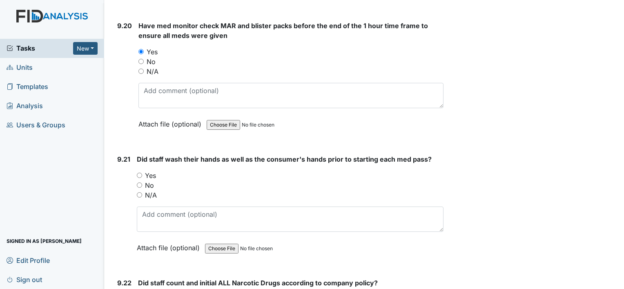
scroll to position [11505, 0]
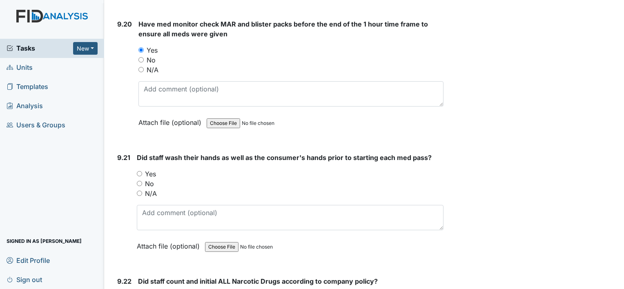
click at [139, 171] on input "Yes" at bounding box center [139, 173] width 5 height 5
radio input "true"
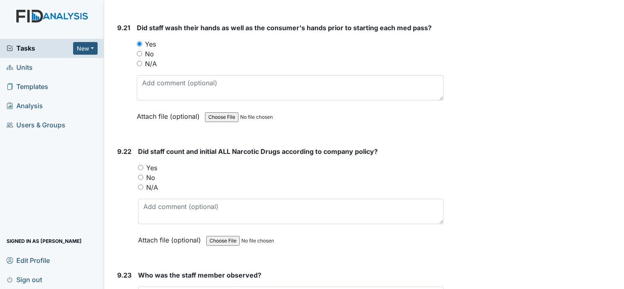
scroll to position [11635, 0]
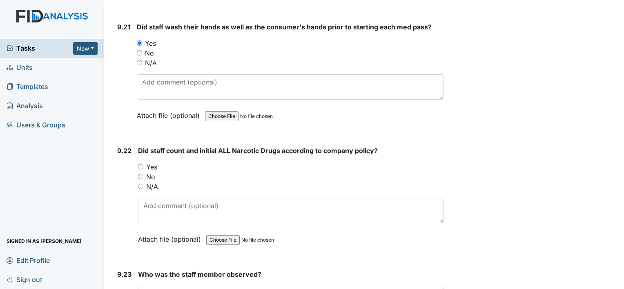
click at [140, 164] on input "Yes" at bounding box center [140, 166] width 5 height 5
radio input "true"
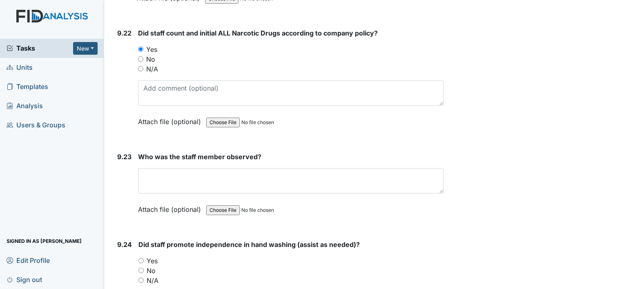
scroll to position [11761, 0]
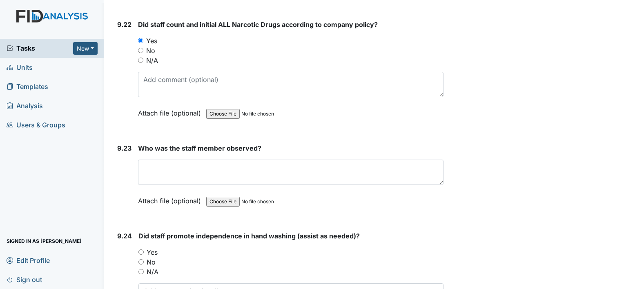
click at [166, 160] on textarea at bounding box center [290, 172] width 305 height 25
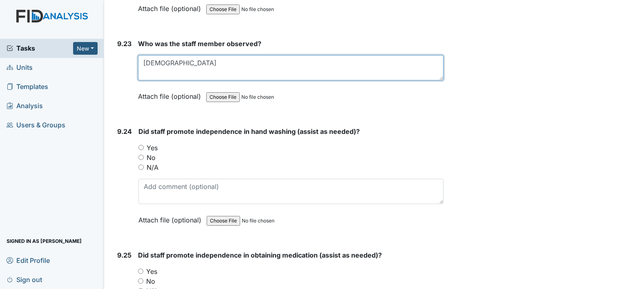
scroll to position [11870, 0]
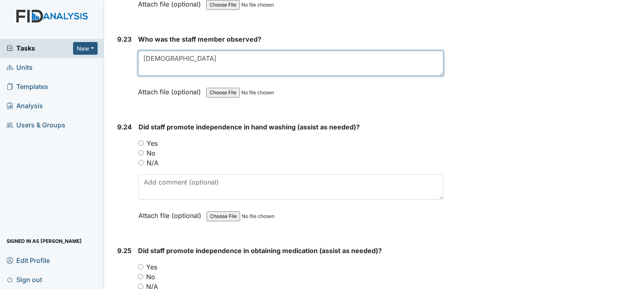
type textarea "[DEMOGRAPHIC_DATA]"
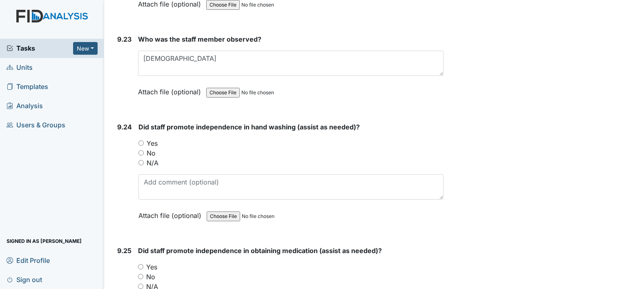
click at [140, 140] on input "Yes" at bounding box center [140, 142] width 5 height 5
radio input "true"
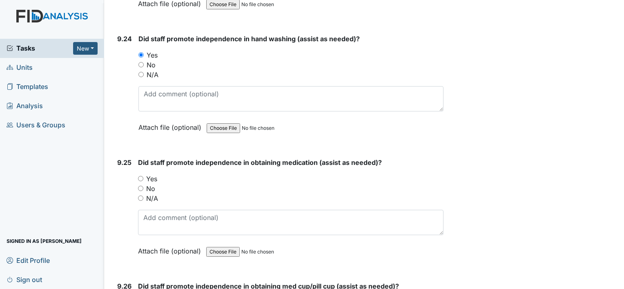
scroll to position [11961, 0]
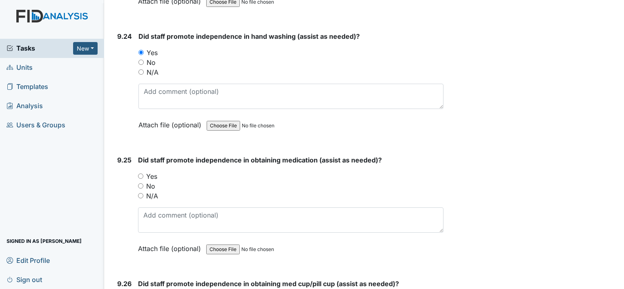
click at [140, 173] on input "Yes" at bounding box center [140, 175] width 5 height 5
radio input "true"
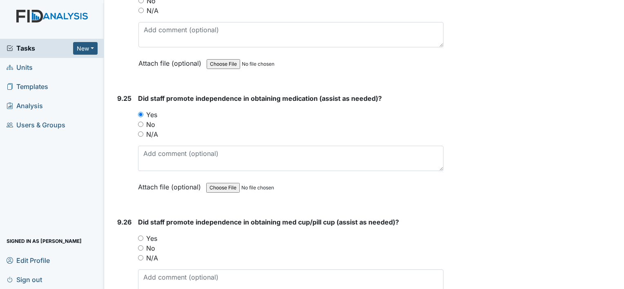
scroll to position [12025, 0]
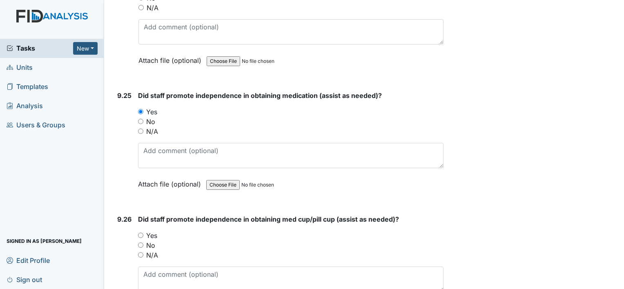
click at [140, 233] on input "Yes" at bounding box center [140, 235] width 5 height 5
radio input "true"
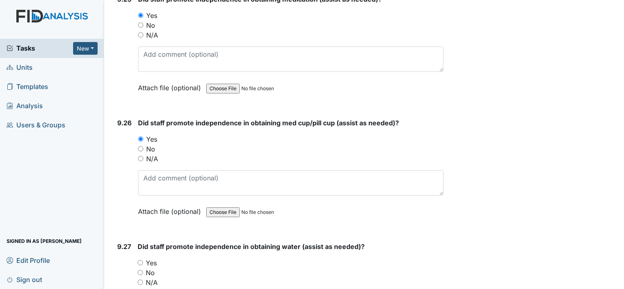
scroll to position [12136, 0]
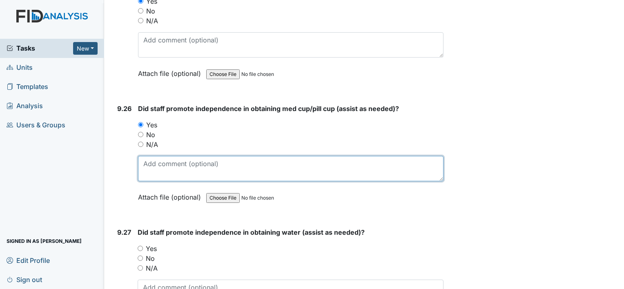
click at [194, 156] on textarea at bounding box center [290, 168] width 305 height 25
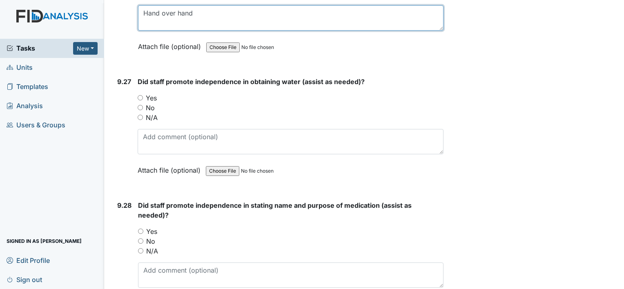
scroll to position [12288, 0]
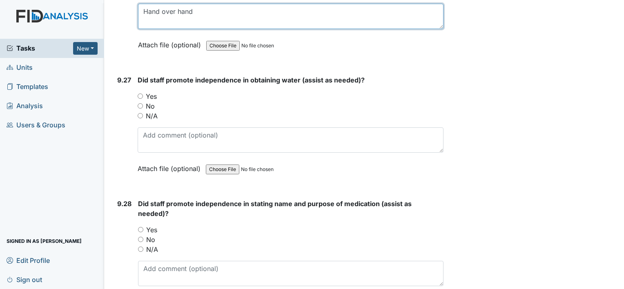
type textarea "Hand over hand"
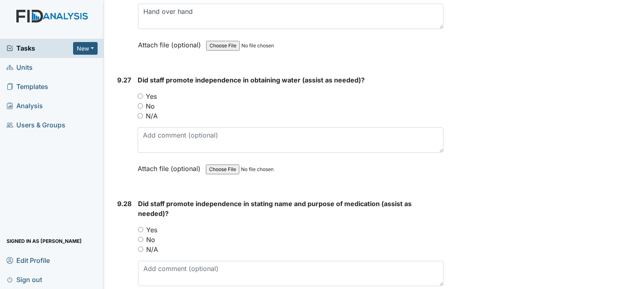
click at [140, 93] on input "Yes" at bounding box center [140, 95] width 5 height 5
radio input "true"
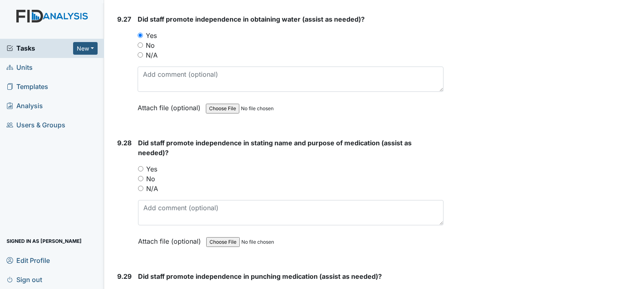
scroll to position [12352, 0]
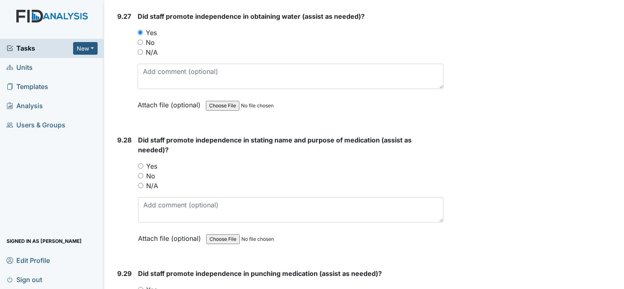
click at [138, 163] on input "Yes" at bounding box center [140, 165] width 5 height 5
radio input "true"
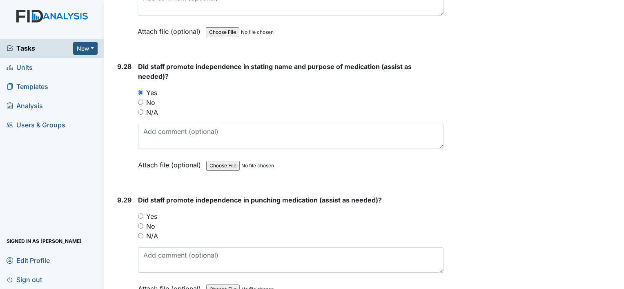
scroll to position [12428, 0]
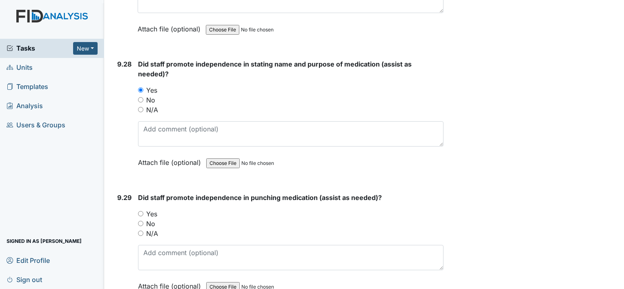
click at [142, 211] on input "Yes" at bounding box center [140, 213] width 5 height 5
radio input "true"
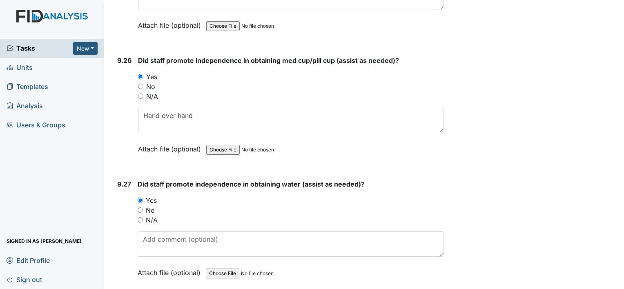
scroll to position [12148, 0]
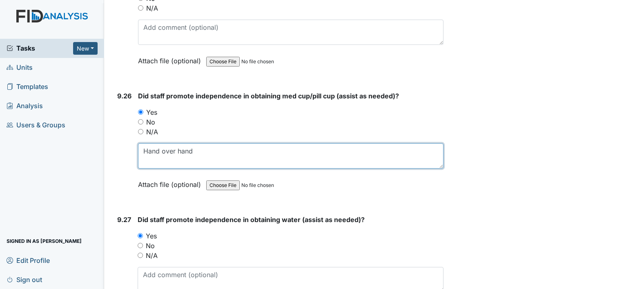
click at [211, 143] on textarea "Hand over hand" at bounding box center [290, 155] width 305 height 25
type textarea "H"
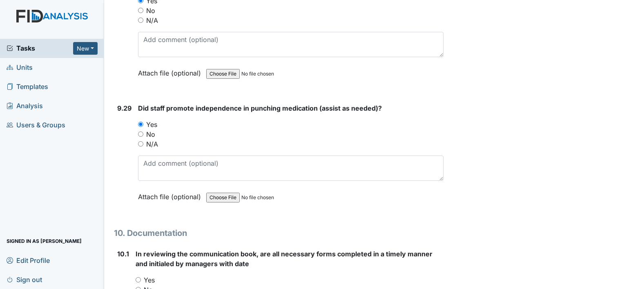
scroll to position [12519, 0]
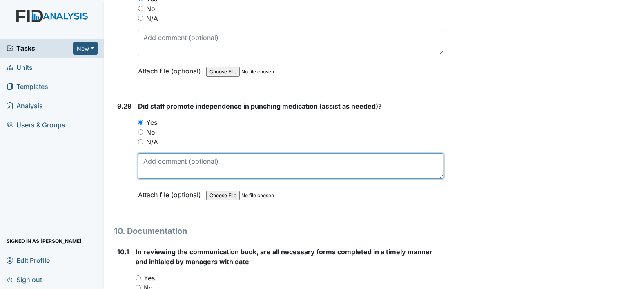
click at [170, 153] on textarea at bounding box center [290, 165] width 305 height 25
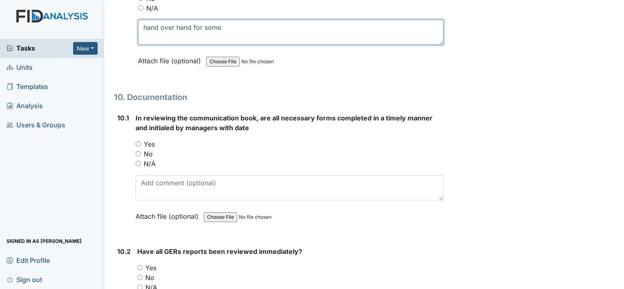
scroll to position [12660, 0]
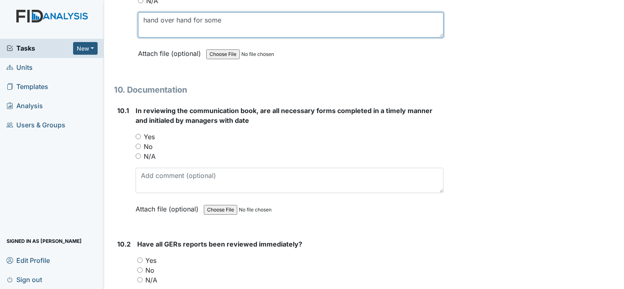
type textarea "hand over hand for some"
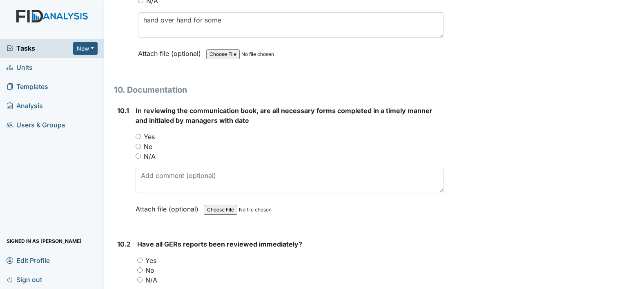
click at [129, 106] on div "10.1 In reviewing the communication book, are all necessary forms completed in …" at bounding box center [278, 166] width 329 height 120
click at [135, 134] on input "Yes" at bounding box center [137, 136] width 5 height 5
radio input "true"
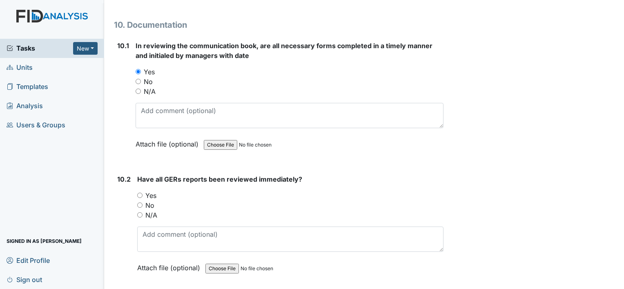
scroll to position [12727, 0]
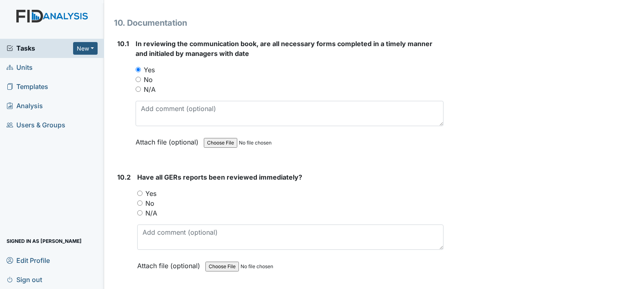
click at [131, 172] on div "10.2 Have all GERs reports been reviewed immediately? You must select one of th…" at bounding box center [278, 227] width 329 height 111
click at [137, 191] on input "Yes" at bounding box center [139, 193] width 5 height 5
radio input "true"
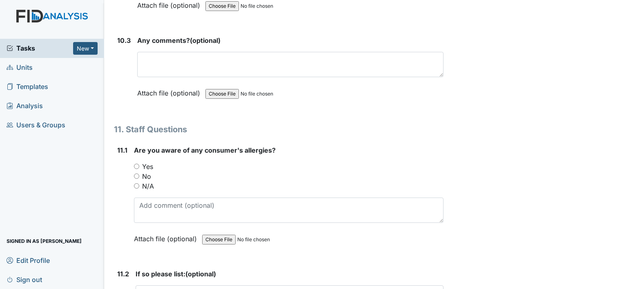
scroll to position [12990, 0]
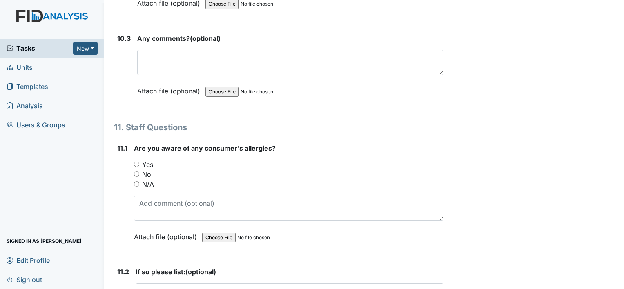
click at [134, 162] on input "Yes" at bounding box center [136, 164] width 5 height 5
radio input "true"
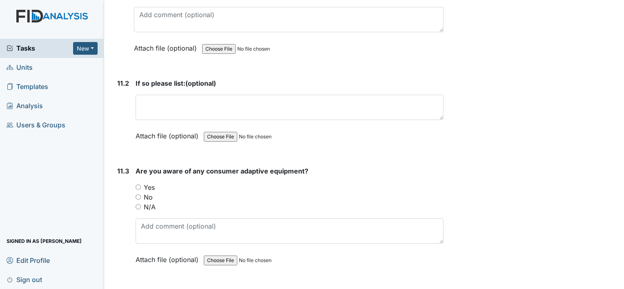
scroll to position [13180, 0]
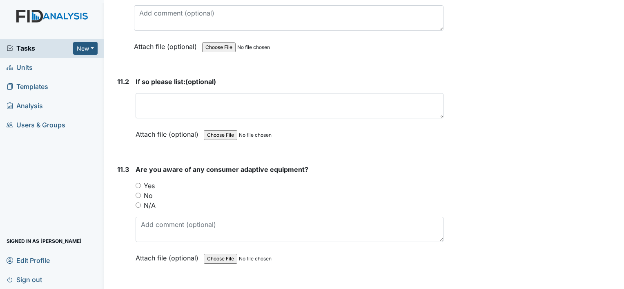
click at [136, 183] on input "Yes" at bounding box center [137, 185] width 5 height 5
radio input "true"
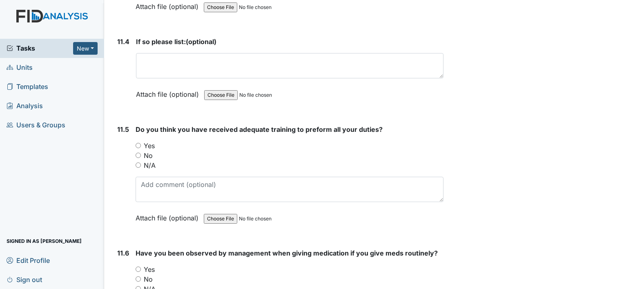
scroll to position [13433, 0]
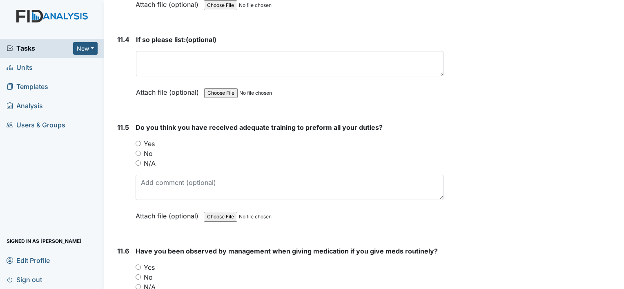
click at [136, 141] on input "Yes" at bounding box center [137, 143] width 5 height 5
radio input "true"
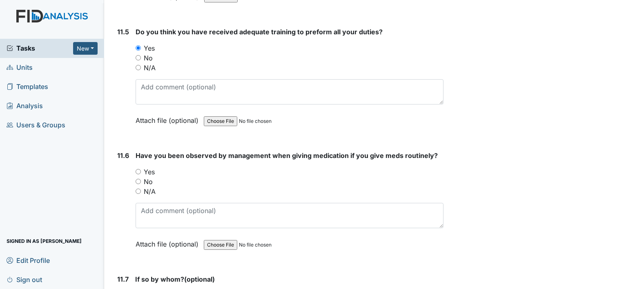
scroll to position [13530, 0]
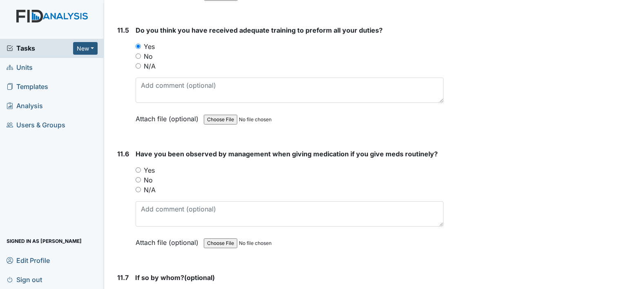
click at [140, 167] on input "Yes" at bounding box center [137, 169] width 5 height 5
radio input "true"
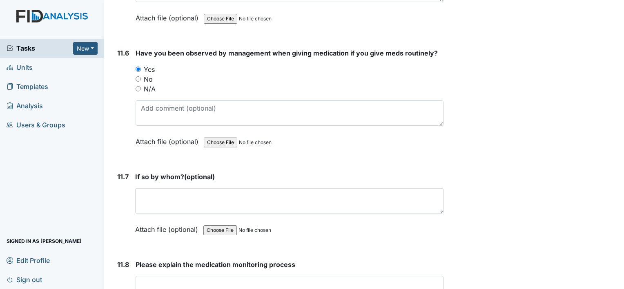
scroll to position [13640, 0]
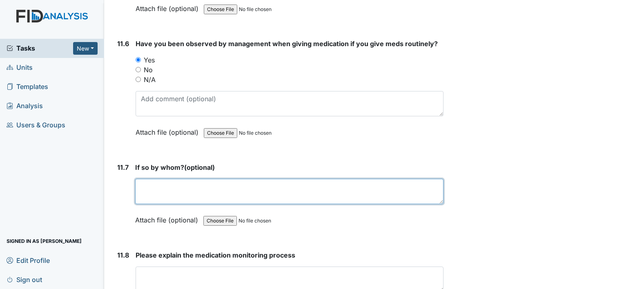
click at [175, 179] on textarea at bounding box center [289, 191] width 308 height 25
type textarea "[PERSON_NAME]"
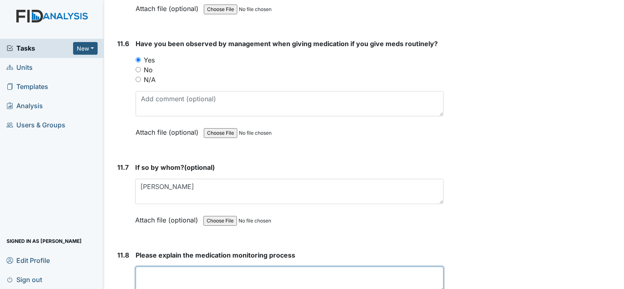
click at [154, 266] on textarea at bounding box center [289, 278] width 308 height 25
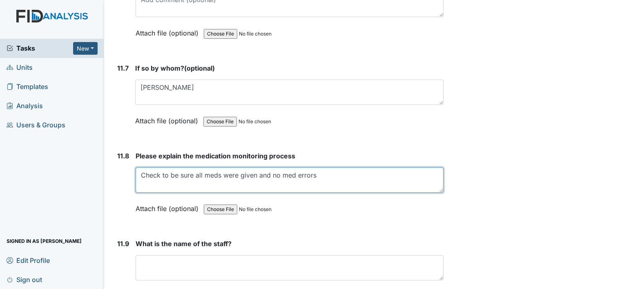
scroll to position [13748, 0]
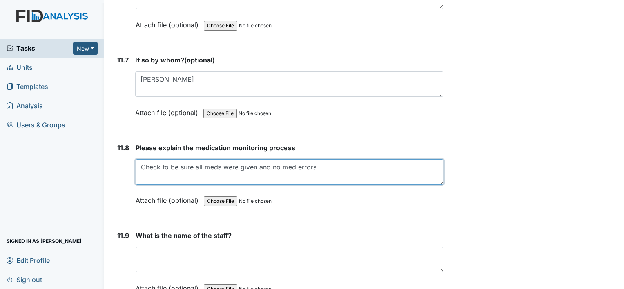
type textarea "Check to be sure all meds were given and no med errors"
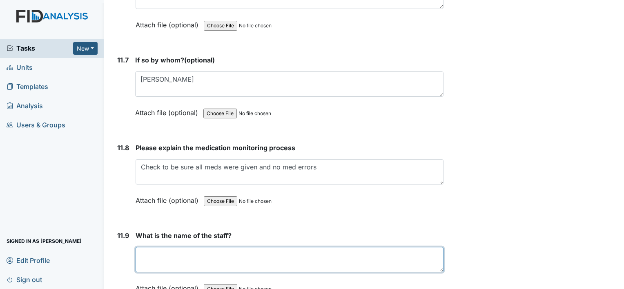
click at [181, 247] on textarea at bounding box center [289, 259] width 308 height 25
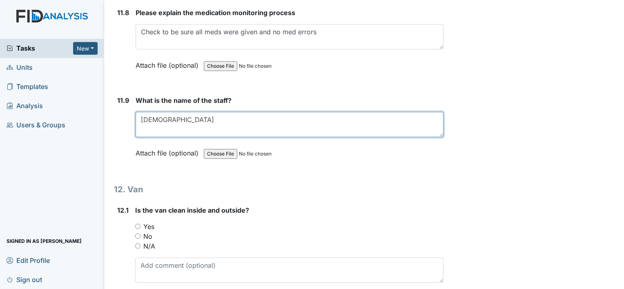
scroll to position [13883, 0]
type textarea "[DEMOGRAPHIC_DATA]"
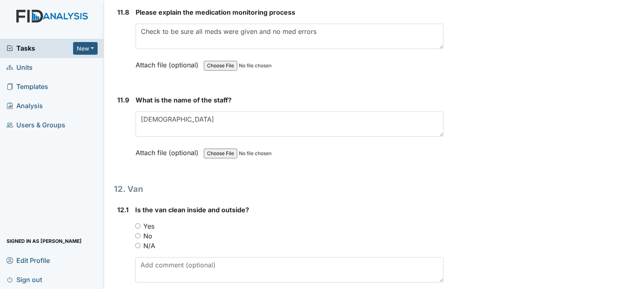
click at [137, 223] on input "Yes" at bounding box center [137, 225] width 5 height 5
radio input "true"
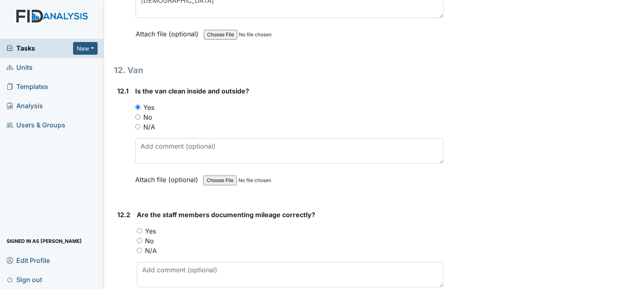
scroll to position [14003, 0]
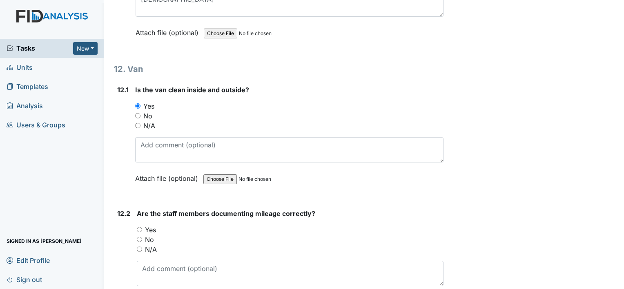
click at [139, 227] on input "Yes" at bounding box center [139, 229] width 5 height 5
radio input "true"
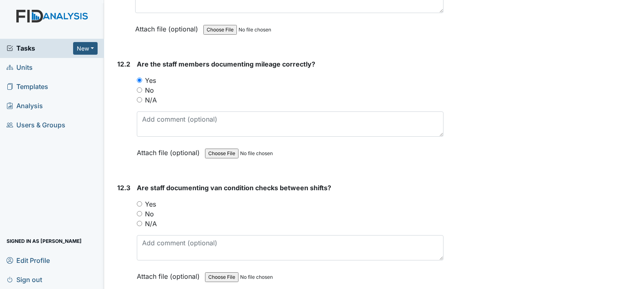
scroll to position [14153, 0]
click at [140, 201] on input "Yes" at bounding box center [139, 203] width 5 height 5
radio input "true"
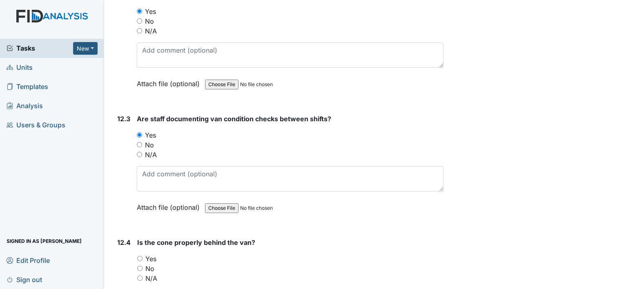
scroll to position [14222, 0]
click at [138, 255] on input "Yes" at bounding box center [139, 257] width 5 height 5
radio input "true"
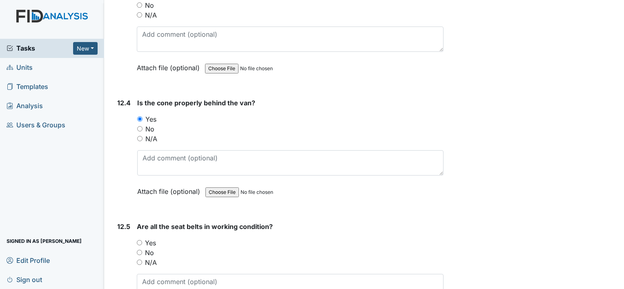
scroll to position [14365, 0]
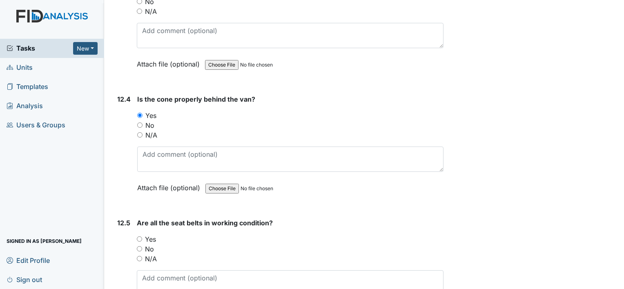
click at [139, 236] on input "Yes" at bounding box center [139, 238] width 5 height 5
radio input "true"
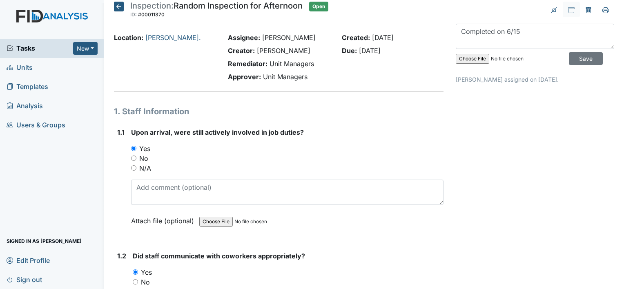
scroll to position [4, 0]
click at [579, 60] on input "Save" at bounding box center [585, 59] width 34 height 13
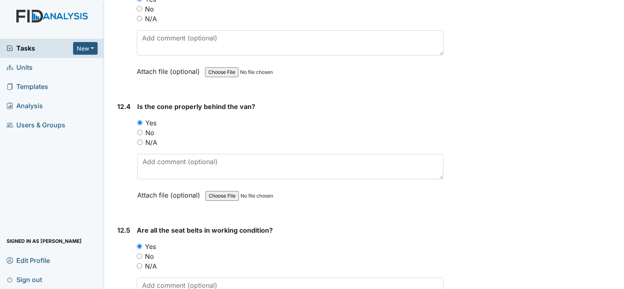
scroll to position [14380, 0]
